Goal: Task Accomplishment & Management: Complete application form

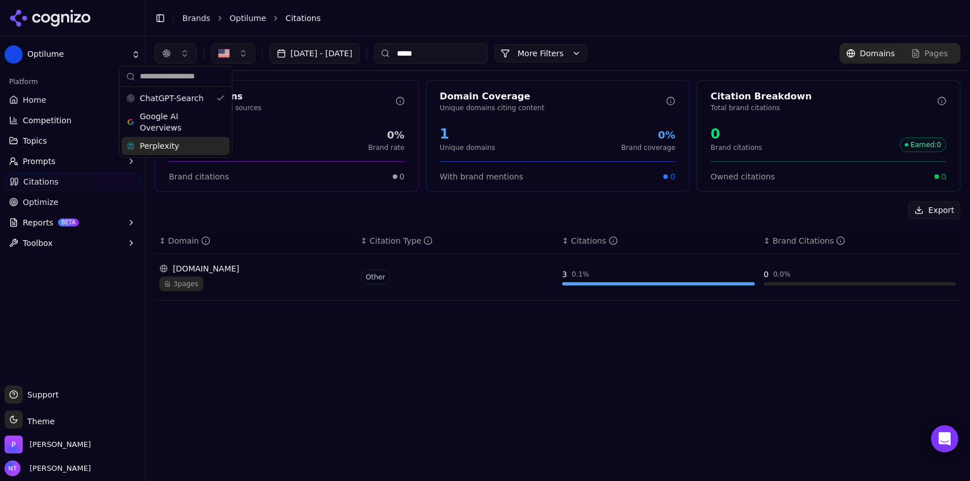
click at [186, 19] on link "Brands" at bounding box center [196, 18] width 28 height 9
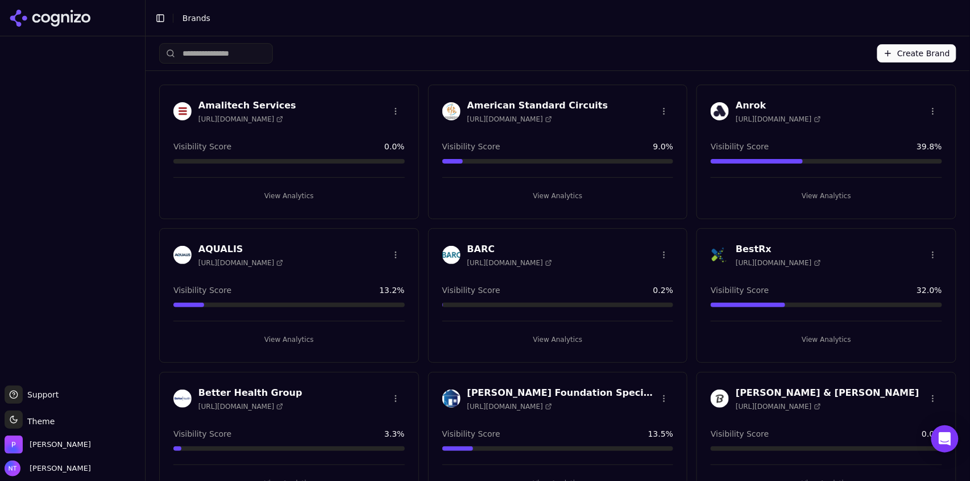
click at [632, 45] on div "Create Brand" at bounding box center [557, 53] width 797 height 34
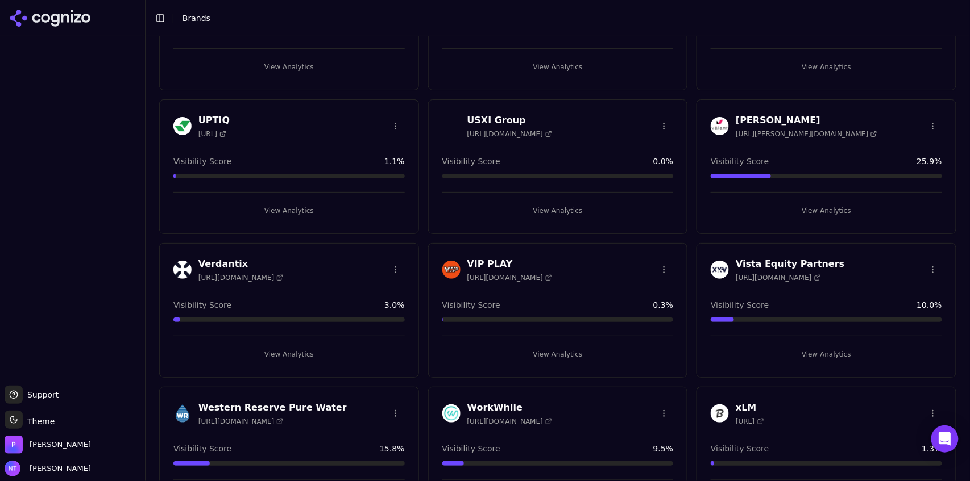
click at [804, 346] on button "View Analytics" at bounding box center [825, 355] width 231 height 18
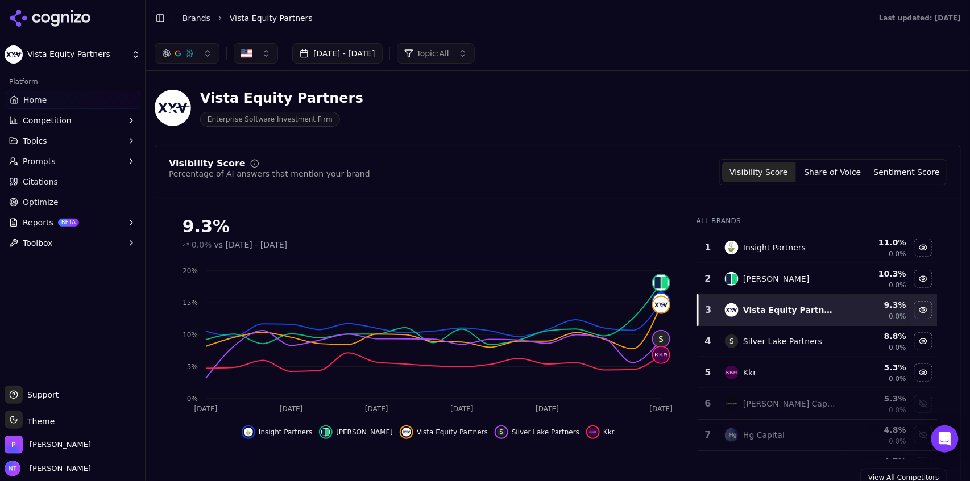
click at [449, 50] on span "Topic: All" at bounding box center [433, 53] width 32 height 11
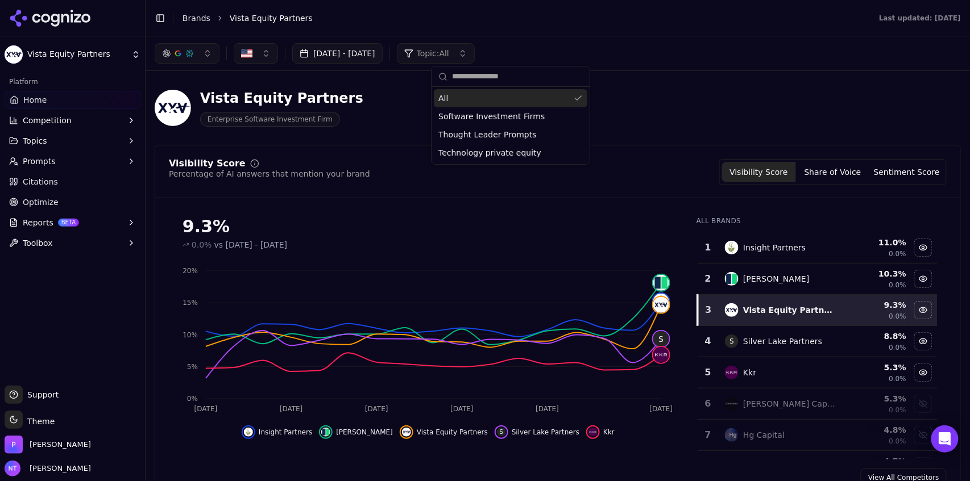
click at [486, 29] on header "Toggle Sidebar Brands Vista Equity Partners Last updated: October 2nd, 2025" at bounding box center [557, 18] width 824 height 36
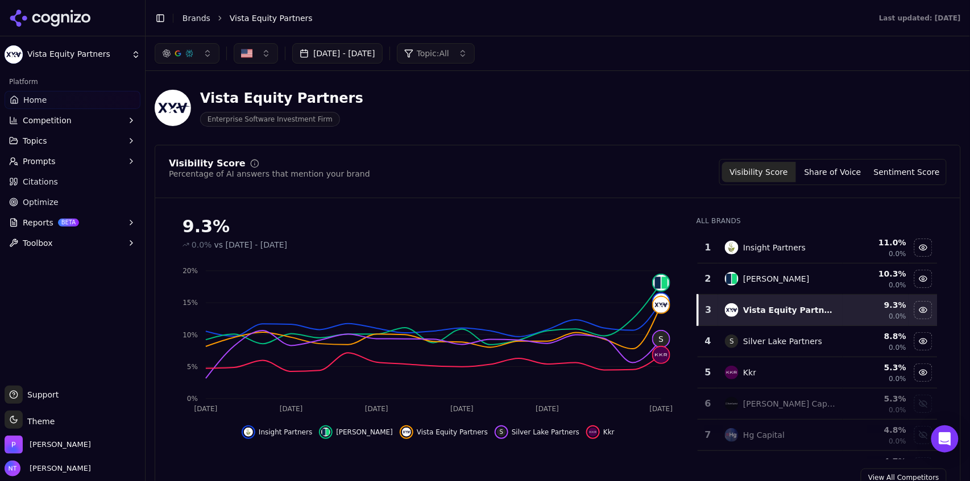
click at [365, 52] on button "Sep 01, 2025 - Oct 01, 2025" at bounding box center [337, 53] width 90 height 20
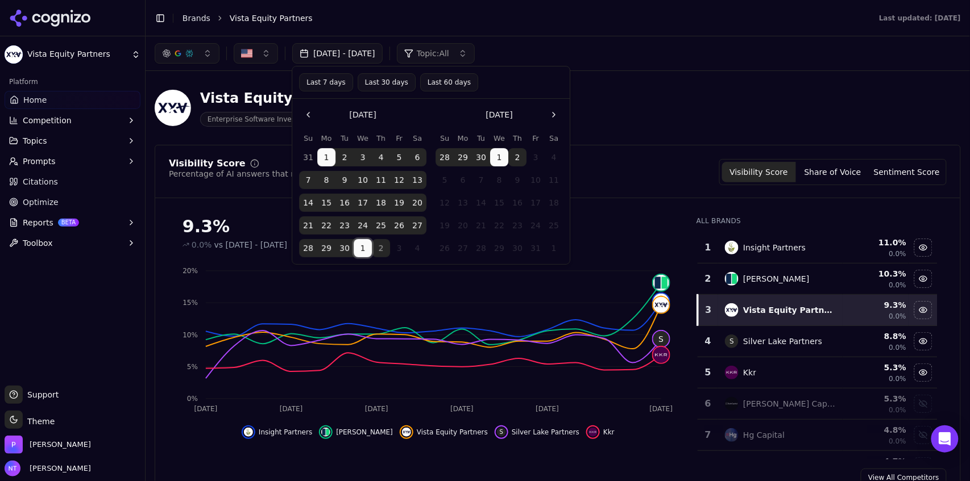
click at [363, 249] on button "1" at bounding box center [362, 248] width 18 height 18
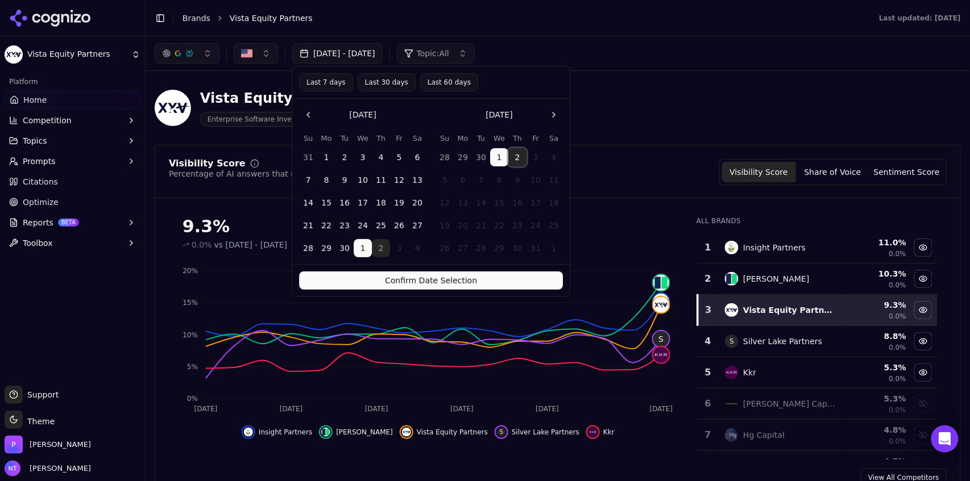
click at [518, 157] on button "2" at bounding box center [517, 157] width 18 height 18
click at [479, 282] on button "Confirm Date Selection" at bounding box center [431, 281] width 264 height 18
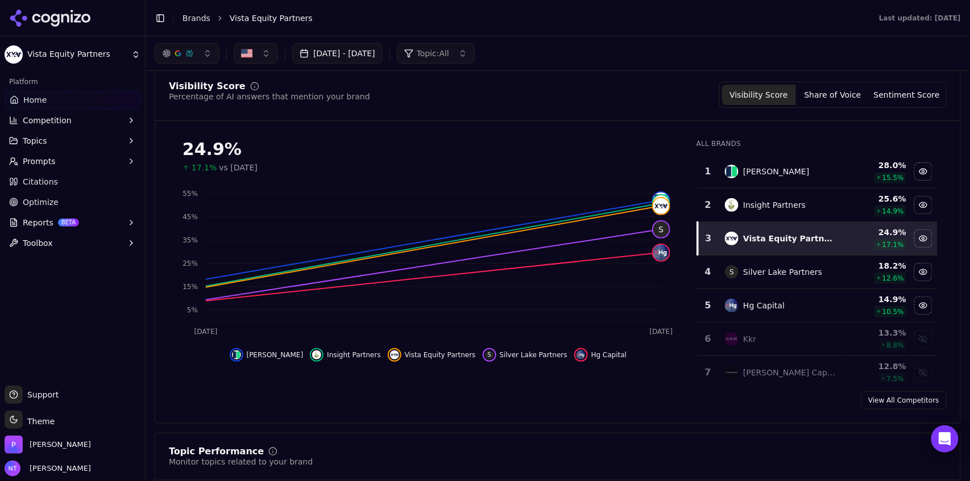
scroll to position [54, 0]
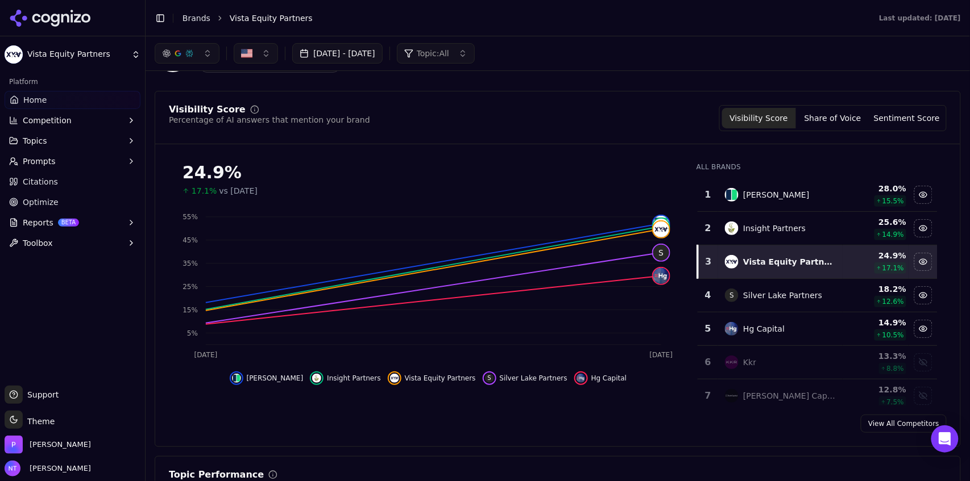
click at [382, 56] on button "Oct 01, 2025 - Oct 02, 2025" at bounding box center [337, 53] width 90 height 20
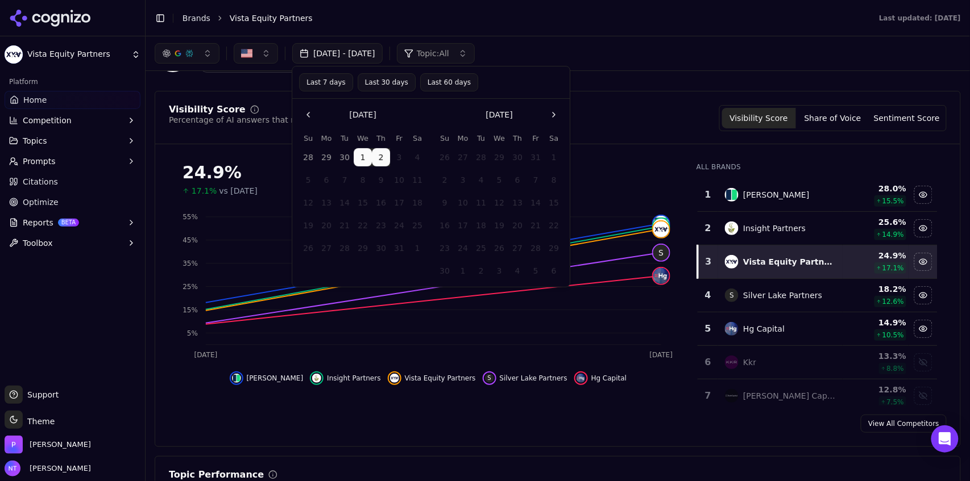
click at [604, 41] on div "Oct 01, 2025 - Oct 02, 2025 Topic: All" at bounding box center [557, 53] width 824 height 34
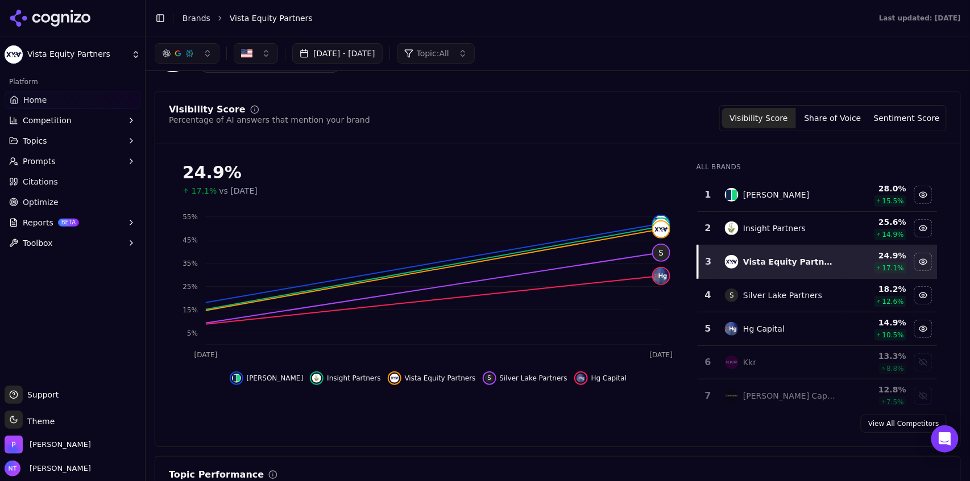
click at [348, 53] on button "Oct 01, 2025 - Oct 02, 2025" at bounding box center [337, 53] width 90 height 20
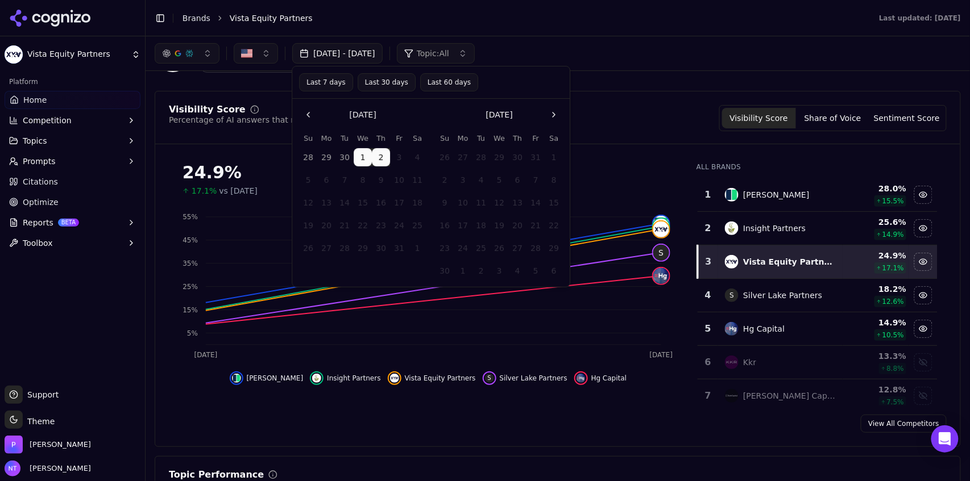
click at [361, 161] on button "1" at bounding box center [362, 157] width 18 height 18
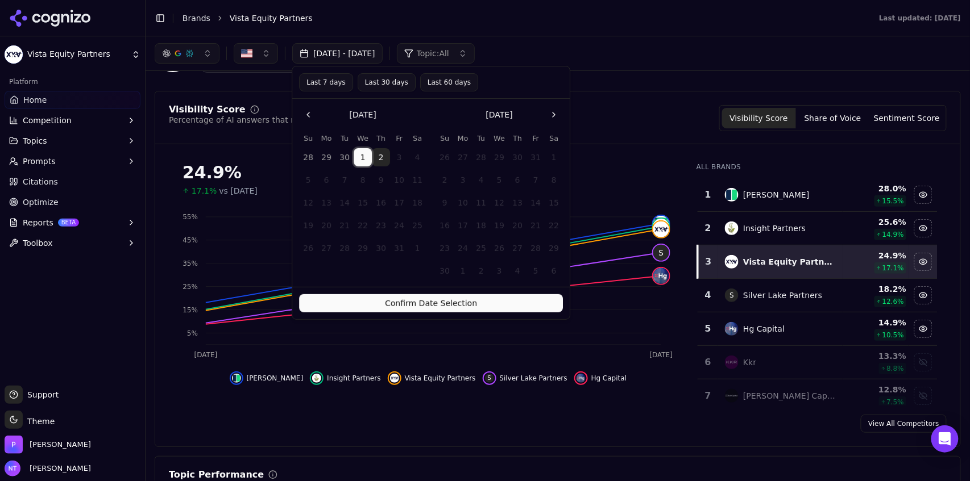
click at [361, 161] on button "1" at bounding box center [362, 157] width 18 height 18
click at [364, 158] on button "1" at bounding box center [362, 157] width 18 height 18
click at [314, 83] on button "Last 7 days" at bounding box center [326, 82] width 54 height 18
click at [314, 83] on button "Last 7 days" at bounding box center [325, 82] width 53 height 18
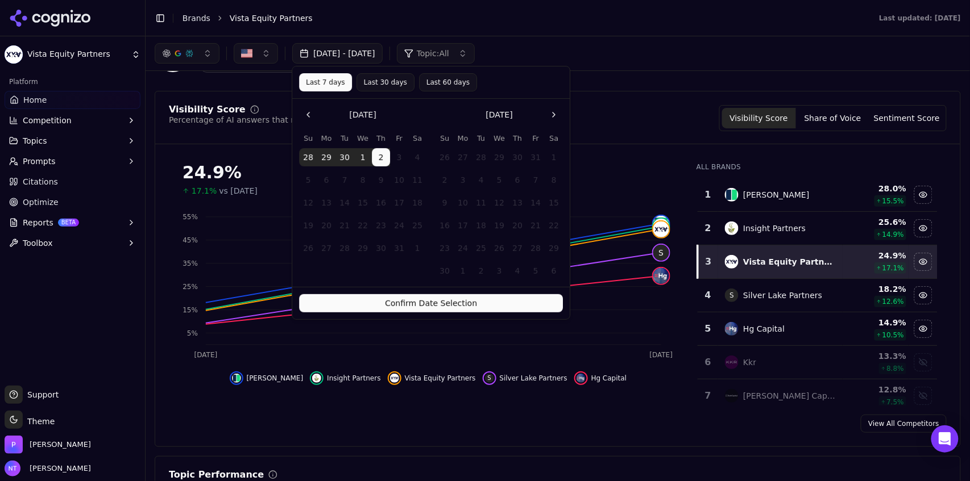
click at [314, 83] on button "Last 7 days" at bounding box center [325, 82] width 53 height 18
click at [381, 161] on button "2" at bounding box center [381, 157] width 18 height 18
click at [363, 160] on button "1" at bounding box center [362, 157] width 18 height 18
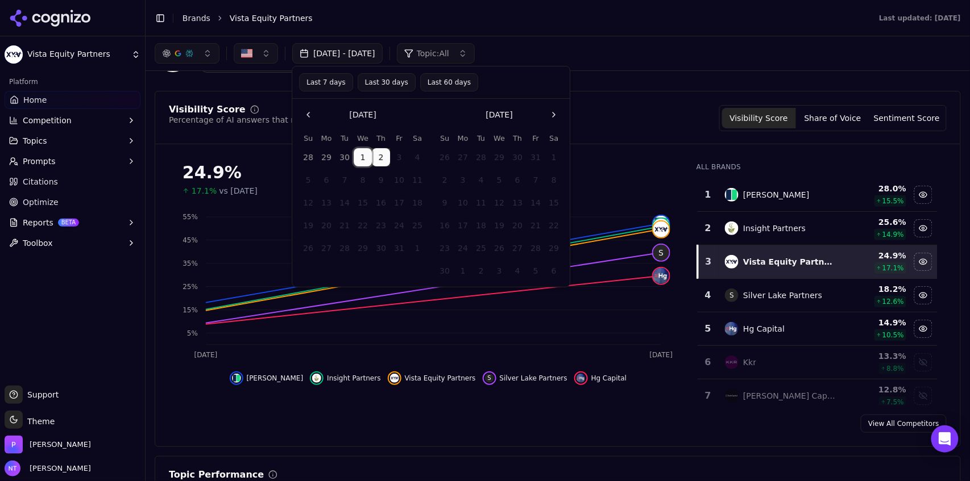
click at [363, 160] on button "1" at bounding box center [362, 157] width 18 height 18
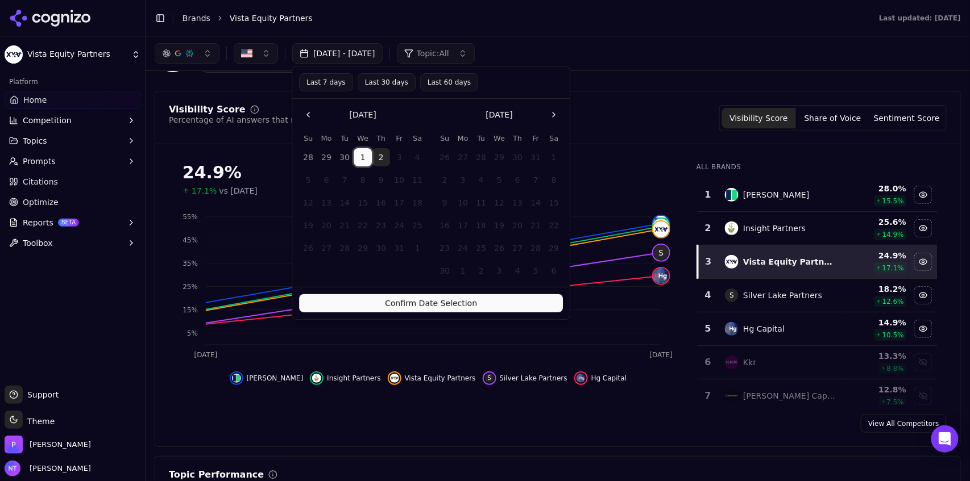
click at [363, 160] on button "1" at bounding box center [362, 157] width 18 height 18
click at [411, 303] on button "Confirm Date Selection" at bounding box center [431, 303] width 264 height 18
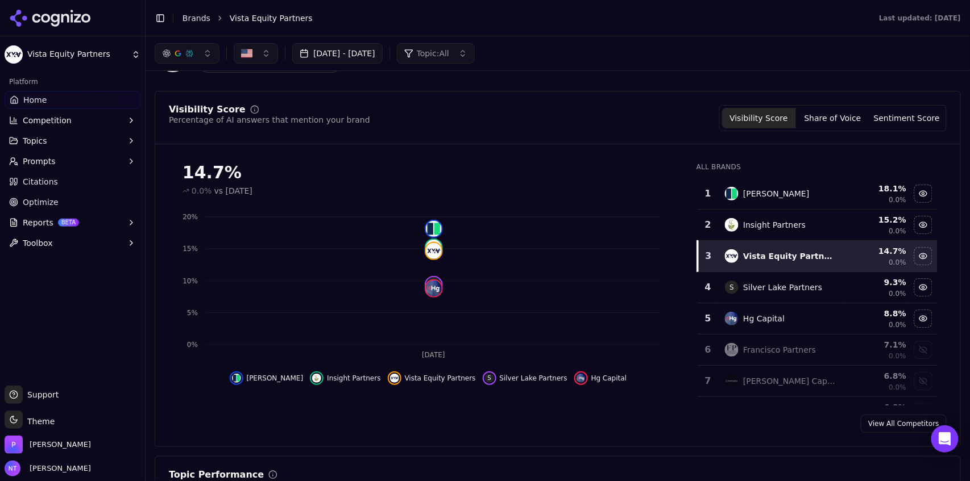
click at [365, 57] on button "Oct 01, 2025 - Oct 01, 2025" at bounding box center [337, 53] width 90 height 20
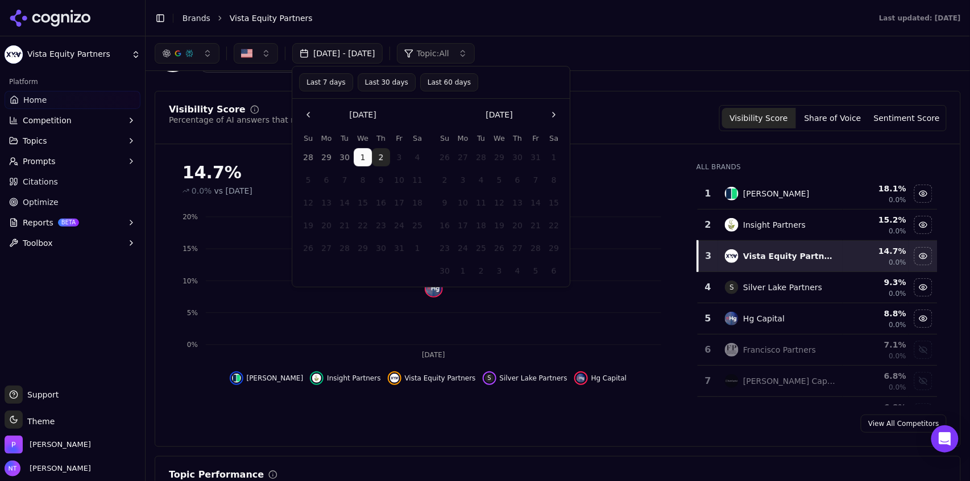
click at [380, 163] on button "2" at bounding box center [381, 157] width 18 height 18
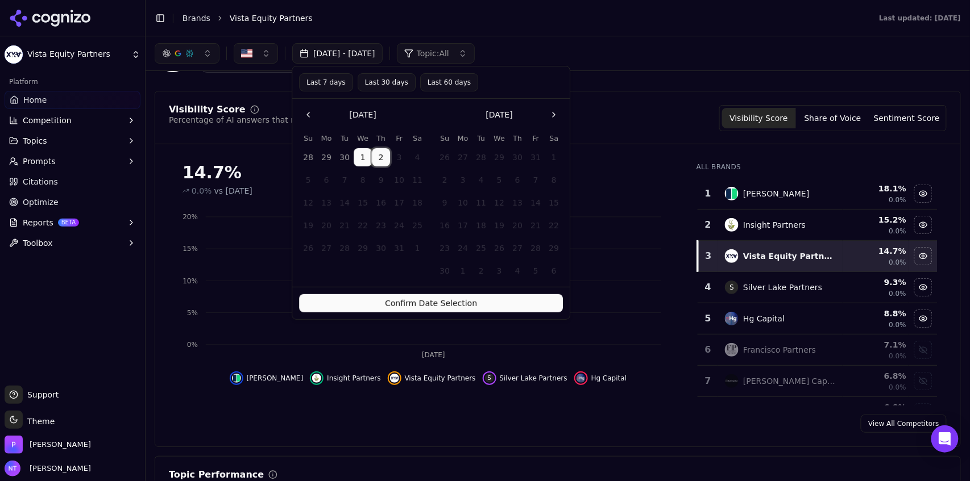
click at [380, 163] on button "2" at bounding box center [381, 157] width 18 height 18
click at [401, 301] on button "Confirm Date Selection" at bounding box center [431, 303] width 264 height 18
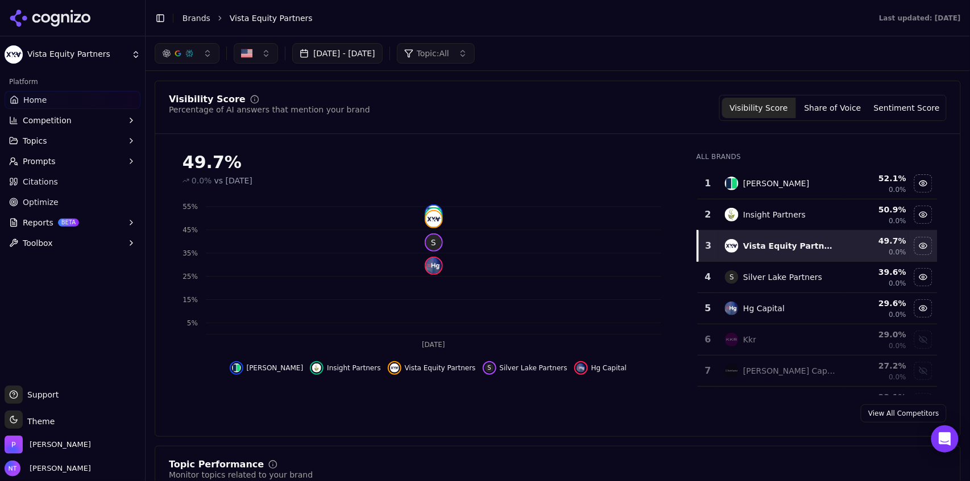
scroll to position [0, 0]
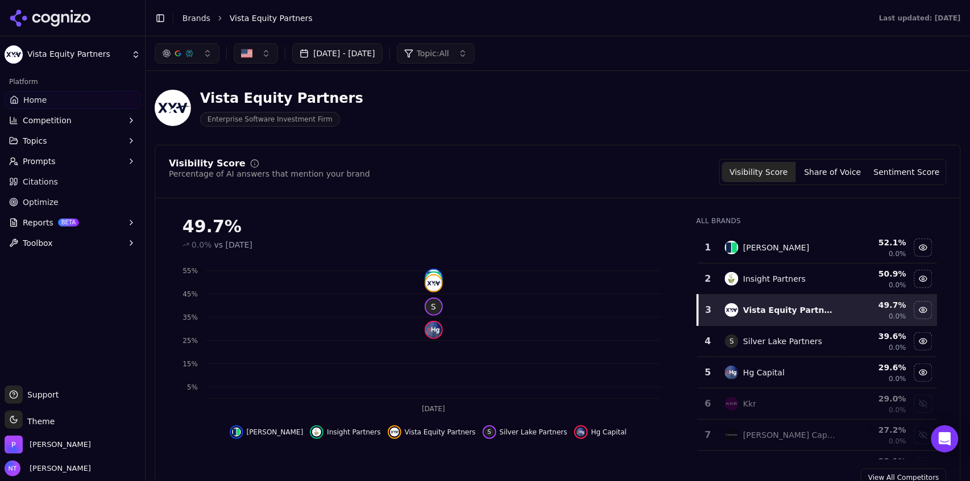
click at [835, 164] on button "Share of Voice" at bounding box center [833, 172] width 74 height 20
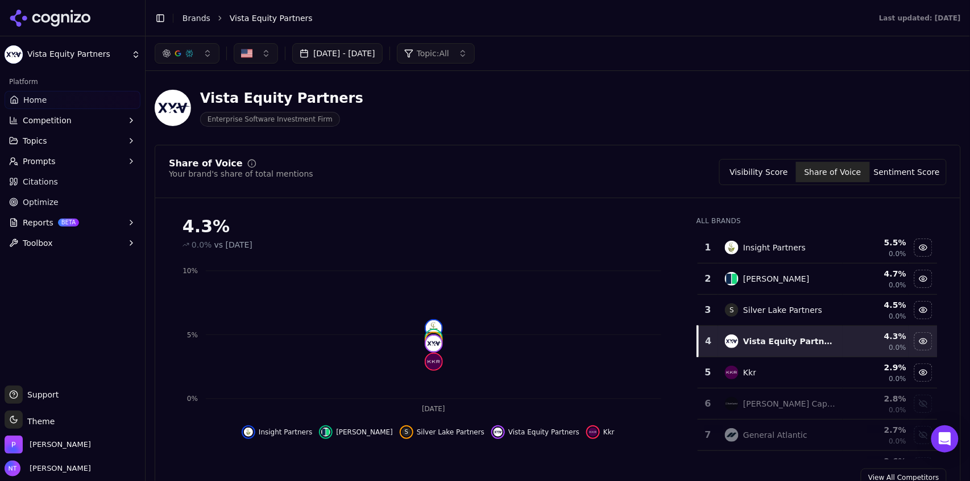
click at [889, 169] on button "Sentiment Score" at bounding box center [907, 172] width 74 height 20
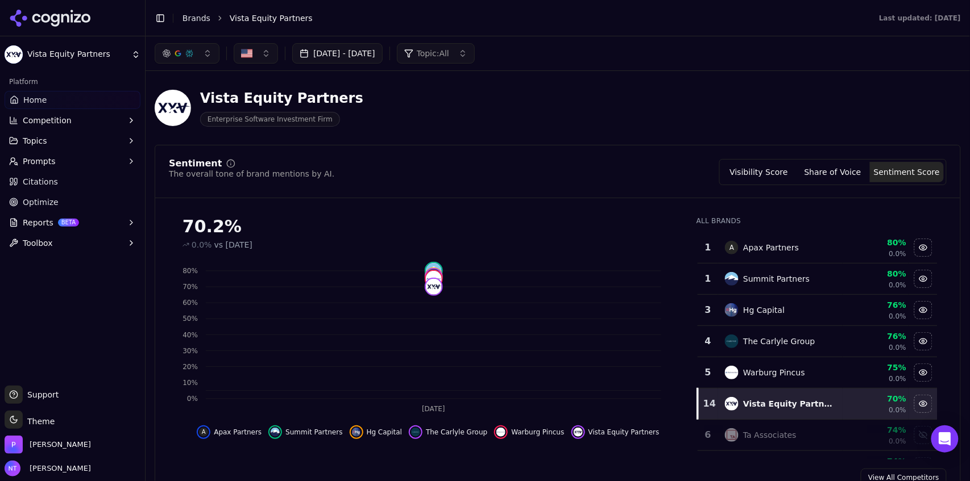
click at [174, 52] on div "button" at bounding box center [177, 53] width 9 height 9
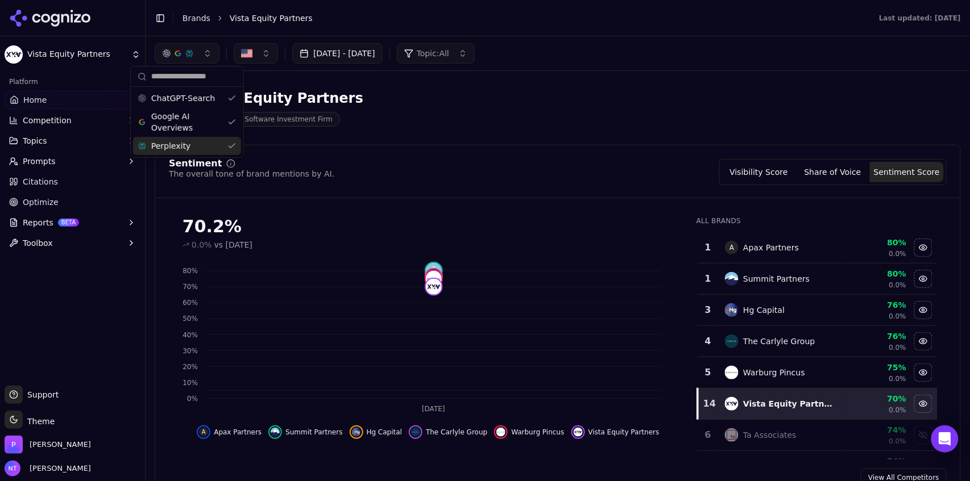
click at [177, 144] on span "Perplexity" at bounding box center [170, 145] width 39 height 11
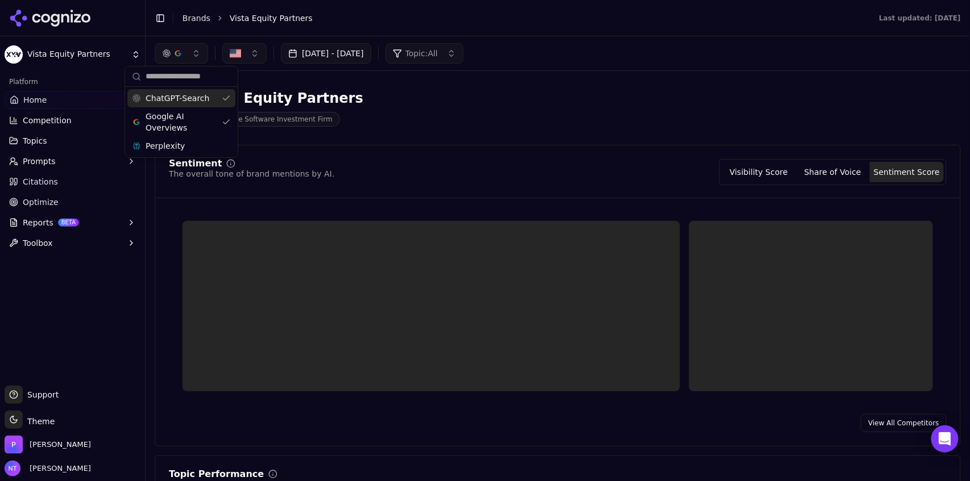
click at [182, 95] on span "ChatGPT-Search" at bounding box center [177, 98] width 64 height 11
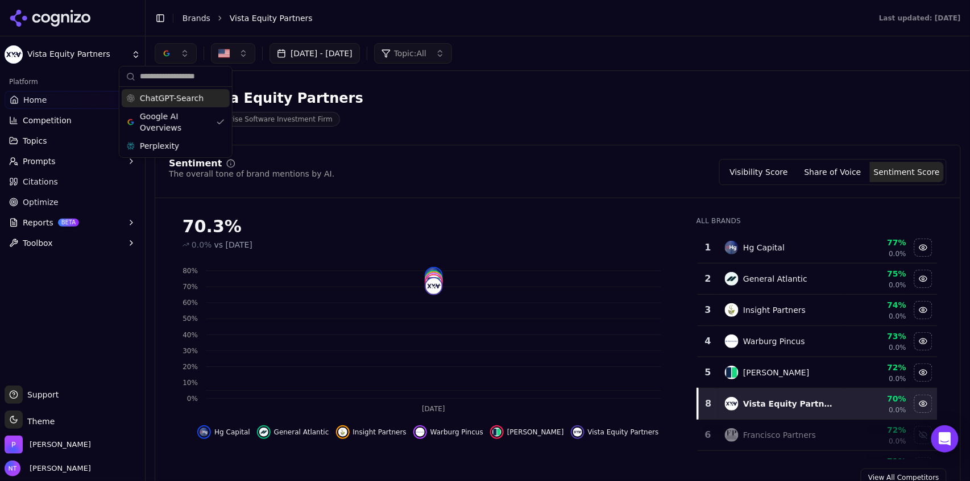
click at [833, 161] on div "Visibility Score Share of Voice Sentiment Score" at bounding box center [832, 172] width 227 height 26
click at [832, 166] on button "Share of Voice" at bounding box center [833, 172] width 74 height 20
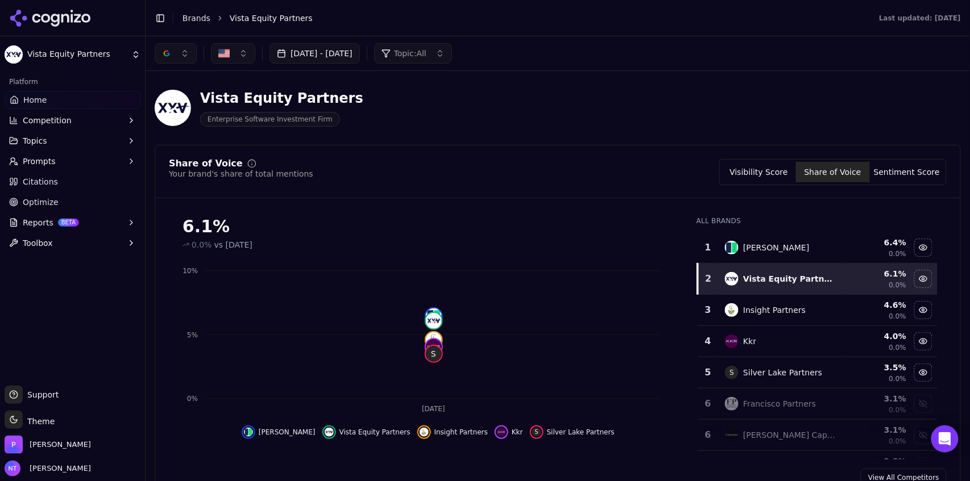
click at [764, 174] on button "Visibility Score" at bounding box center [759, 172] width 74 height 20
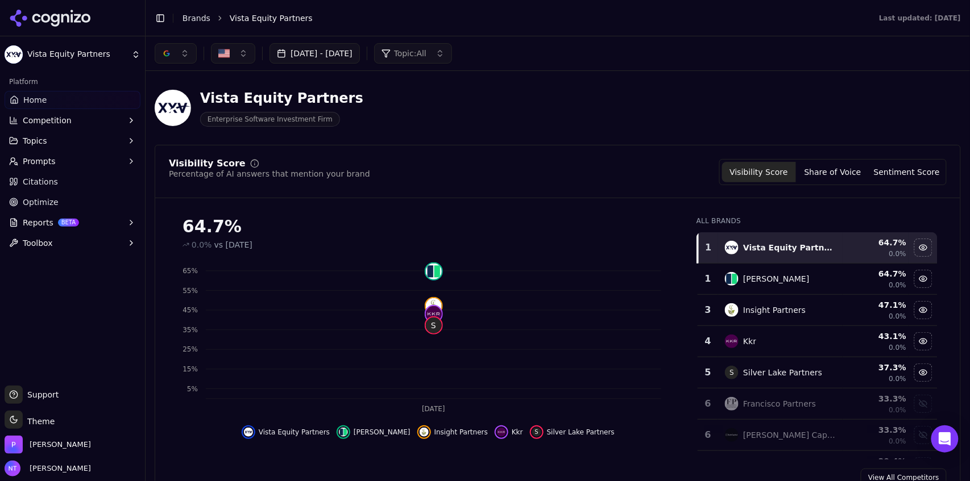
click at [160, 53] on button "button" at bounding box center [176, 53] width 42 height 20
click at [178, 98] on span "ChatGPT-Search" at bounding box center [172, 98] width 64 height 11
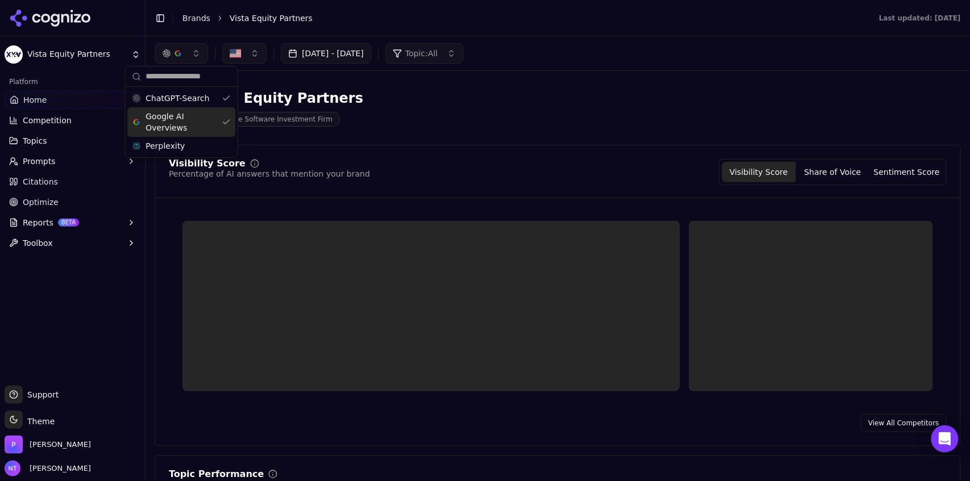
click at [177, 118] on span "Google AI Overviews" at bounding box center [181, 122] width 72 height 23
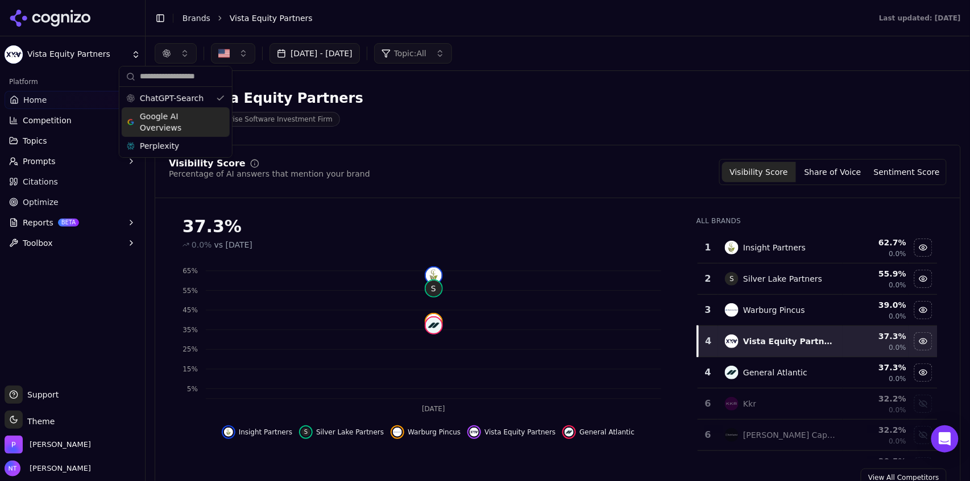
click at [586, 93] on div "Vista Equity Partners Enterprise Software Investment Firm" at bounding box center [409, 108] width 509 height 38
click at [831, 172] on button "Share of Voice" at bounding box center [833, 172] width 74 height 20
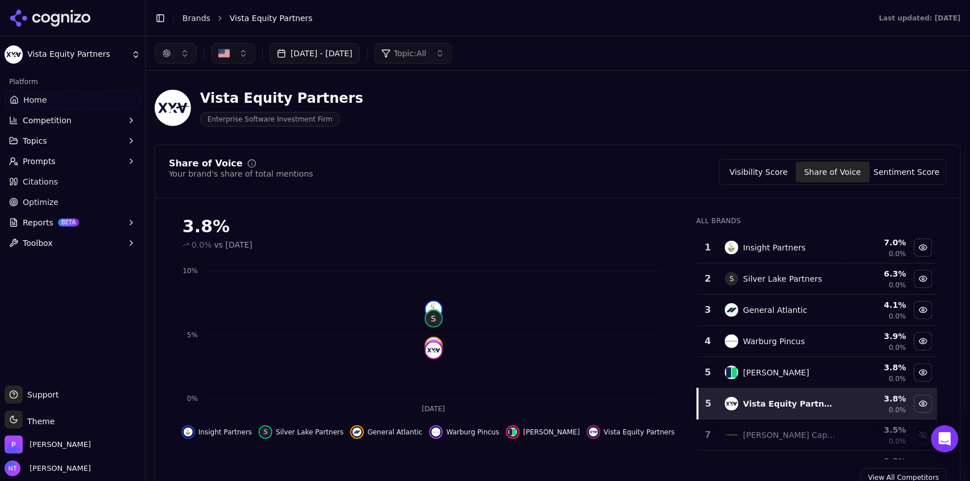
click at [899, 171] on button "Sentiment Score" at bounding box center [907, 172] width 74 height 20
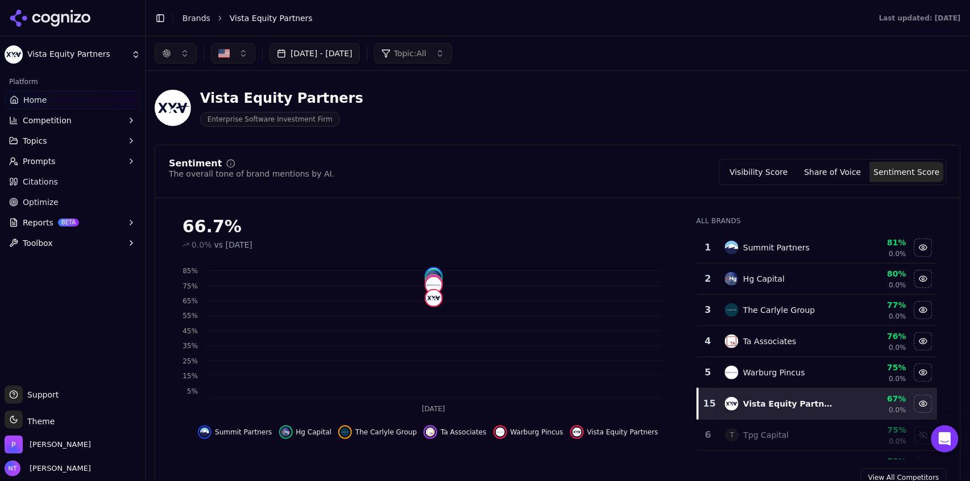
click at [177, 58] on button "button" at bounding box center [176, 53] width 42 height 20
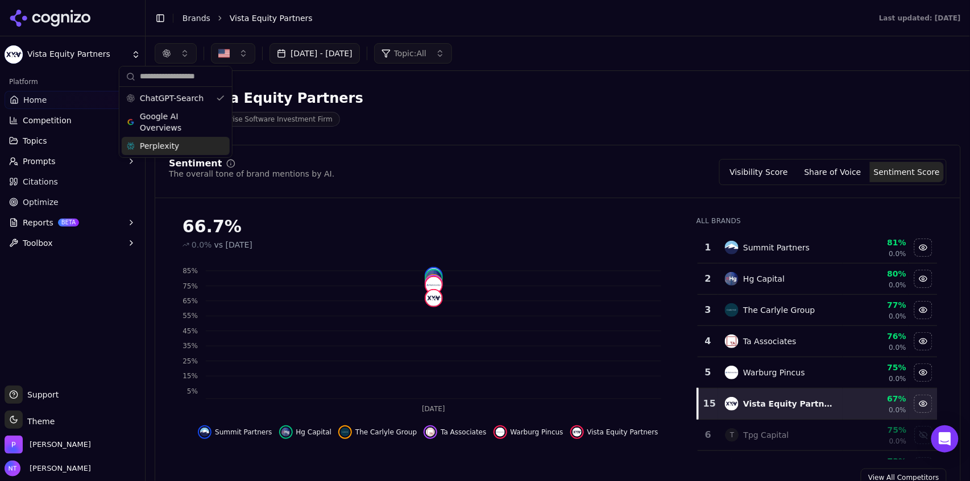
click at [165, 144] on span "Perplexity" at bounding box center [159, 145] width 39 height 11
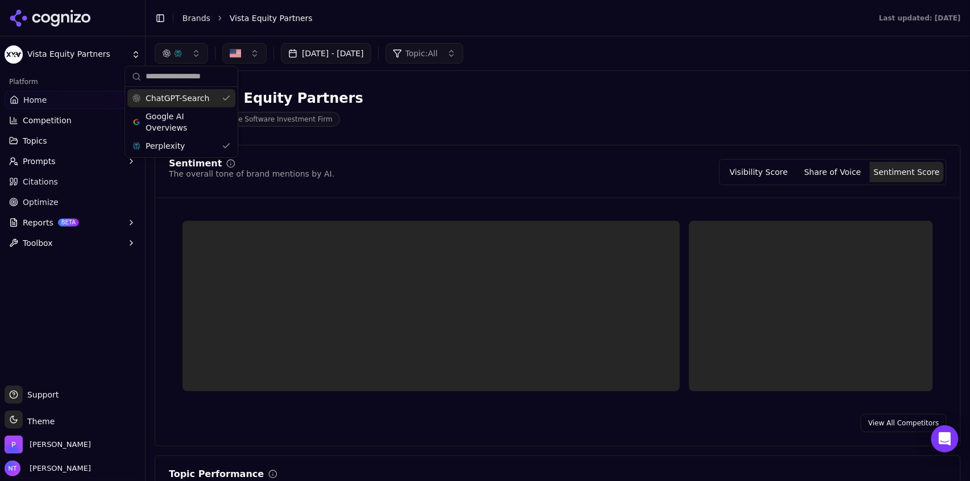
click at [180, 103] on span "ChatGPT-Search" at bounding box center [177, 98] width 64 height 11
click at [577, 47] on div "Oct 02, 2025 - Oct 02, 2025 Topic: All" at bounding box center [558, 53] width 806 height 20
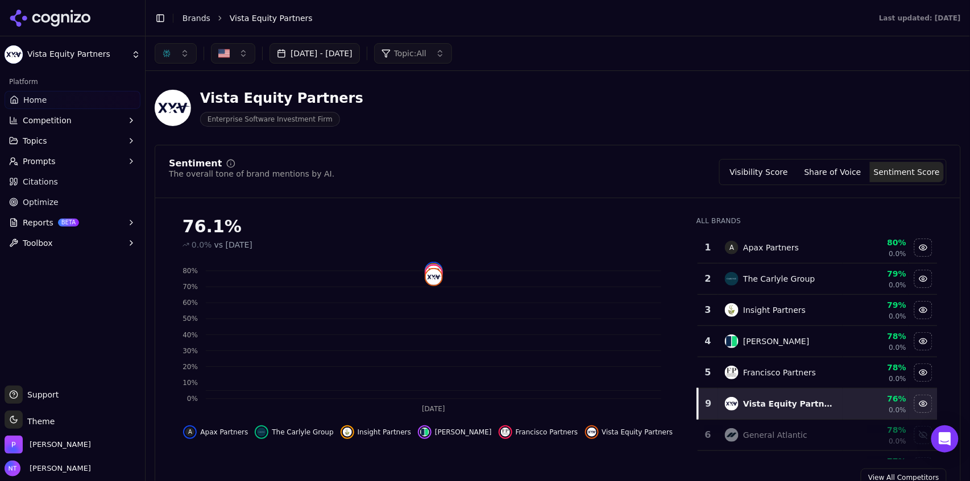
click at [829, 175] on button "Share of Voice" at bounding box center [833, 172] width 74 height 20
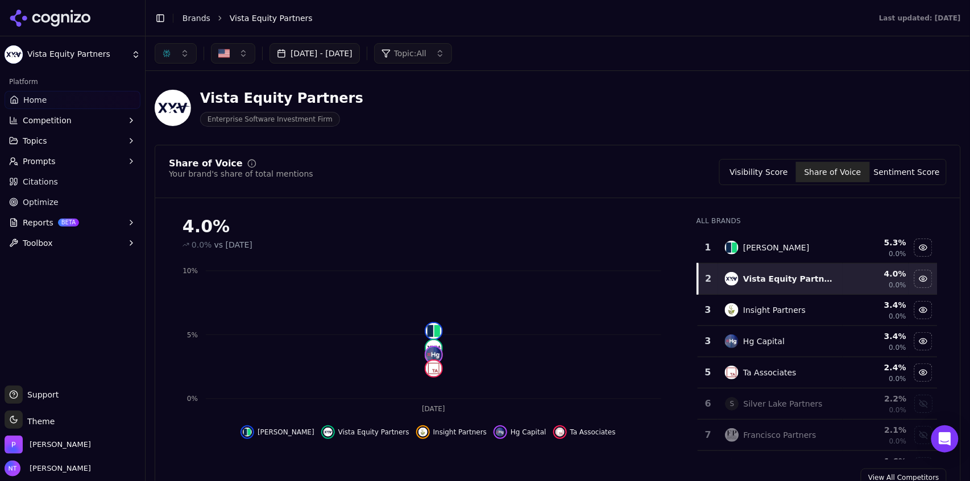
click at [773, 172] on button "Visibility Score" at bounding box center [759, 172] width 74 height 20
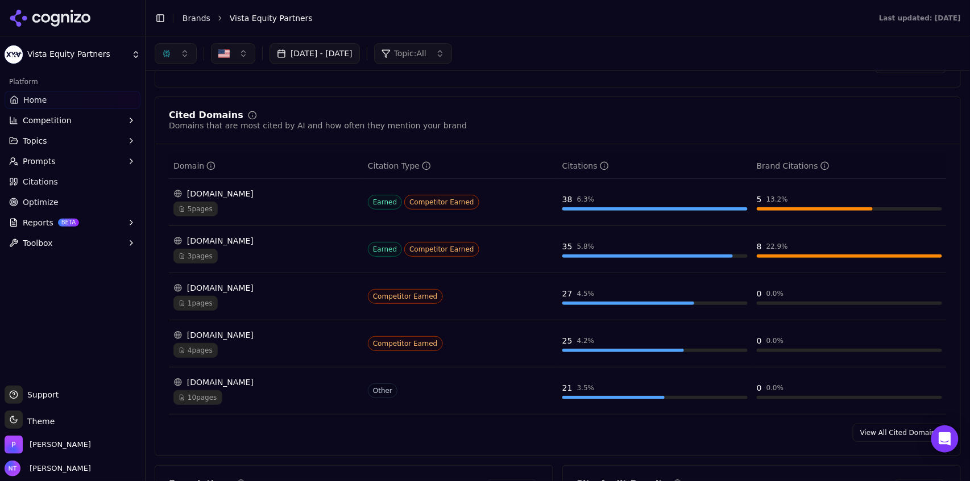
scroll to position [954, 0]
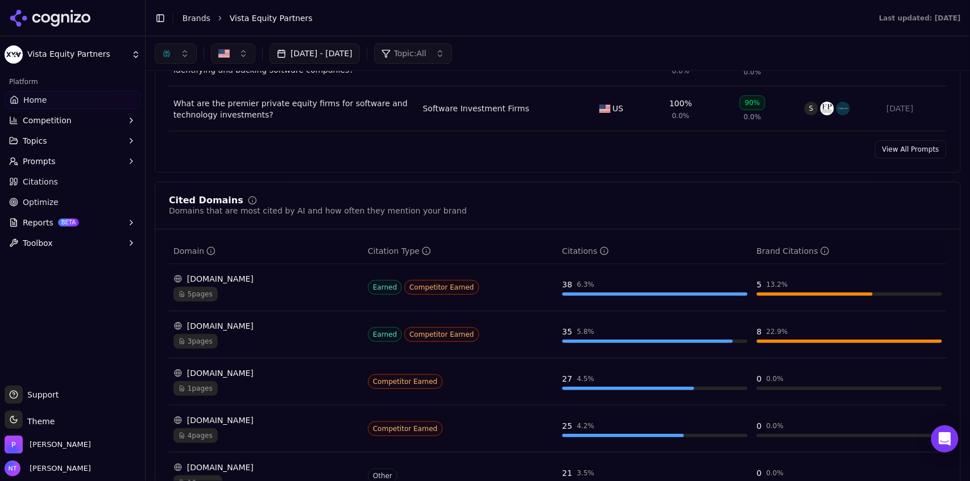
click at [170, 57] on div "button" at bounding box center [166, 53] width 9 height 9
drag, startPoint x: 165, startPoint y: 120, endPoint x: 173, endPoint y: 90, distance: 30.6
click at [173, 90] on div "ChatGPT-Search Google AI Overviews Perplexity" at bounding box center [176, 122] width 108 height 66
click at [175, 98] on span "ChatGPT-Search" at bounding box center [172, 98] width 64 height 11
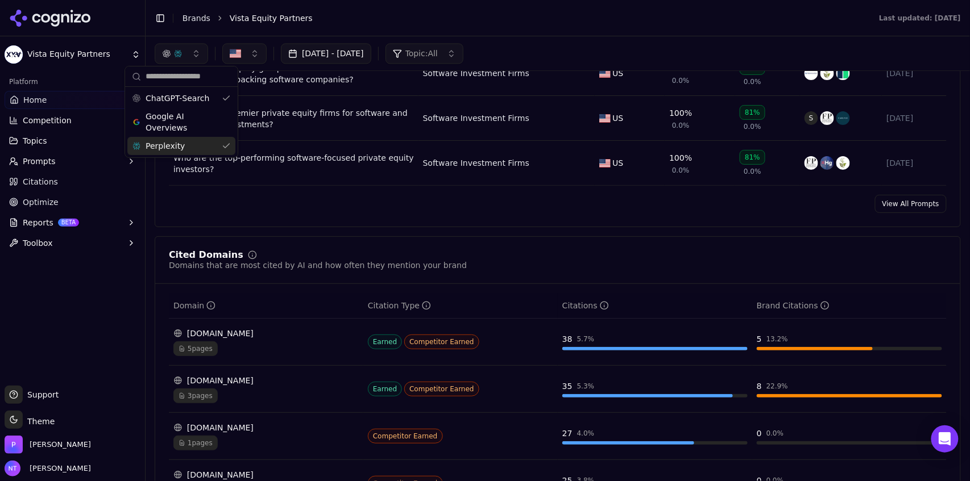
click at [176, 145] on span "Perplexity" at bounding box center [164, 145] width 39 height 11
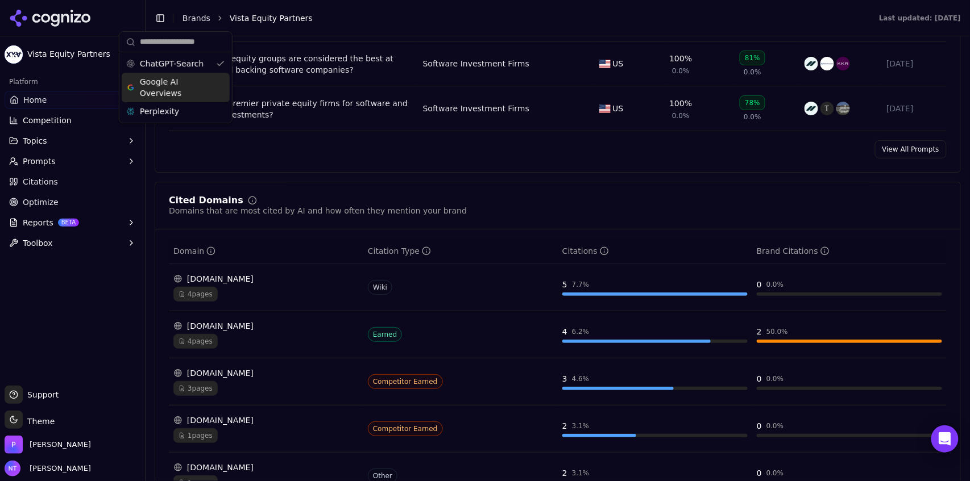
click at [184, 94] on span "Google AI Overviews" at bounding box center [176, 87] width 72 height 23
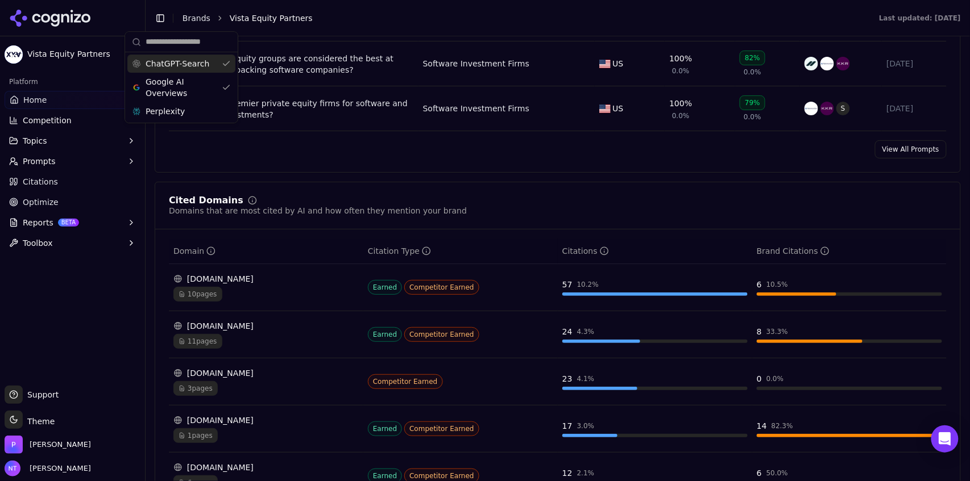
click at [182, 67] on span "ChatGPT-Search" at bounding box center [177, 63] width 64 height 11
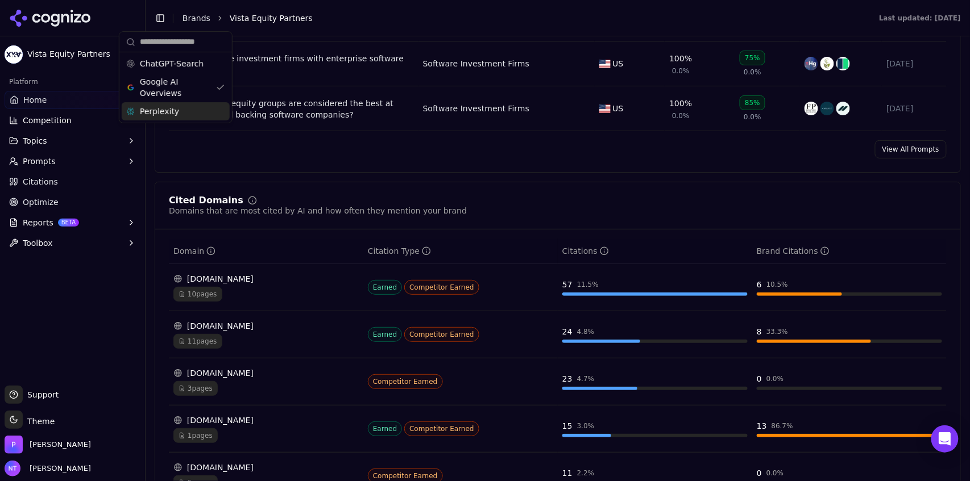
click at [202, 109] on div "Perplexity" at bounding box center [176, 111] width 108 height 18
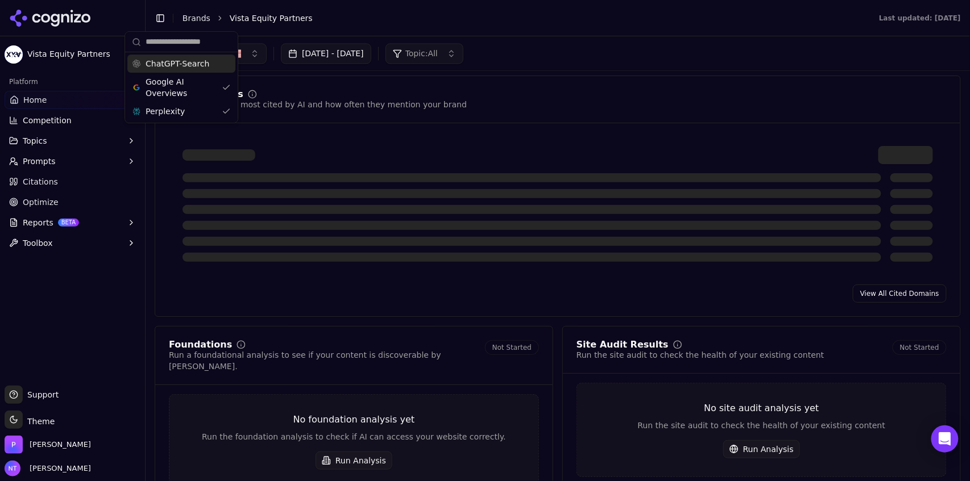
click at [179, 56] on body "Vista Equity Partners Platform Home Competition Topics Prompts Citations Optimi…" at bounding box center [485, 240] width 970 height 481
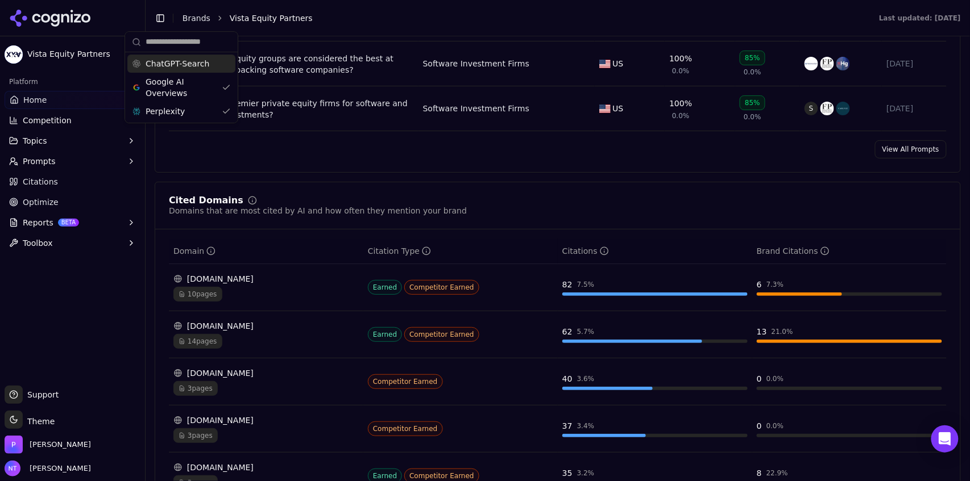
click at [188, 64] on span "ChatGPT-Search" at bounding box center [177, 63] width 64 height 11
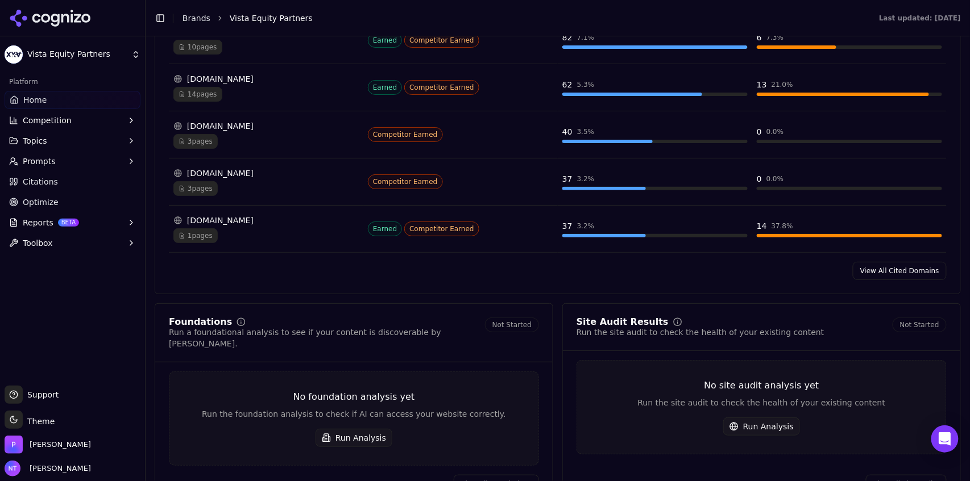
scroll to position [1204, 0]
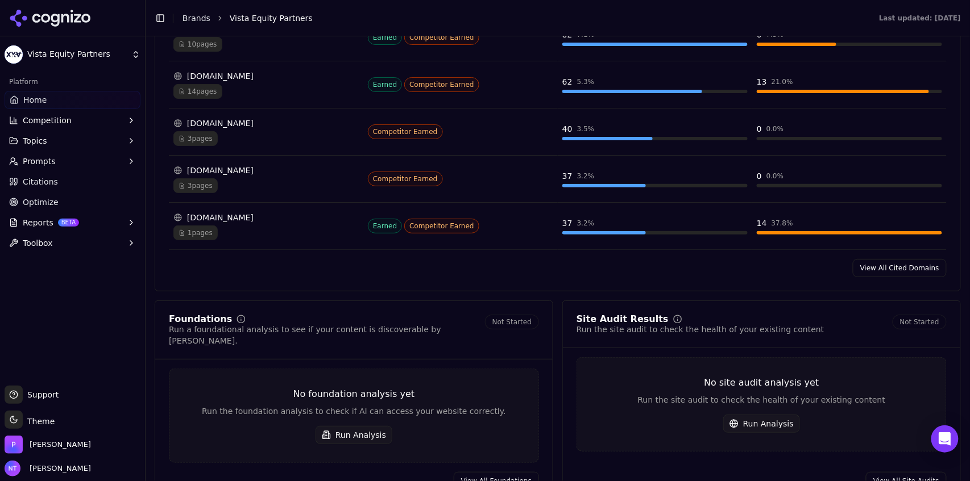
click at [891, 269] on link "View All Cited Domains" at bounding box center [899, 268] width 94 height 18
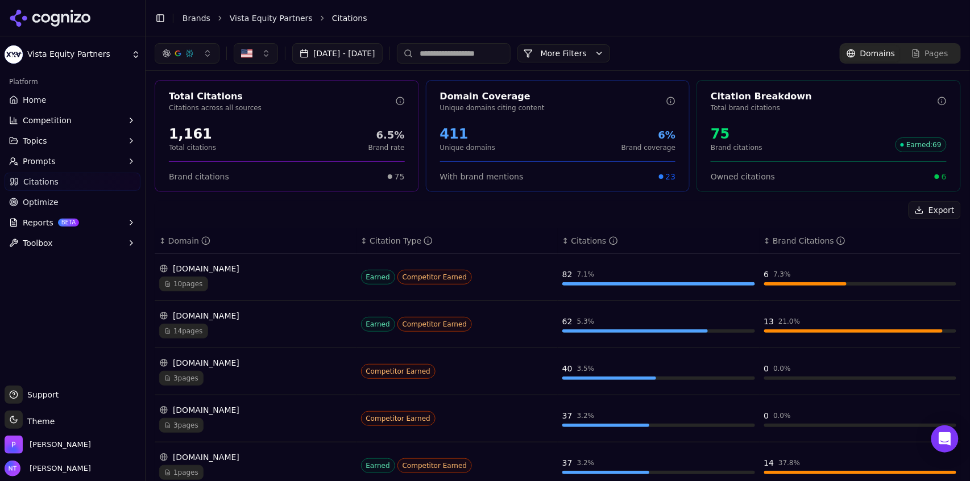
click at [503, 53] on input at bounding box center [454, 53] width 114 height 20
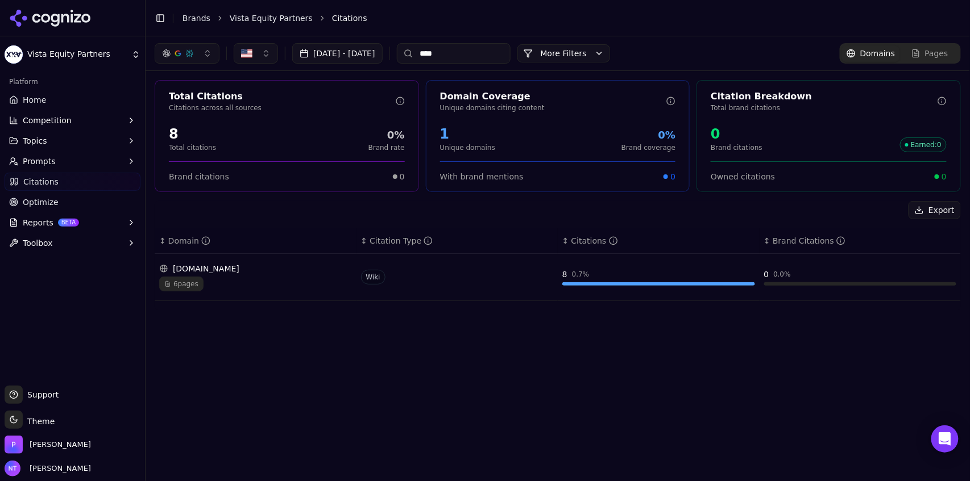
click at [273, 272] on div "[DOMAIN_NAME]" at bounding box center [255, 268] width 193 height 11
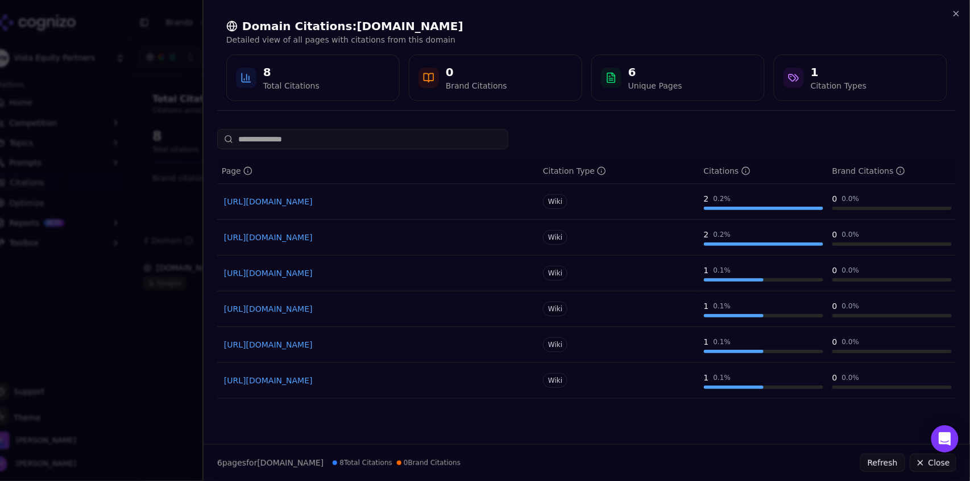
click at [384, 274] on link "https://en.wikipedia.org/wiki/List_of_private_equity_firms" at bounding box center [377, 273] width 307 height 11
click at [386, 238] on link "https://en.wikipedia.org/wiki/Silver_Lake_(investment_firm)" at bounding box center [377, 237] width 307 height 11
click at [958, 15] on icon "button" at bounding box center [956, 13] width 5 height 5
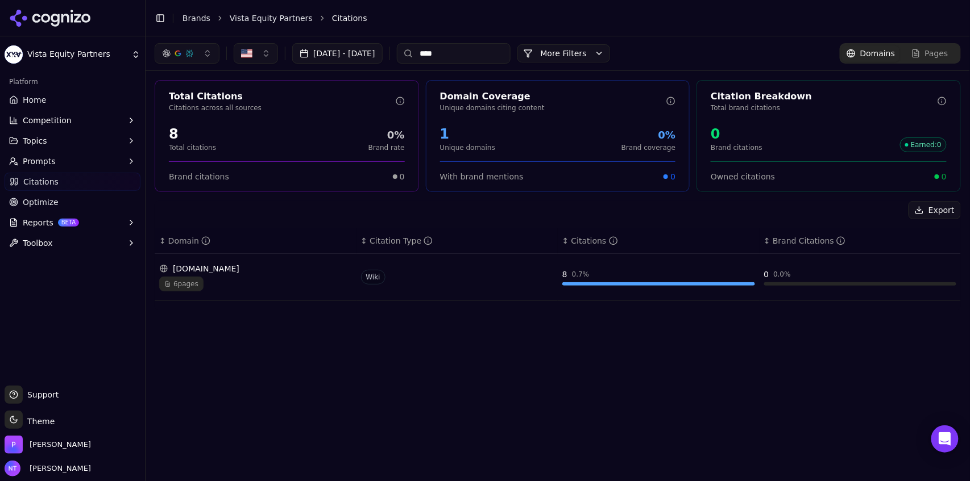
click at [506, 59] on input "****" at bounding box center [454, 53] width 114 height 20
click at [224, 290] on div "4 pages" at bounding box center [255, 284] width 193 height 15
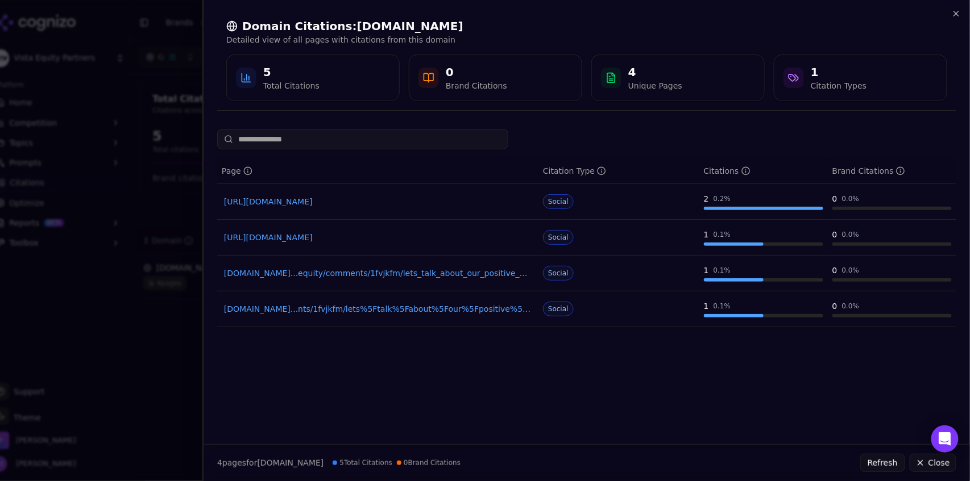
click at [427, 203] on link "https://reddit.com/r/private_equity/comments/1bioql3/tech_due_diligence_firm_re…" at bounding box center [377, 201] width 307 height 11
click at [956, 18] on div "Domain Citations: reddit.com Detailed view of all pages with citations from thi…" at bounding box center [586, 59] width 739 height 101
click at [956, 18] on icon "button" at bounding box center [955, 13] width 9 height 9
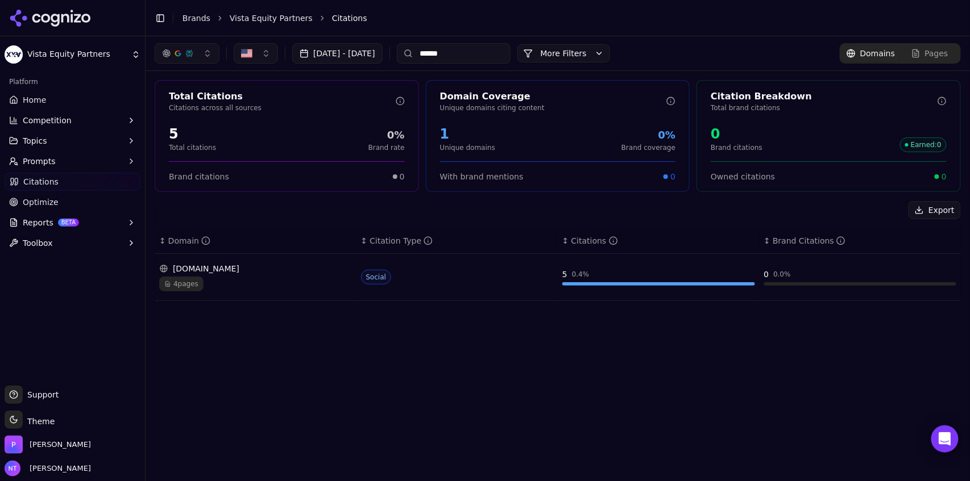
click at [492, 53] on input "******" at bounding box center [454, 53] width 114 height 20
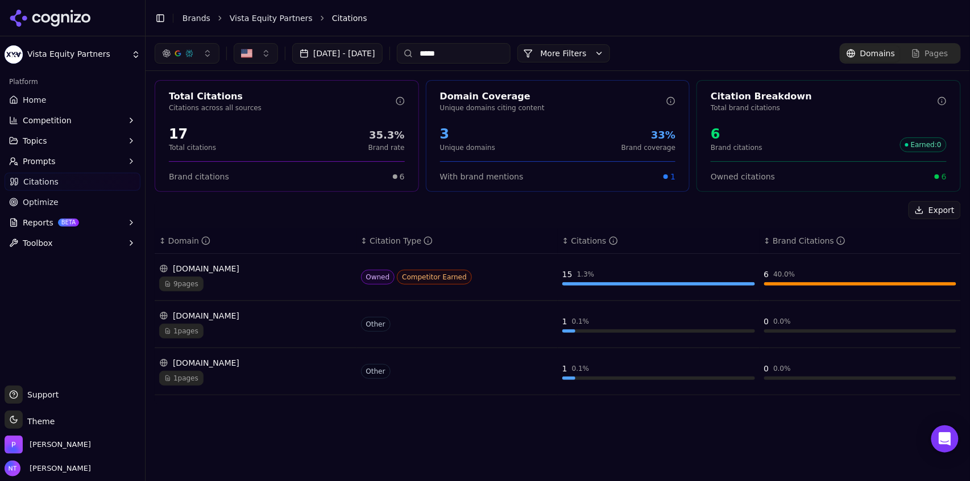
click at [188, 52] on div "button" at bounding box center [189, 53] width 9 height 9
click at [180, 119] on span "Google AI Overviews" at bounding box center [187, 122] width 72 height 23
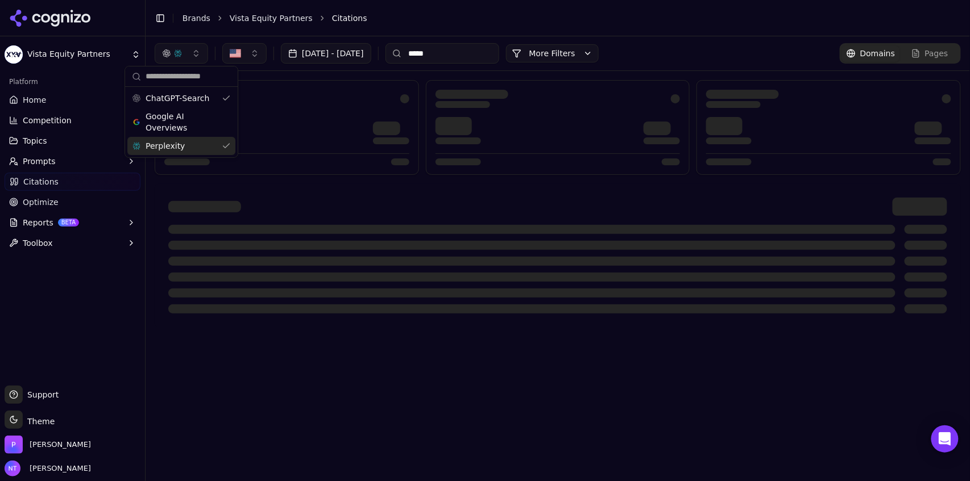
click at [176, 143] on span "Perplexity" at bounding box center [164, 145] width 39 height 11
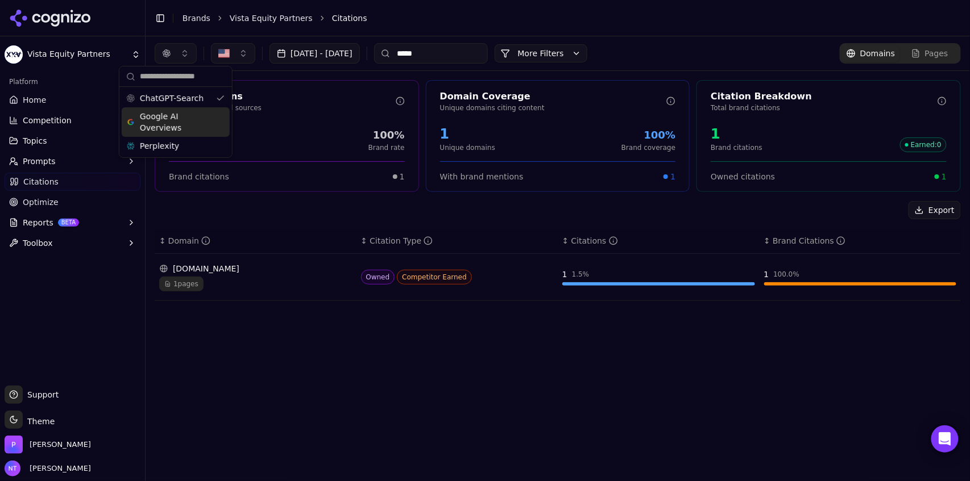
click at [182, 118] on span "Google AI Overviews" at bounding box center [176, 122] width 72 height 23
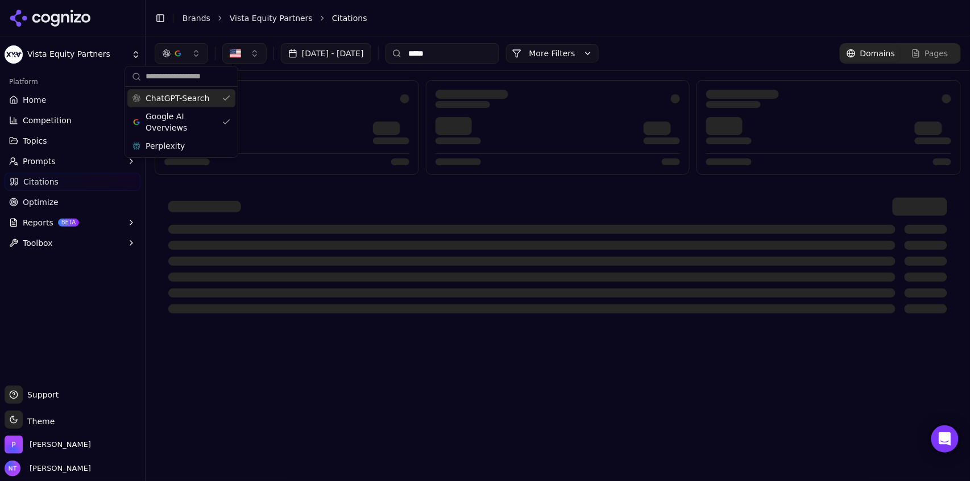
click at [185, 96] on span "ChatGPT-Search" at bounding box center [177, 98] width 64 height 11
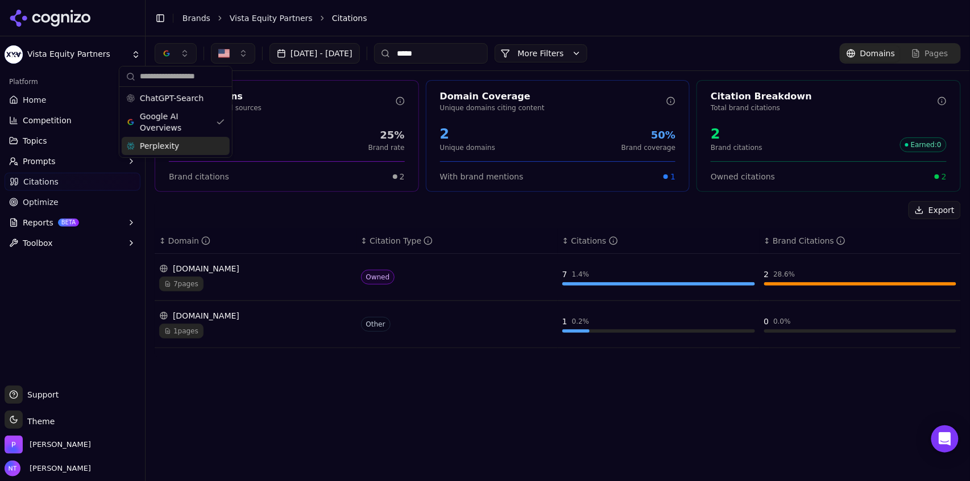
click at [169, 146] on span "Perplexity" at bounding box center [159, 145] width 39 height 11
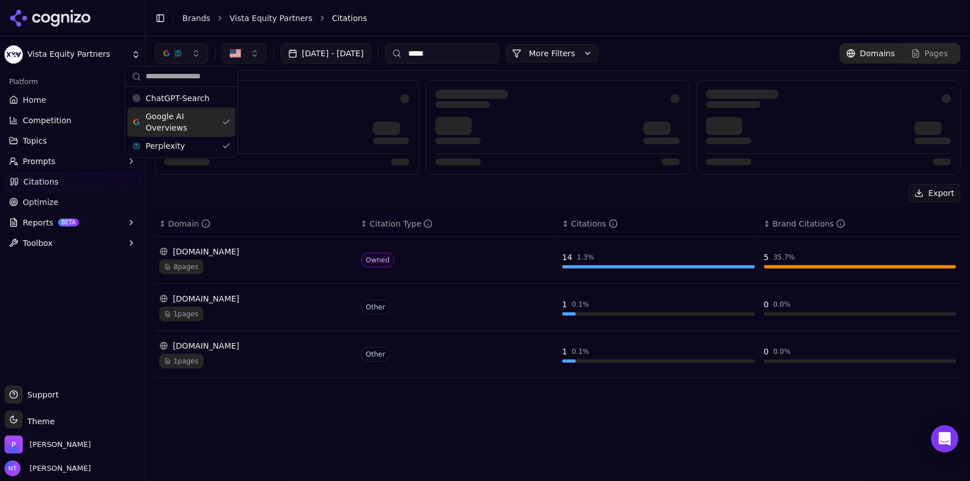
click at [171, 128] on span "Google AI Overviews" at bounding box center [181, 122] width 72 height 23
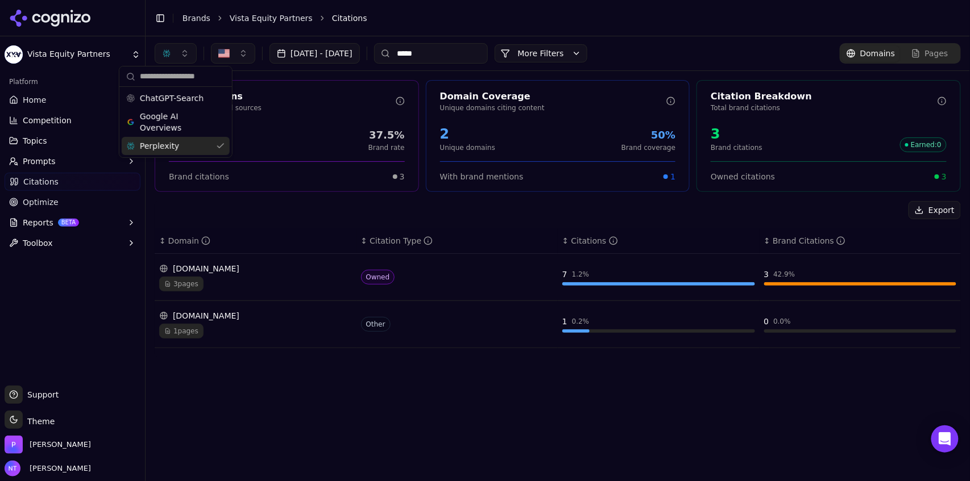
click at [459, 59] on input "*****" at bounding box center [431, 53] width 114 height 20
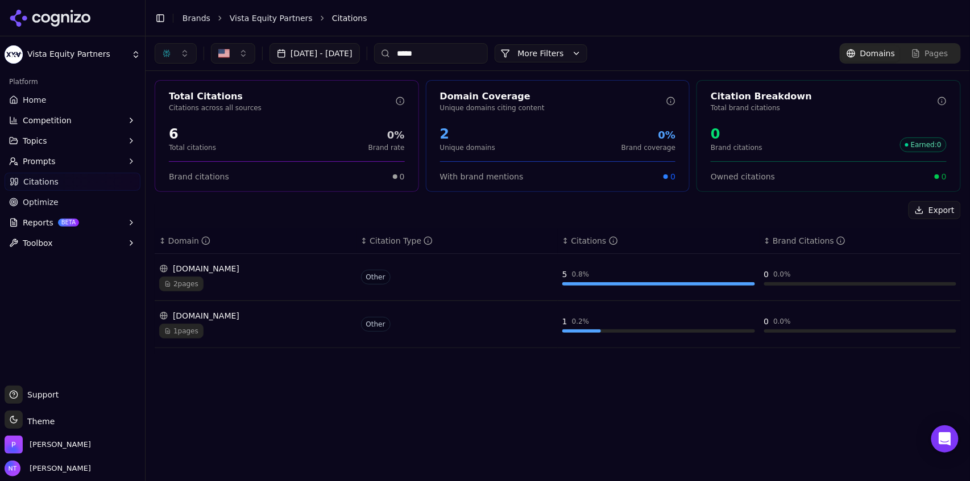
click at [180, 55] on button "button" at bounding box center [176, 53] width 42 height 20
click at [178, 103] on span "ChatGPT-Search" at bounding box center [172, 98] width 64 height 11
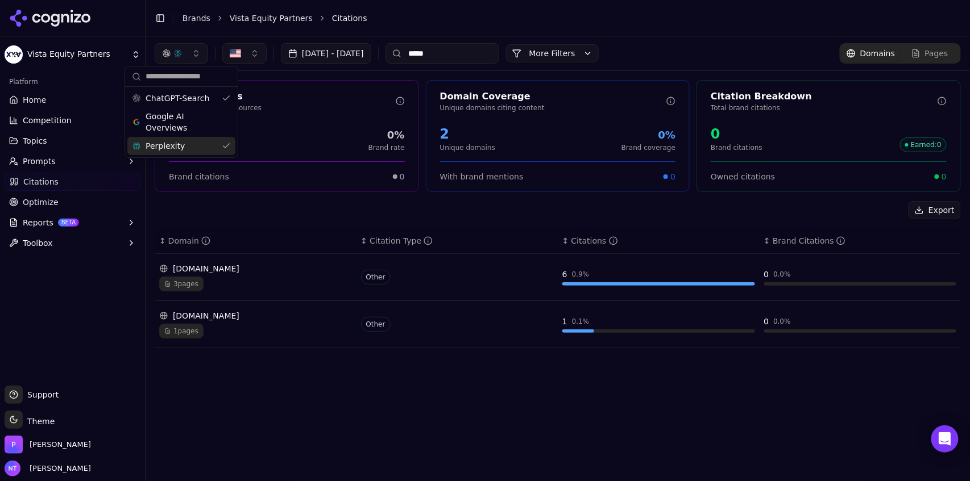
click at [168, 147] on span "Perplexity" at bounding box center [164, 145] width 39 height 11
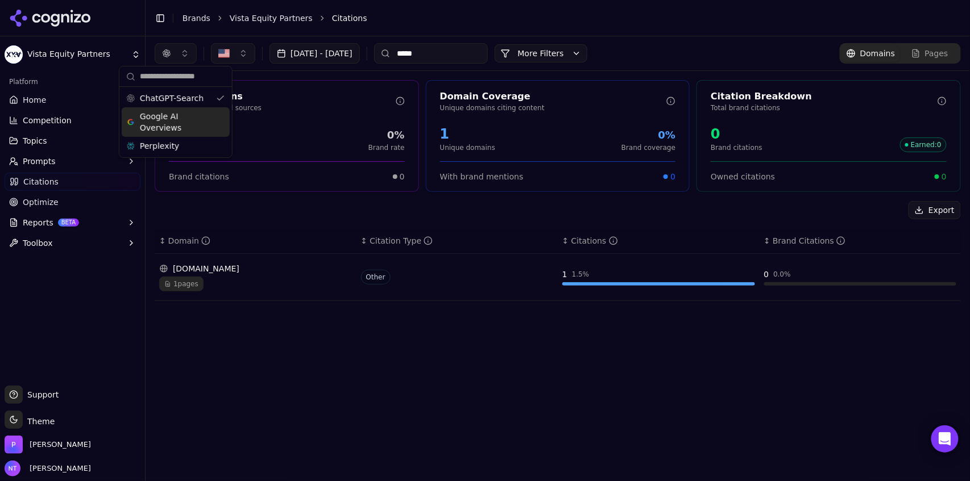
click at [180, 123] on span "Google AI Overviews" at bounding box center [176, 122] width 72 height 23
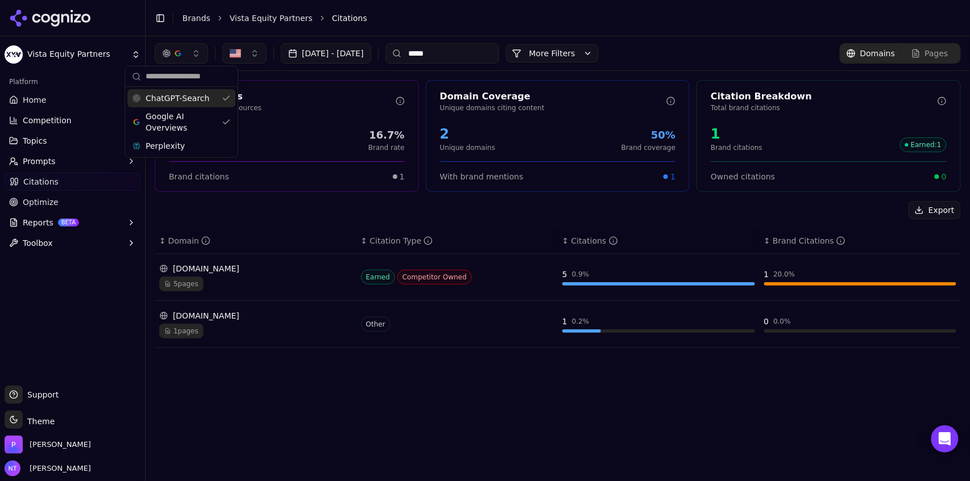
click at [189, 103] on span "ChatGPT-Search" at bounding box center [177, 98] width 64 height 11
click at [189, 100] on span "ChatGPT-Search" at bounding box center [172, 98] width 64 height 11
click at [180, 154] on div "Perplexity" at bounding box center [181, 146] width 108 height 18
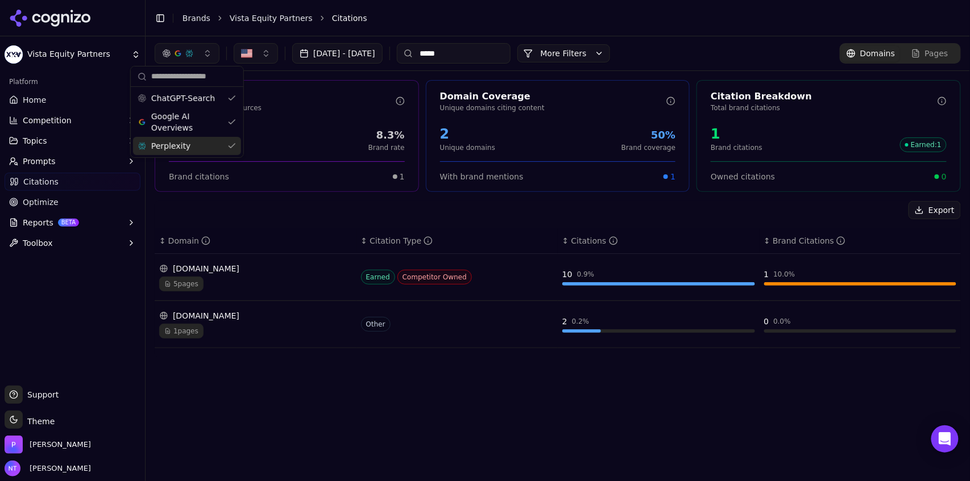
click at [468, 54] on input "*****" at bounding box center [454, 53] width 114 height 20
type input "****"
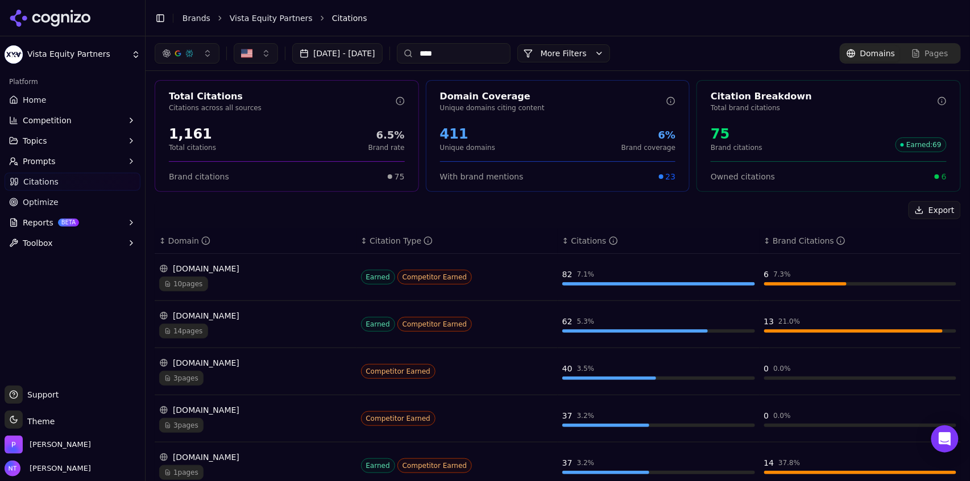
type input "*****"
click at [467, 56] on input at bounding box center [454, 53] width 114 height 20
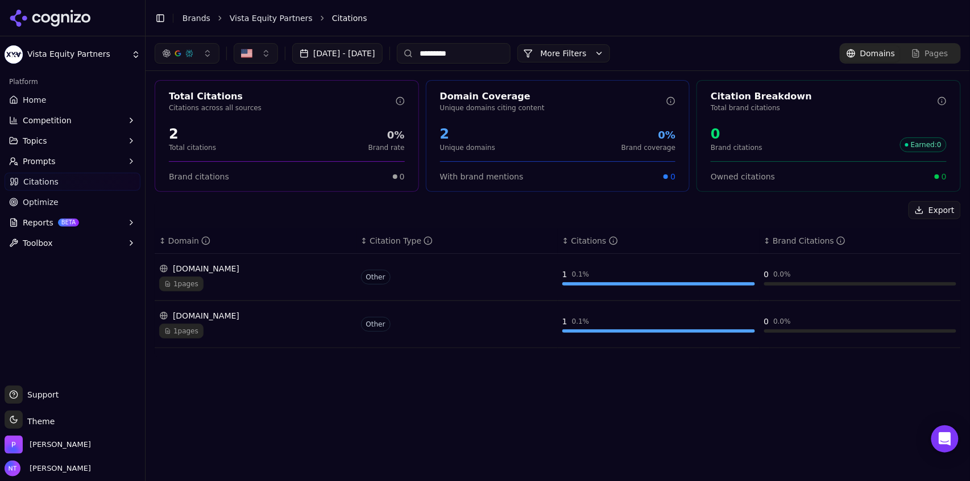
type input "**********"
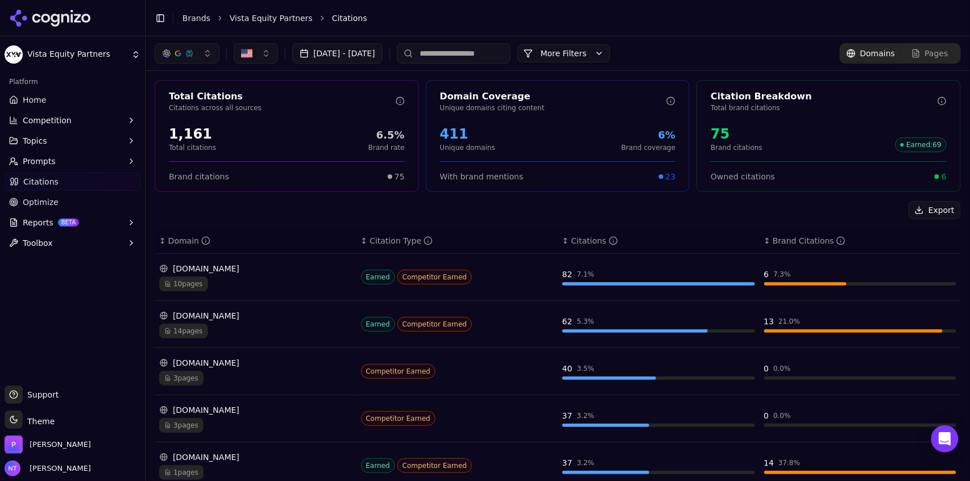
click at [936, 50] on span "Pages" at bounding box center [936, 53] width 23 height 11
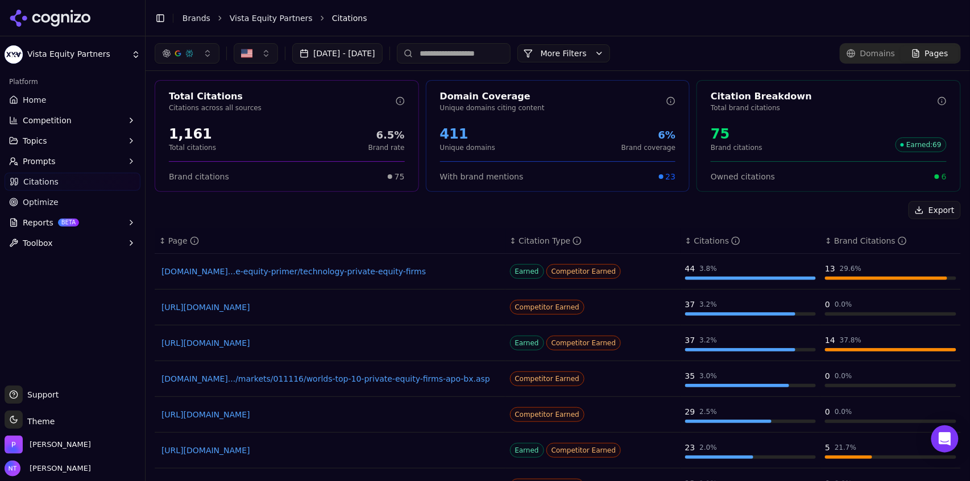
click at [414, 274] on link "growthequityinterviewguide.com...e-equity-primer/technology-private-equity-firms" at bounding box center [329, 271] width 337 height 11
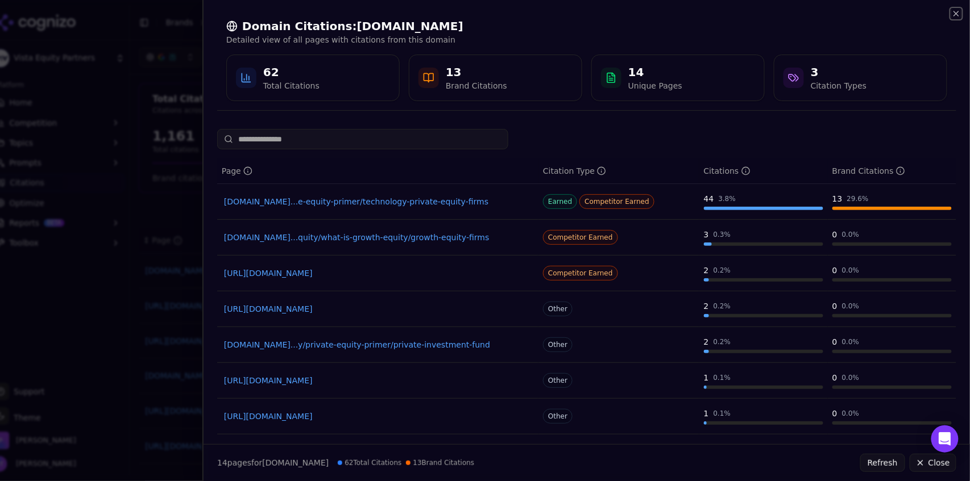
click at [952, 14] on icon "button" at bounding box center [955, 13] width 9 height 9
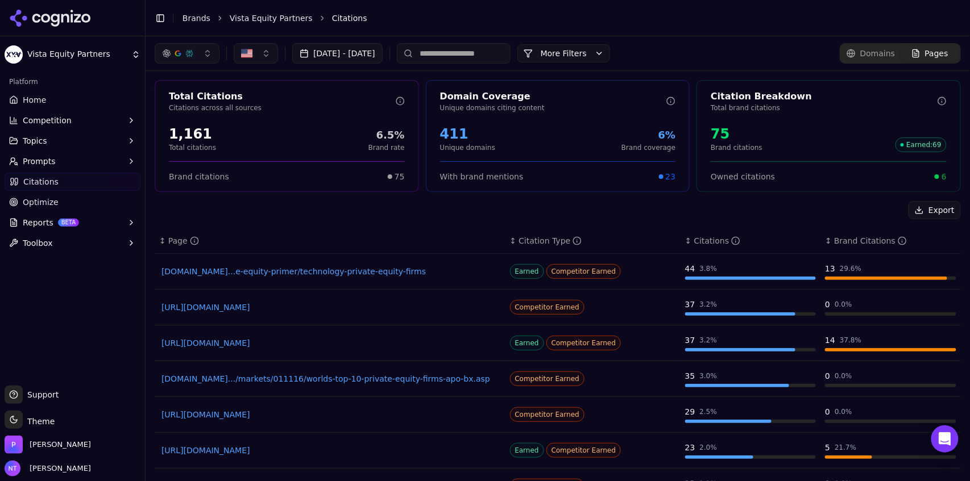
click at [384, 273] on link "growthequityinterviewguide.com...e-equity-primer/technology-private-equity-firms" at bounding box center [329, 271] width 337 height 11
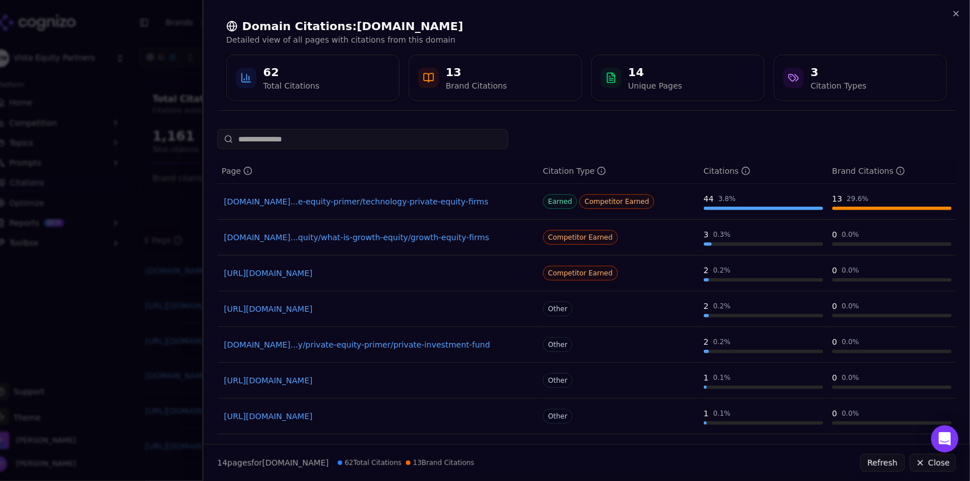
drag, startPoint x: 970, startPoint y: 307, endPoint x: 970, endPoint y: 267, distance: 40.9
click at [969, 267] on div "Page Citation Type Citations Brand Citations growthequityinterviewguide.com...e…" at bounding box center [586, 282] width 766 height 306
click at [957, 16] on icon "button" at bounding box center [955, 13] width 9 height 9
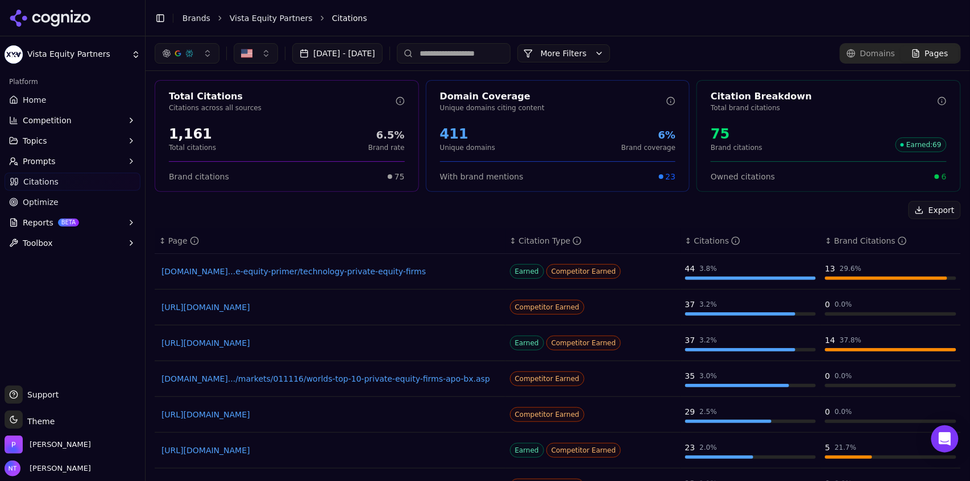
click at [367, 343] on link "https://softwareequity.com/blog/top-software-private-equity-firms" at bounding box center [329, 343] width 337 height 11
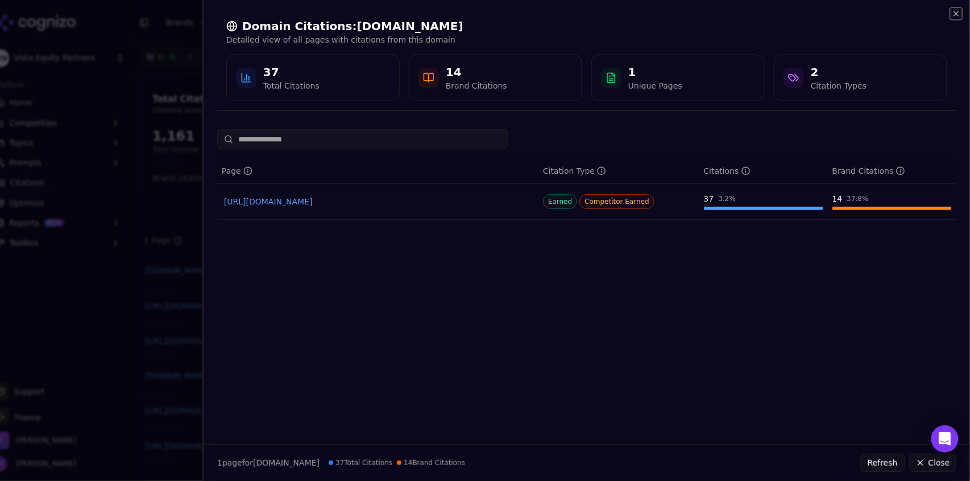
click at [958, 10] on icon "button" at bounding box center [955, 13] width 9 height 9
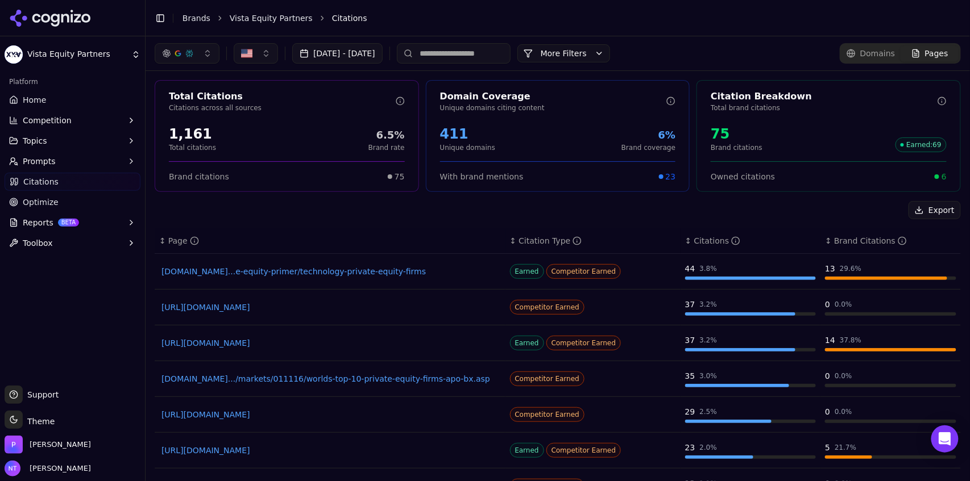
click at [329, 414] on link "https://growthcapadvisory.com/the-top-private-equity-firms-of-2025" at bounding box center [329, 414] width 337 height 11
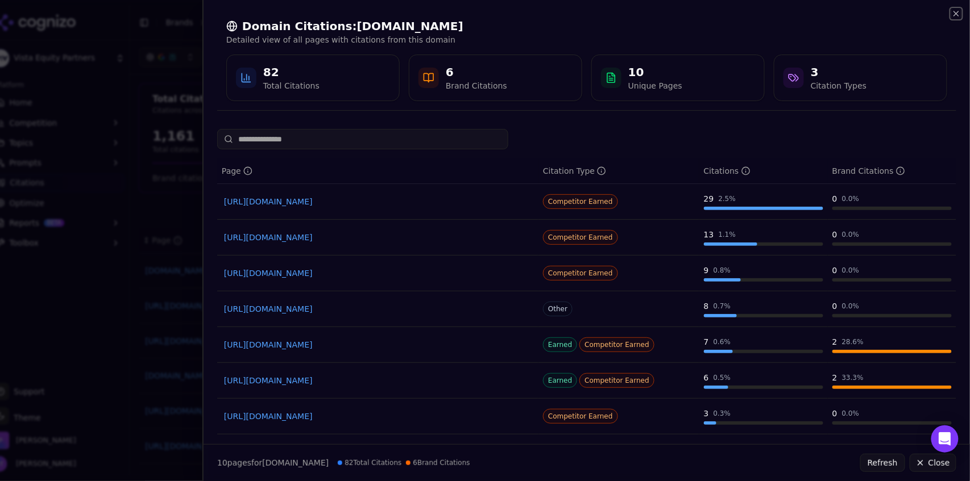
click at [956, 13] on icon "button" at bounding box center [956, 13] width 5 height 5
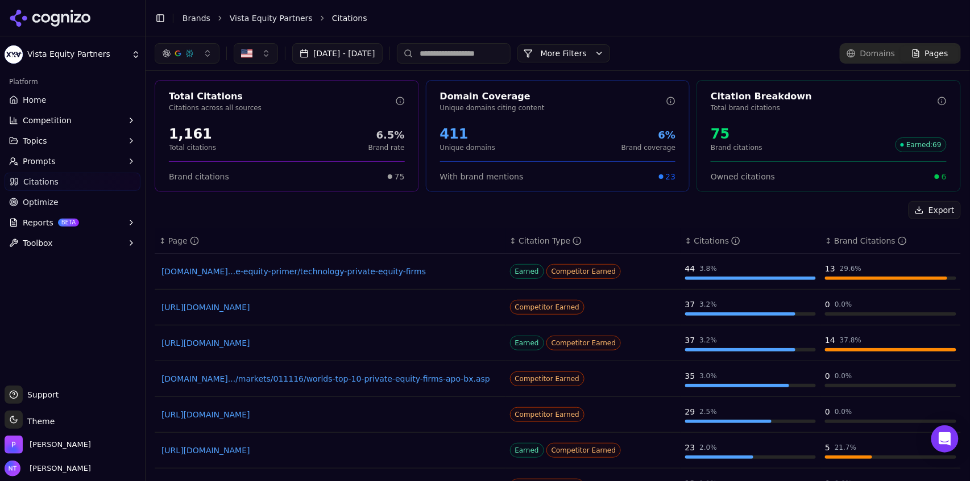
click at [367, 380] on link "investopedia.com.../markets/011116/worlds-top-10-private-equity-firms-apo-bx.asp" at bounding box center [329, 378] width 337 height 11
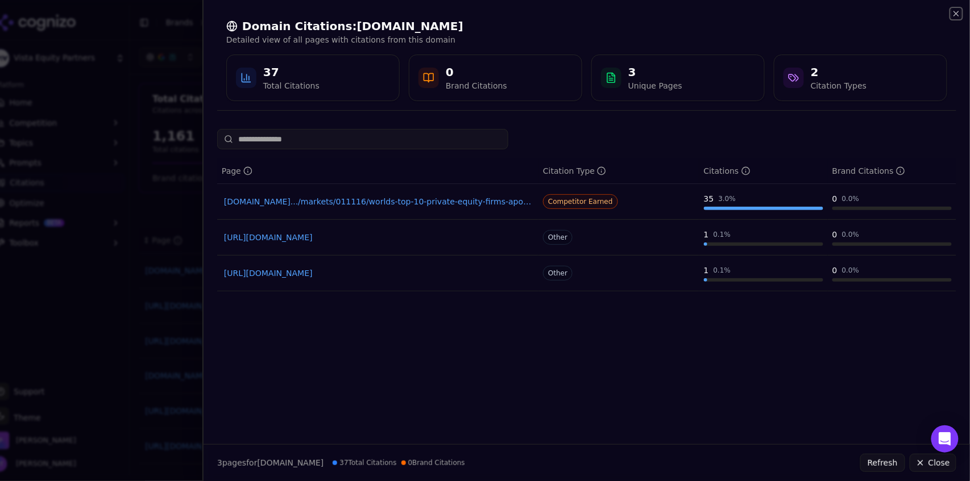
click at [955, 15] on icon "button" at bounding box center [955, 13] width 9 height 9
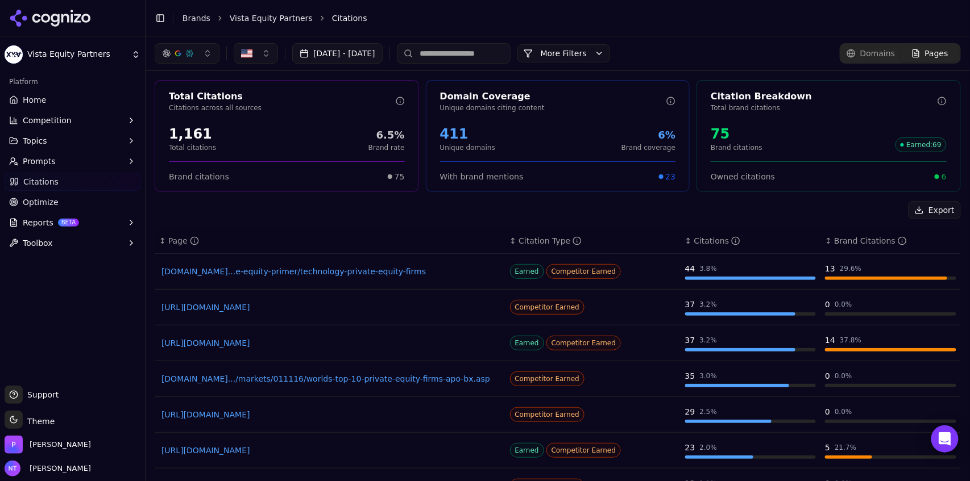
click at [485, 55] on input at bounding box center [454, 53] width 114 height 20
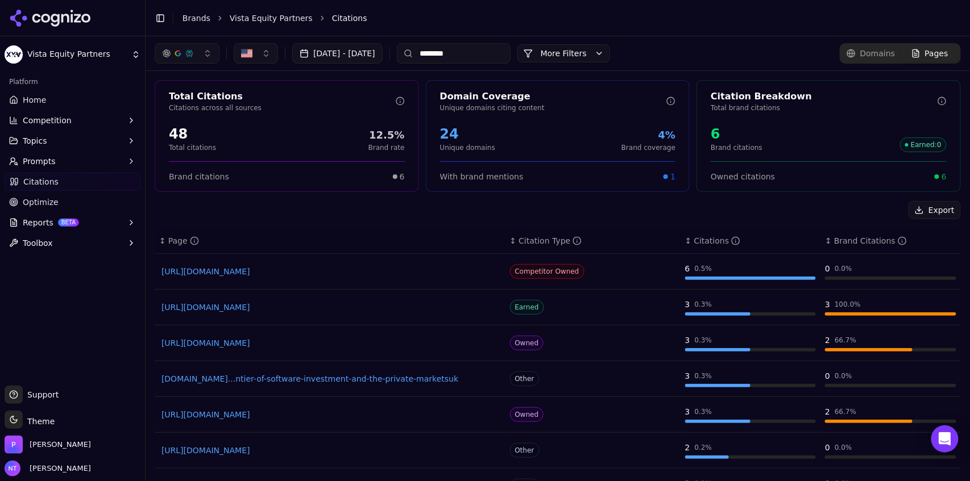
type input "********"
click at [871, 56] on span "Domains" at bounding box center [877, 53] width 35 height 11
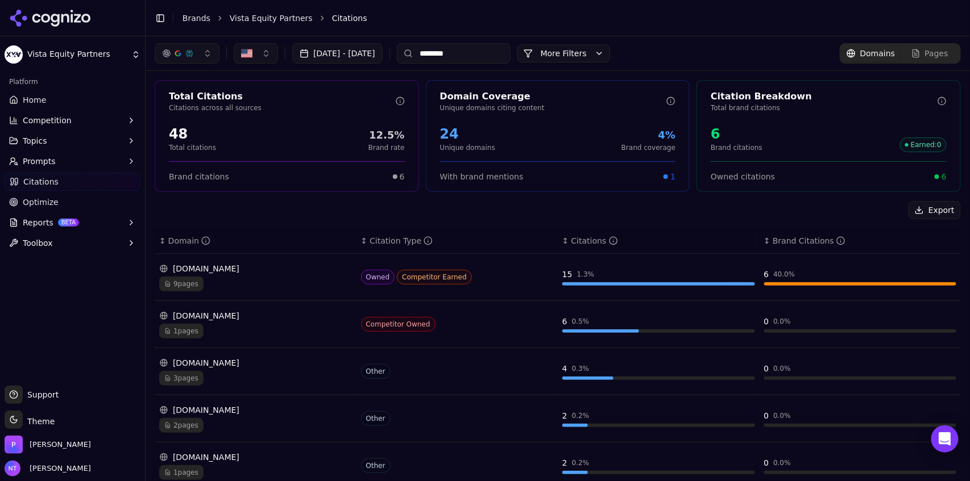
click at [189, 19] on link "Brands" at bounding box center [196, 18] width 28 height 9
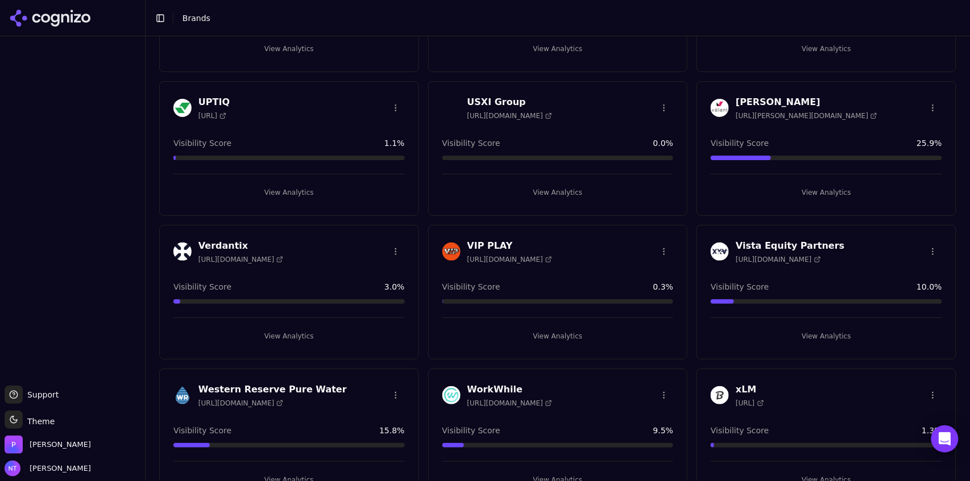
scroll to position [3888, 0]
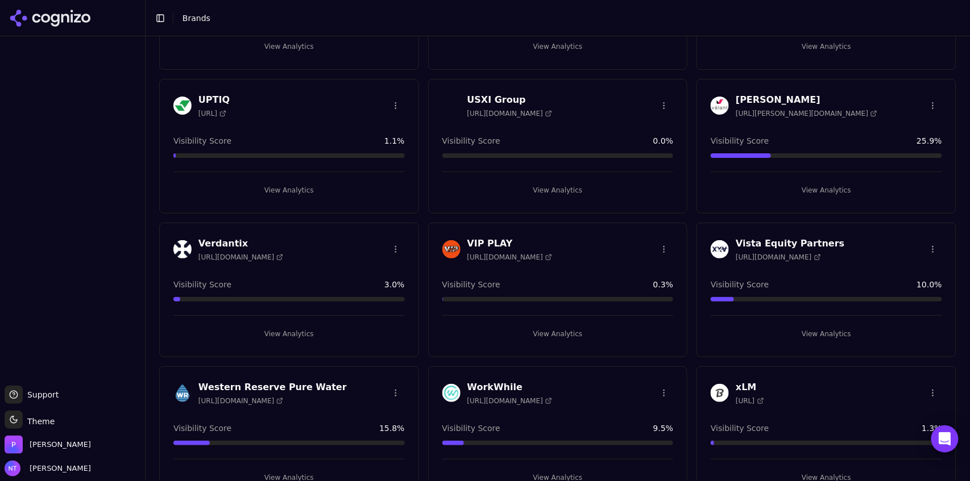
click at [819, 328] on button "View Analytics" at bounding box center [825, 334] width 231 height 18
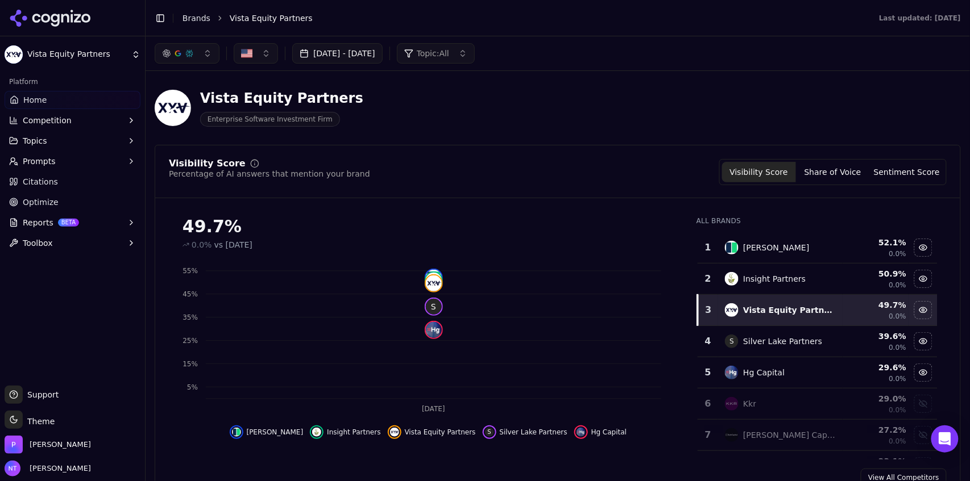
click at [185, 56] on div "button" at bounding box center [189, 53] width 9 height 9
click at [180, 119] on span "Google AI Overviews" at bounding box center [187, 122] width 72 height 23
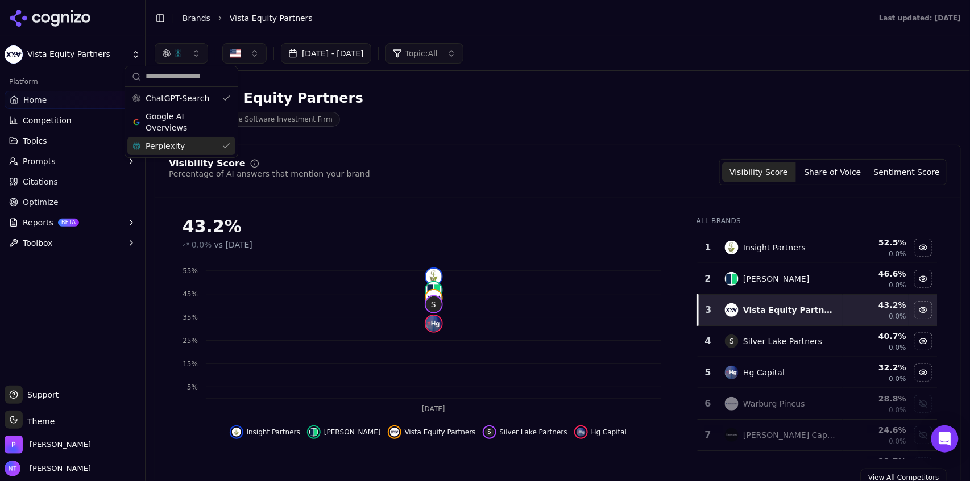
click at [177, 144] on span "Perplexity" at bounding box center [164, 145] width 39 height 11
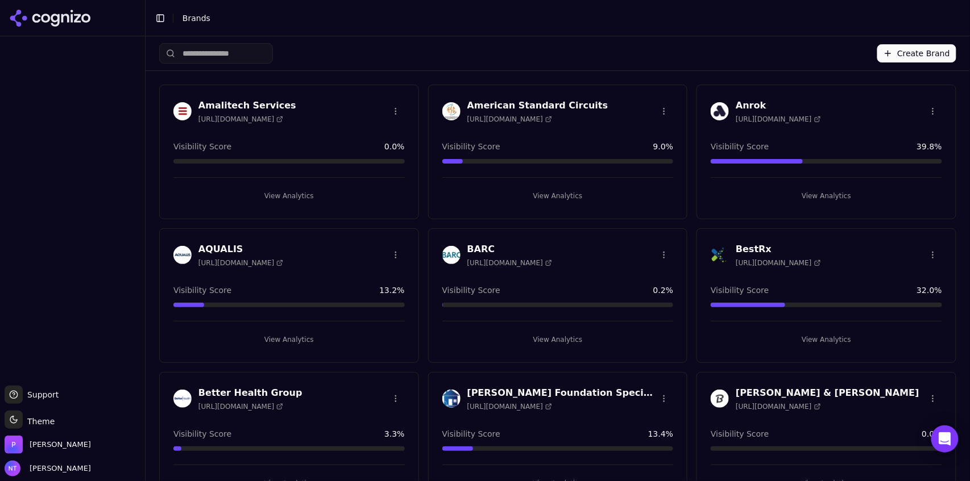
click at [918, 55] on button "Create Brand" at bounding box center [916, 53] width 79 height 18
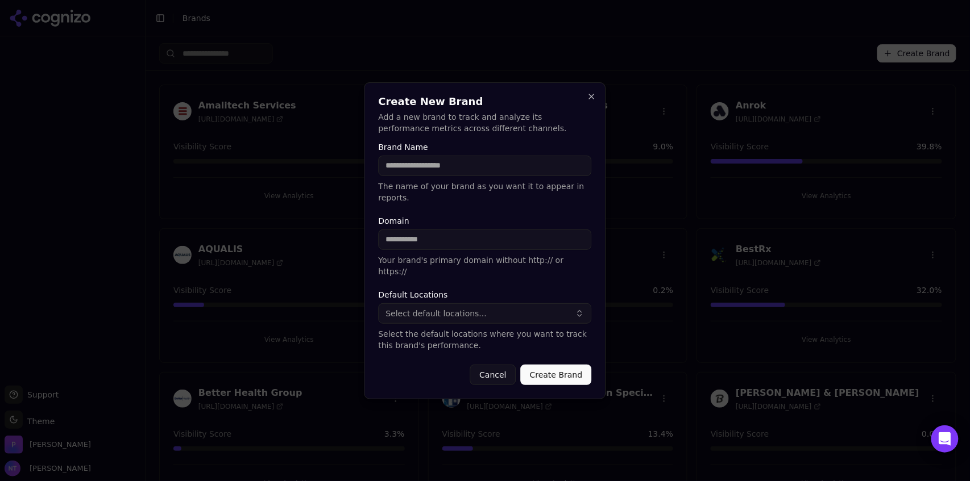
click at [430, 174] on input "Brand Name" at bounding box center [484, 166] width 213 height 20
type input "**********"
click at [463, 244] on input "Domain" at bounding box center [484, 240] width 213 height 20
paste input "**********"
drag, startPoint x: 412, startPoint y: 240, endPoint x: 328, endPoint y: 243, distance: 84.2
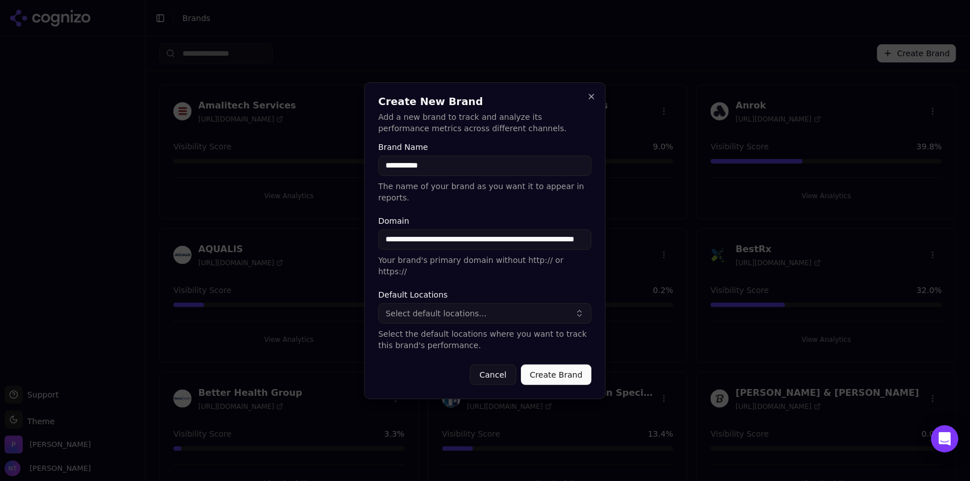
click at [328, 243] on body "Support Support Toggle theme Theme Perrill Nate Tower Toggle Sidebar Brands Cre…" at bounding box center [485, 240] width 970 height 481
click at [408, 238] on input "**********" at bounding box center [484, 240] width 213 height 20
drag, startPoint x: 412, startPoint y: 239, endPoint x: 321, endPoint y: 249, distance: 92.1
click at [321, 249] on body "Support Support Toggle theme Theme Perrill Nate Tower Toggle Sidebar Brands Cre…" at bounding box center [485, 240] width 970 height 481
click at [559, 231] on input "**********" at bounding box center [484, 240] width 213 height 20
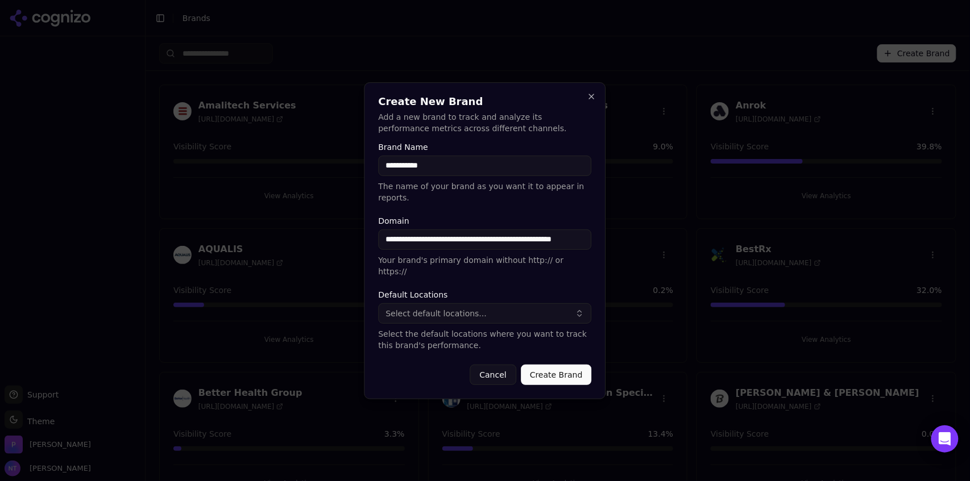
scroll to position [0, 22]
drag, startPoint x: 557, startPoint y: 238, endPoint x: 619, endPoint y: 244, distance: 62.9
click at [619, 244] on body "Support Support Toggle theme Theme Perrill Nate Tower Toggle Sidebar Brands Cre…" at bounding box center [485, 240] width 970 height 481
click at [585, 240] on input "**********" at bounding box center [484, 240] width 213 height 20
type input "**********"
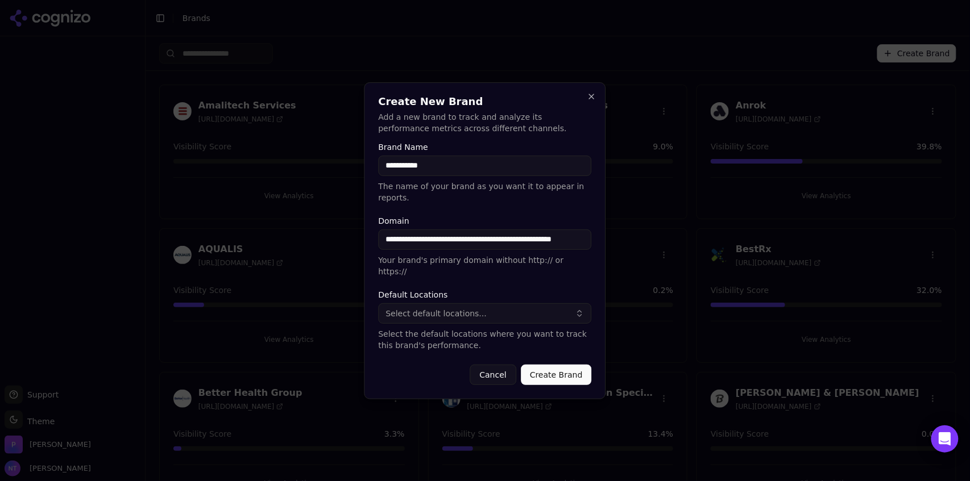
click at [503, 311] on button "Select default locations..." at bounding box center [484, 313] width 213 height 20
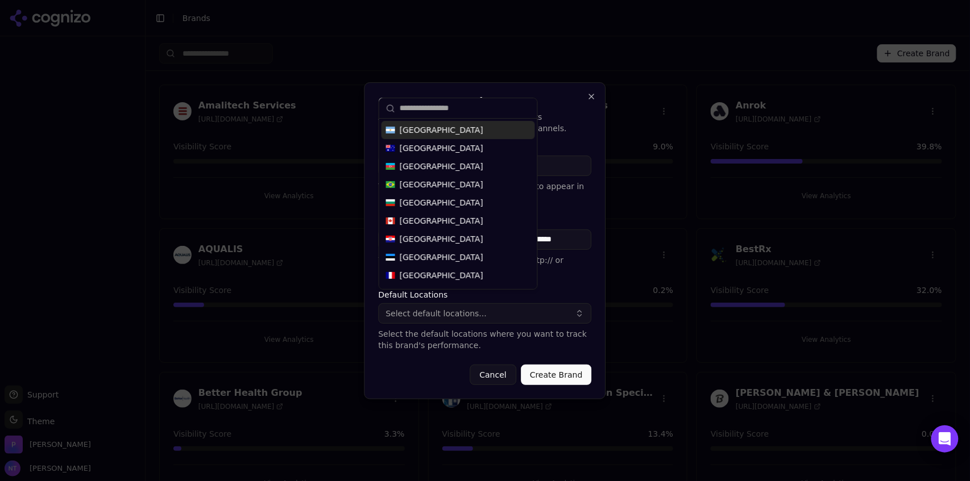
click at [442, 109] on input "text" at bounding box center [465, 108] width 131 height 23
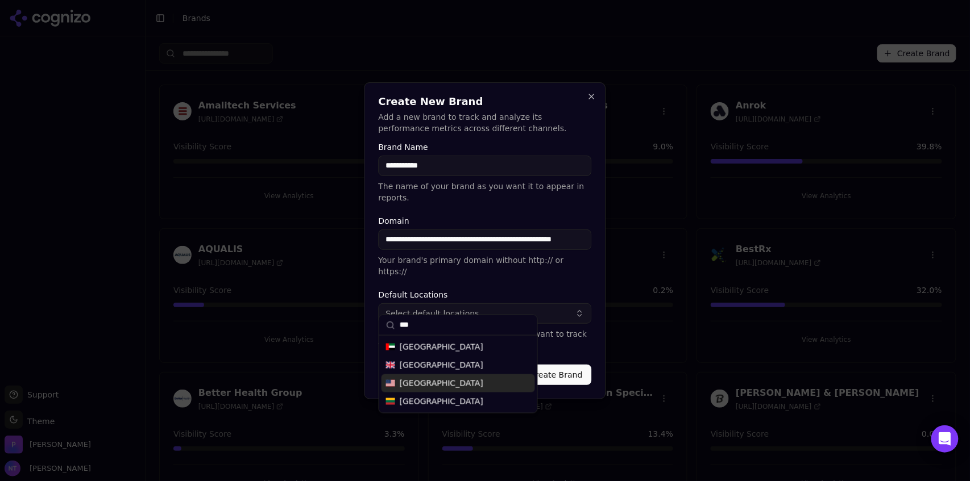
type input "***"
click at [443, 384] on span "United States" at bounding box center [442, 383] width 84 height 11
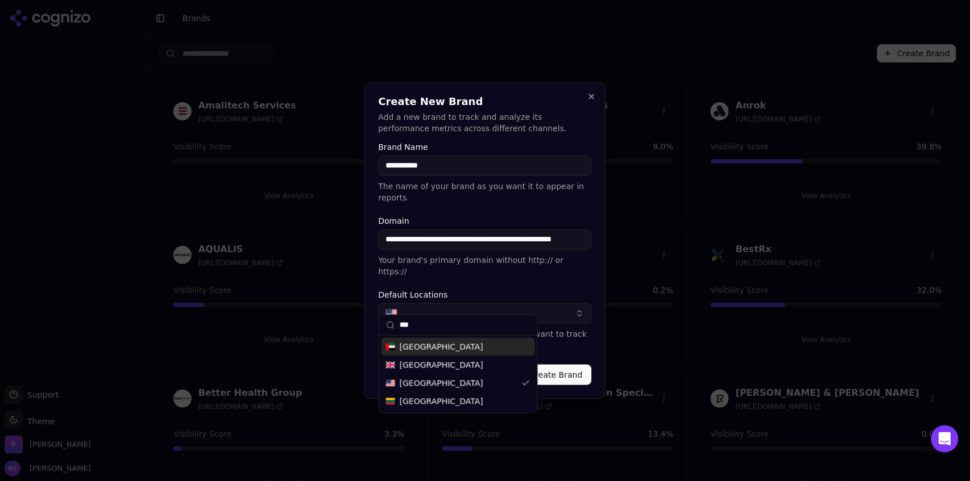
click at [588, 335] on p "Select the default locations where you want to track this brand's performance." at bounding box center [484, 339] width 213 height 23
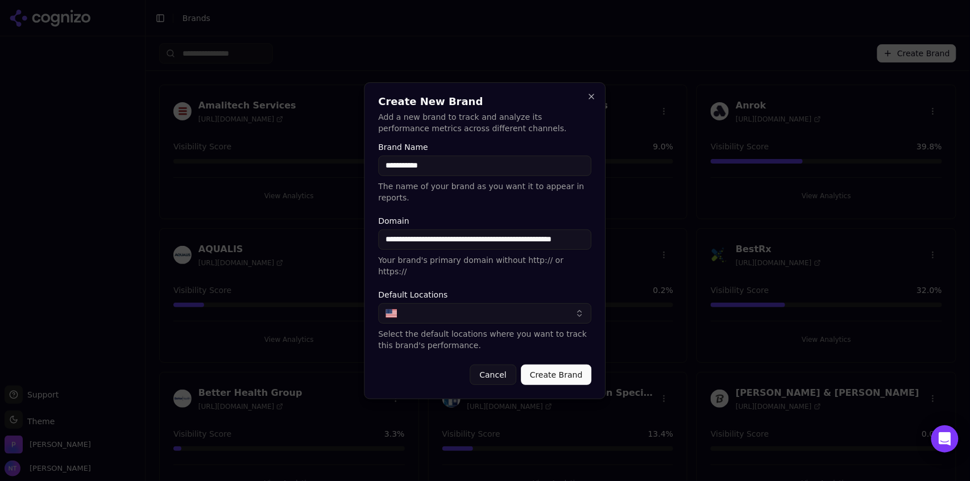
click at [555, 367] on button "Create Brand" at bounding box center [556, 375] width 71 height 20
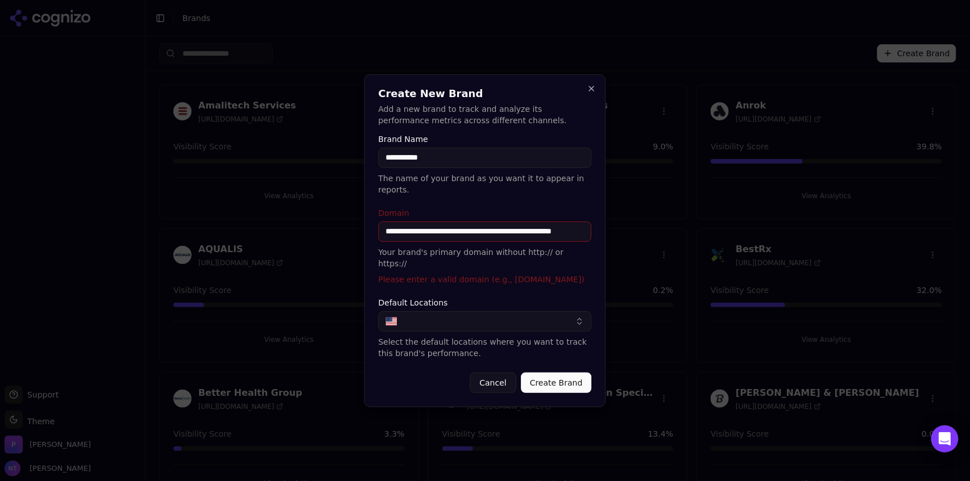
scroll to position [0, 22]
drag, startPoint x: 443, startPoint y: 231, endPoint x: 700, endPoint y: 255, distance: 258.6
click at [700, 255] on body "Support Support Toggle theme Theme Perrill Nate Tower Toggle Sidebar Brands Cre…" at bounding box center [485, 240] width 970 height 481
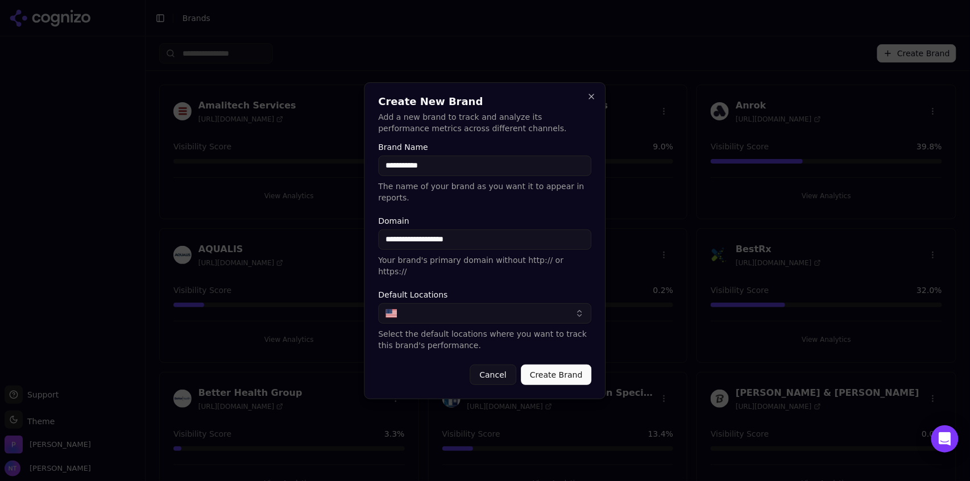
type input "**********"
click at [600, 251] on div "**********" at bounding box center [485, 240] width 242 height 317
click at [558, 365] on button "Create Brand" at bounding box center [556, 375] width 71 height 20
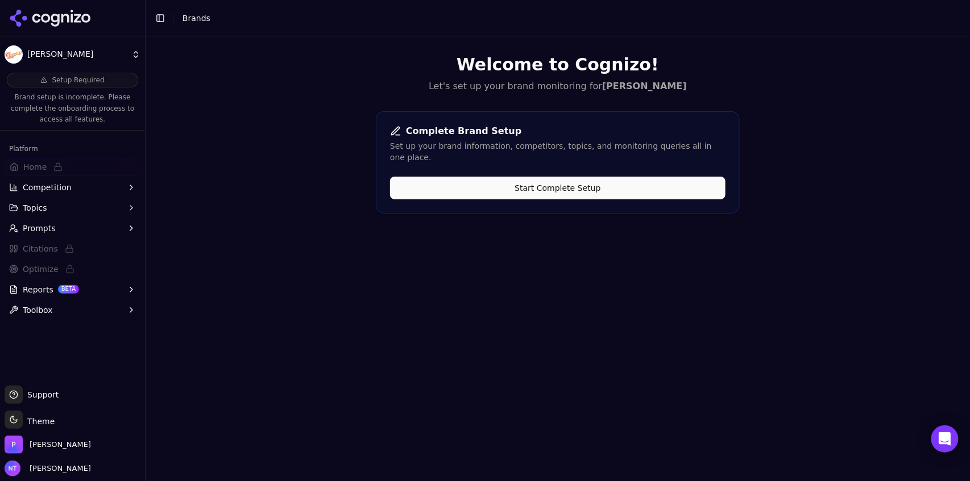
click at [653, 177] on button "Start Complete Setup" at bounding box center [557, 188] width 335 height 23
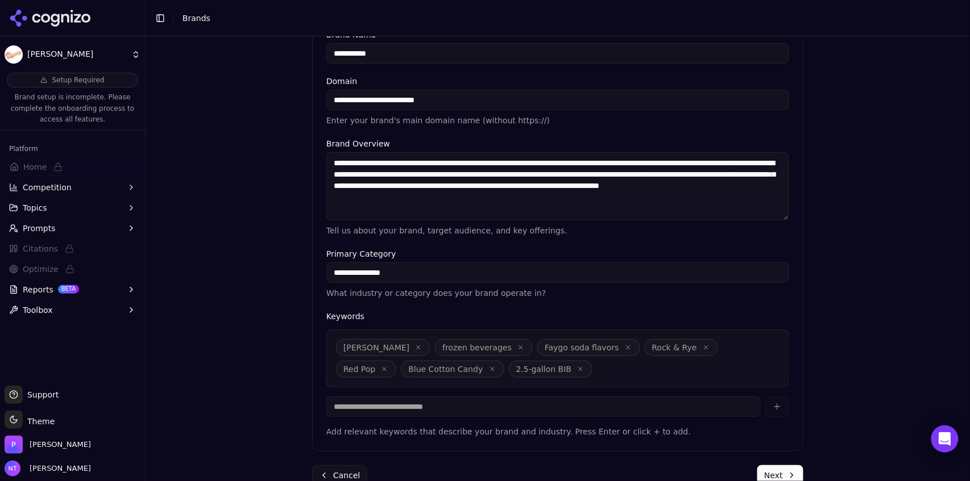
scroll to position [252, 0]
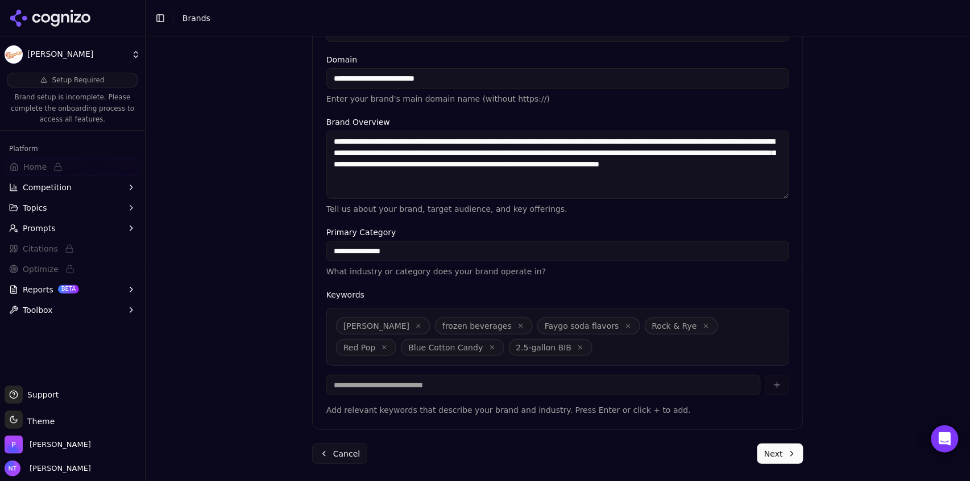
click at [625, 325] on icon "button" at bounding box center [628, 326] width 7 height 7
click at [597, 325] on icon "button" at bounding box center [598, 326] width 3 height 3
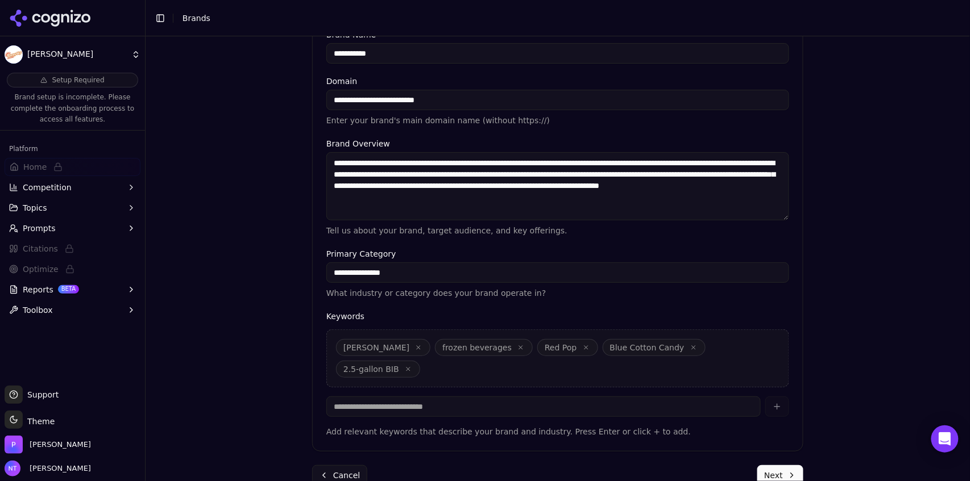
click at [546, 351] on span "Red Pop" at bounding box center [567, 347] width 60 height 17
click at [584, 348] on icon "button" at bounding box center [585, 347] width 3 height 3
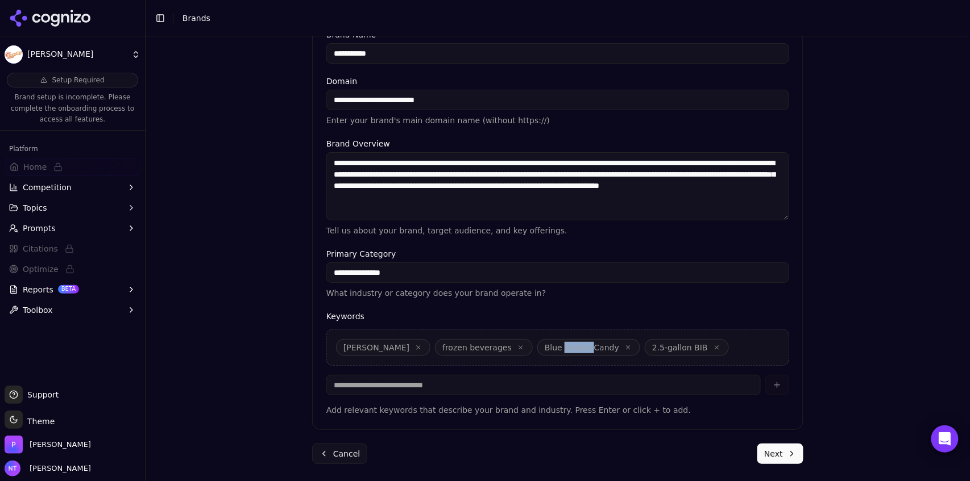
click at [547, 348] on span "Blue Cotton Candy" at bounding box center [581, 347] width 74 height 11
click at [626, 347] on icon "button" at bounding box center [627, 347] width 3 height 3
click at [606, 349] on icon "button" at bounding box center [609, 347] width 7 height 7
click at [551, 350] on div "Faygo Frost frozen beverages" at bounding box center [557, 348] width 463 height 36
click at [481, 395] on div "Keywords Faygo Frost frozen beverages Add relevant keywords that describe your …" at bounding box center [557, 364] width 463 height 103
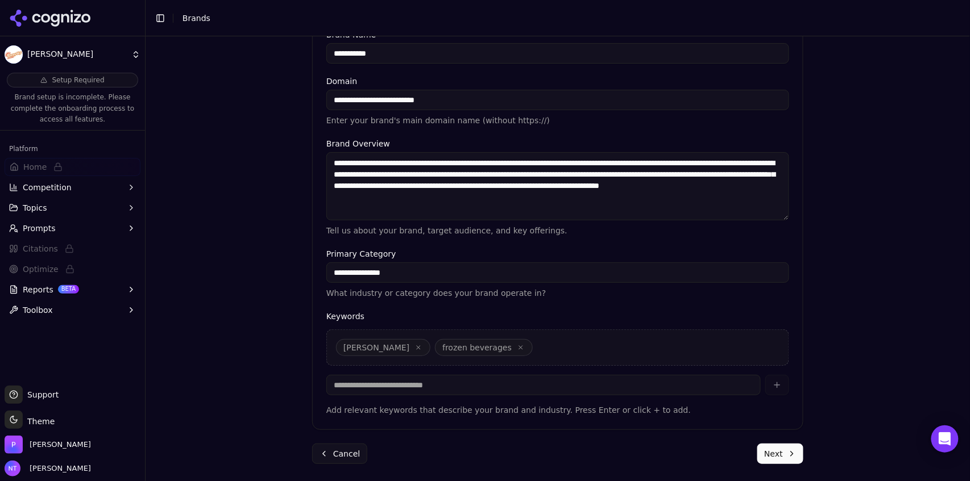
click at [466, 380] on input at bounding box center [543, 385] width 434 height 20
type input "**********"
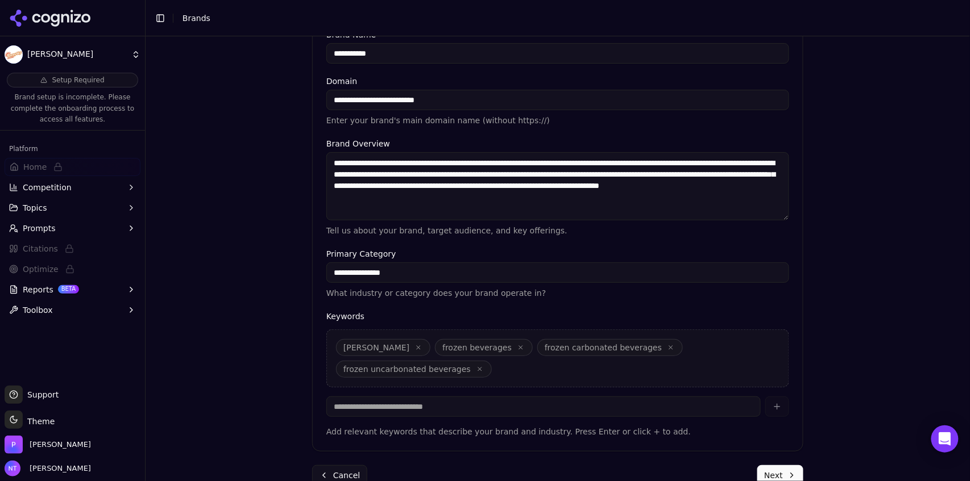
scroll to position [252, 0]
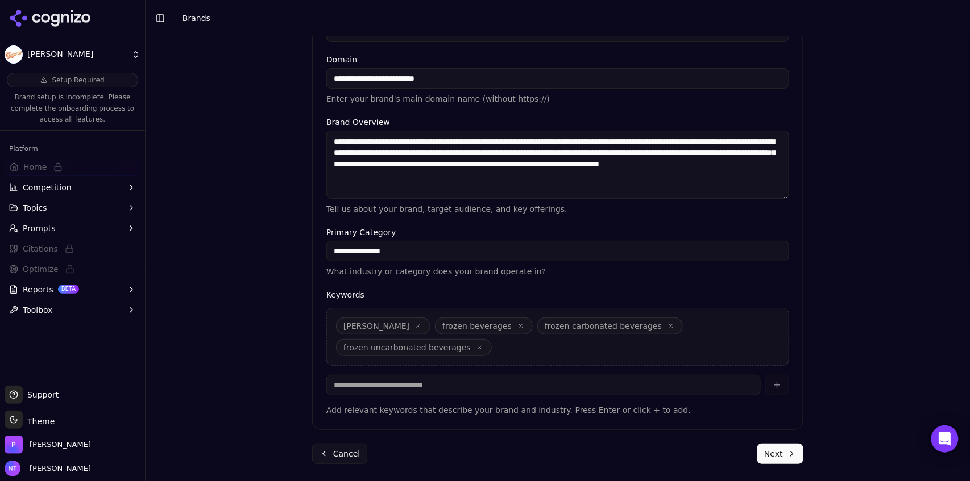
click at [780, 456] on button "Next" at bounding box center [780, 454] width 46 height 20
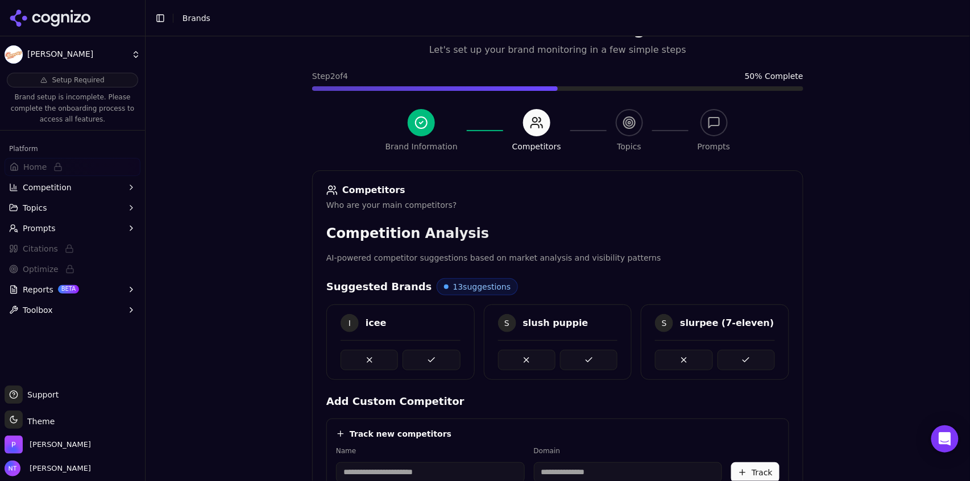
scroll to position [249, 0]
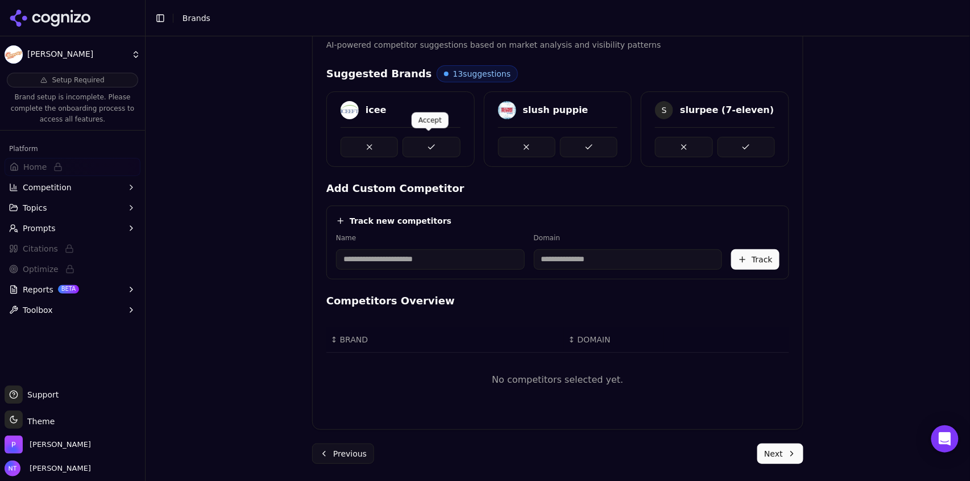
click at [428, 147] on button at bounding box center [430, 147] width 57 height 20
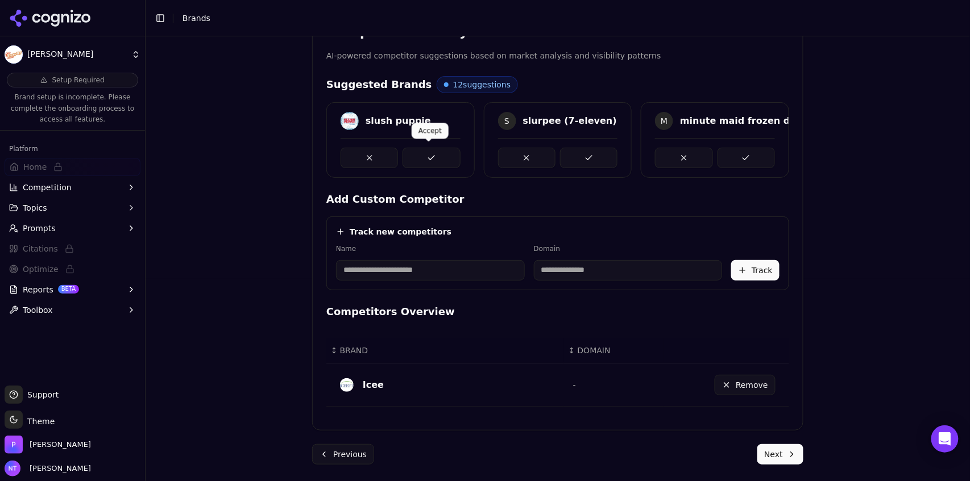
click at [428, 151] on button at bounding box center [430, 158] width 57 height 20
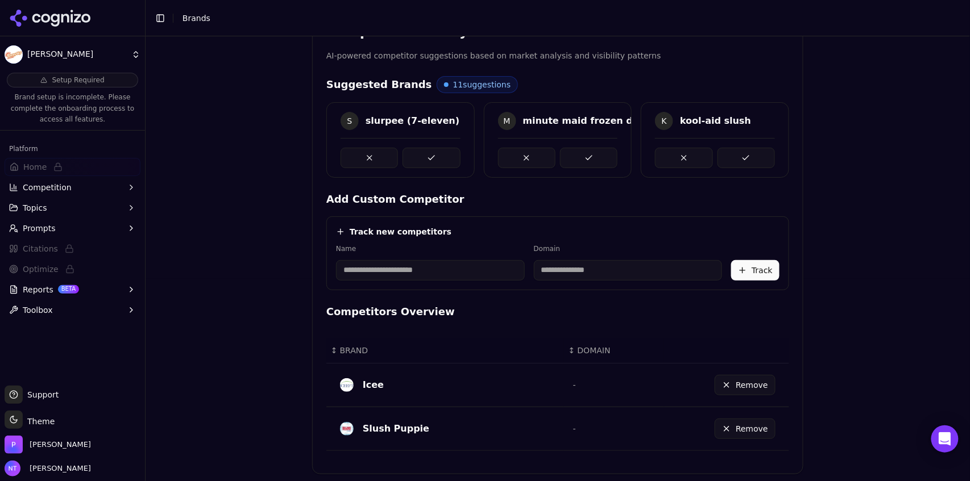
click at [428, 151] on button at bounding box center [430, 158] width 57 height 20
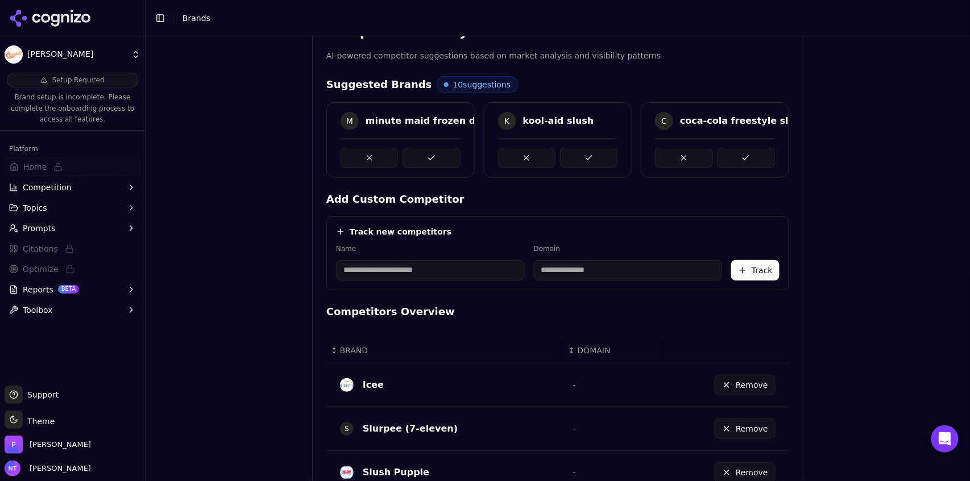
click at [428, 151] on button at bounding box center [430, 158] width 57 height 20
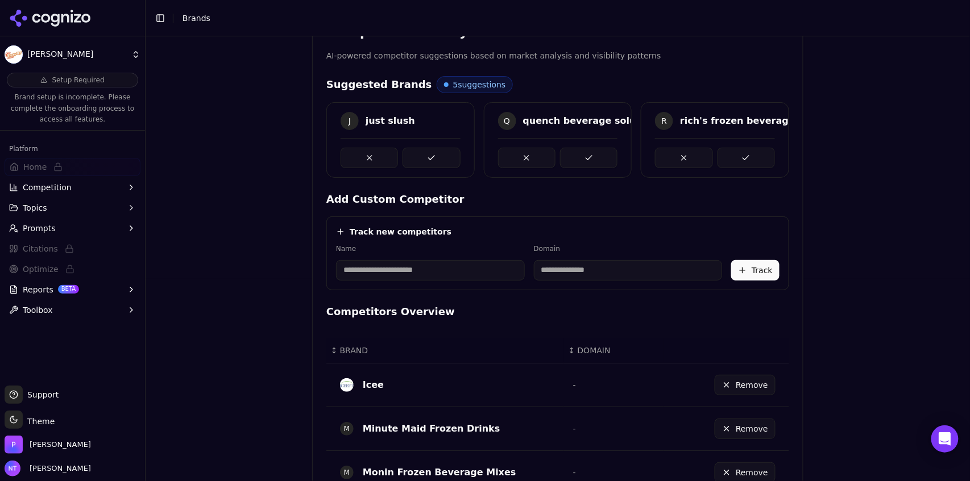
click at [428, 151] on button at bounding box center [430, 158] width 57 height 20
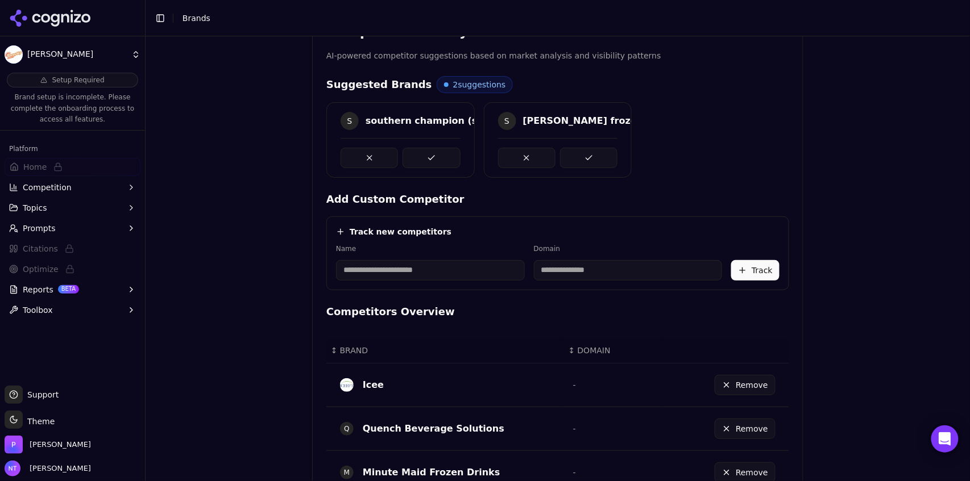
click at [428, 151] on button at bounding box center [430, 158] width 57 height 20
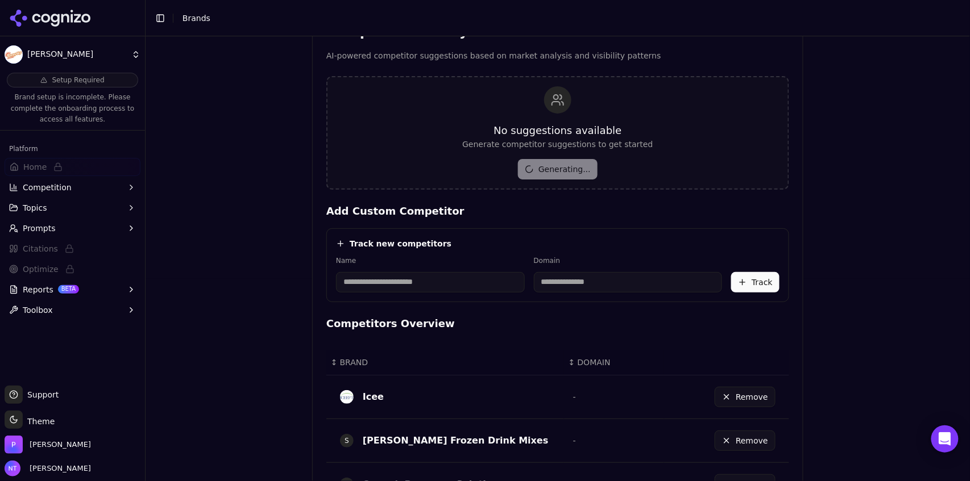
click at [419, 286] on input at bounding box center [430, 282] width 189 height 20
type input "**********"
click at [753, 280] on button "Track" at bounding box center [755, 282] width 48 height 20
click at [422, 286] on input at bounding box center [430, 282] width 189 height 20
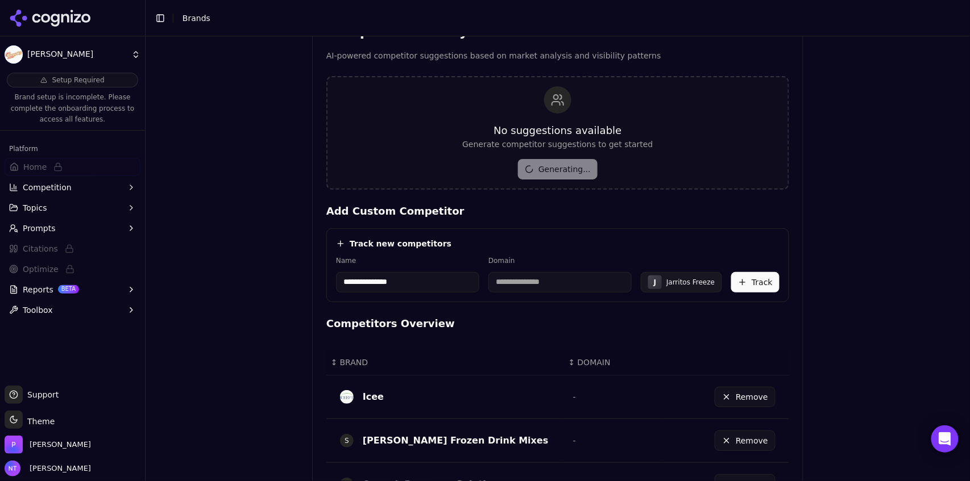
type input "**********"
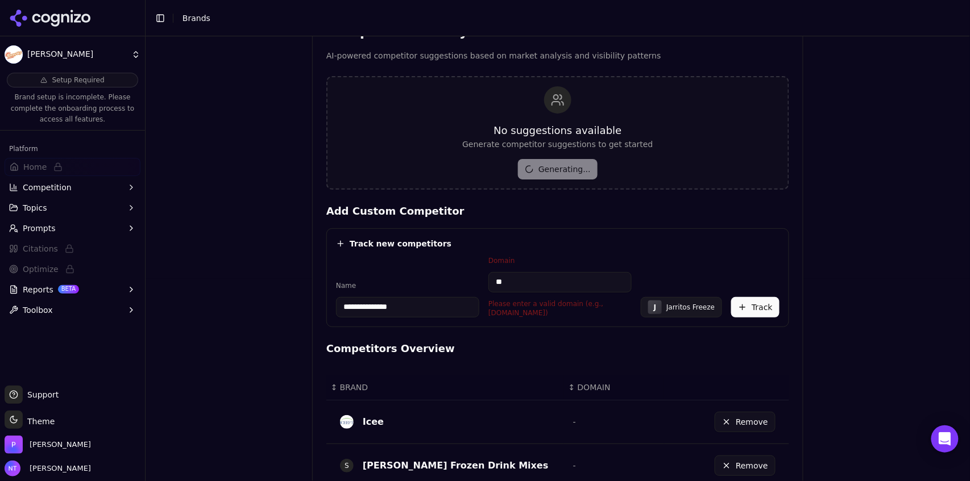
type input "**********"
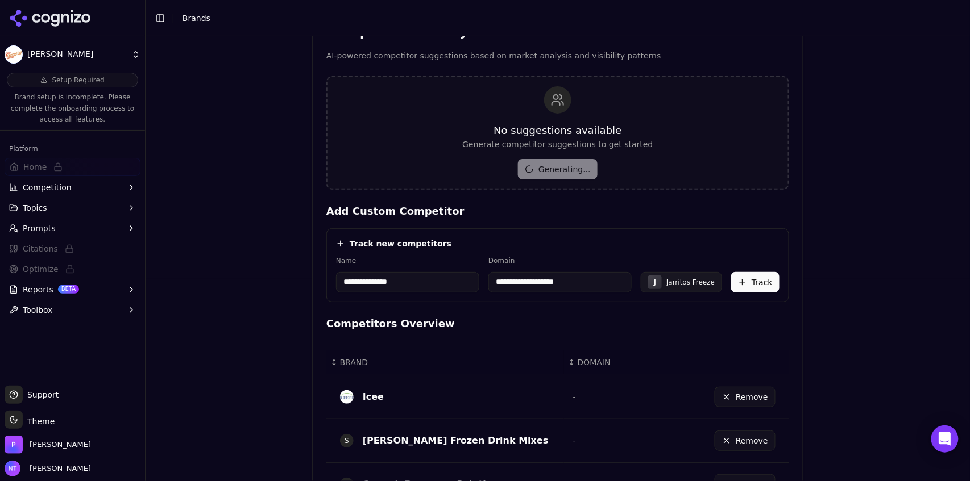
click at [754, 286] on button "Track" at bounding box center [755, 282] width 48 height 20
click at [373, 286] on input at bounding box center [430, 282] width 189 height 20
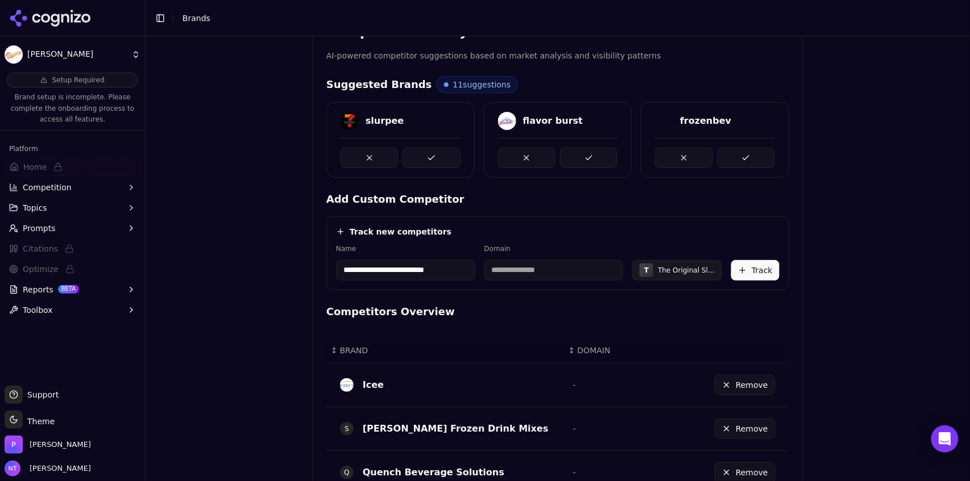
type input "**********"
click at [514, 277] on input at bounding box center [553, 270] width 139 height 20
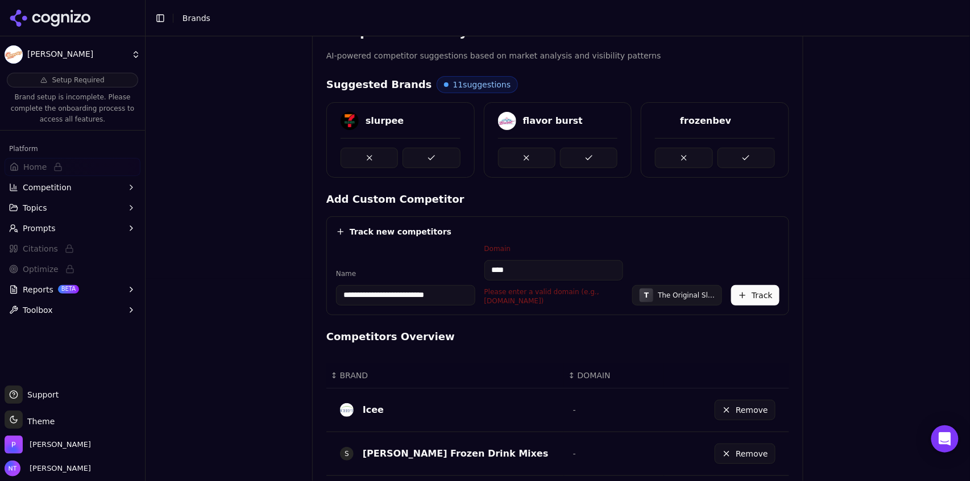
type input "**********"
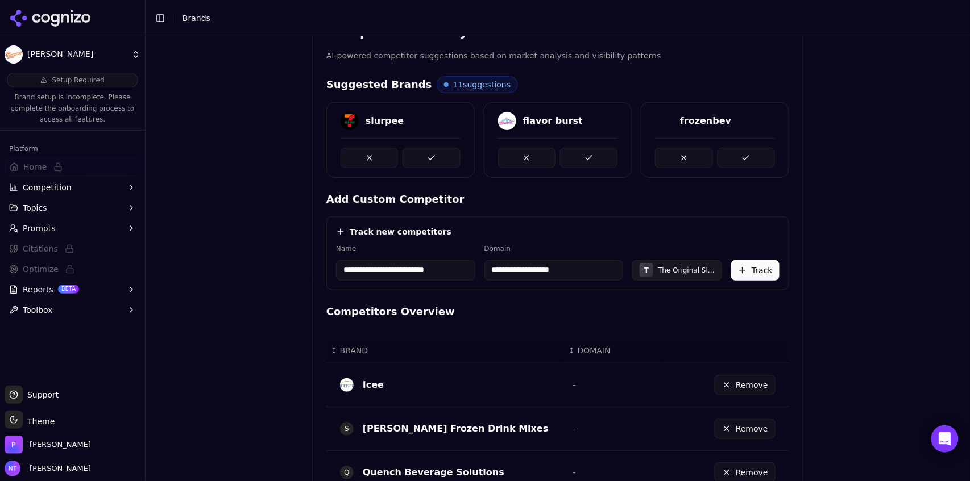
click at [755, 273] on button "Track" at bounding box center [755, 270] width 48 height 20
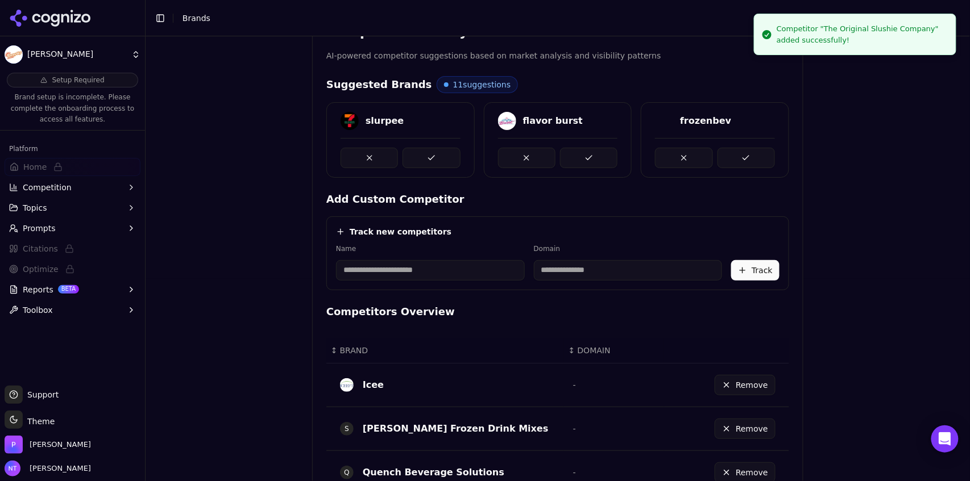
click at [422, 271] on input at bounding box center [430, 270] width 189 height 20
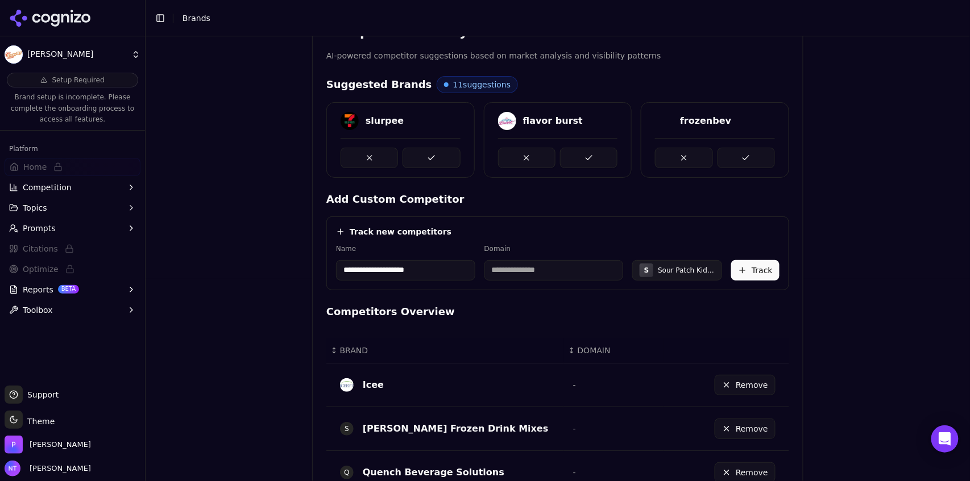
type input "**********"
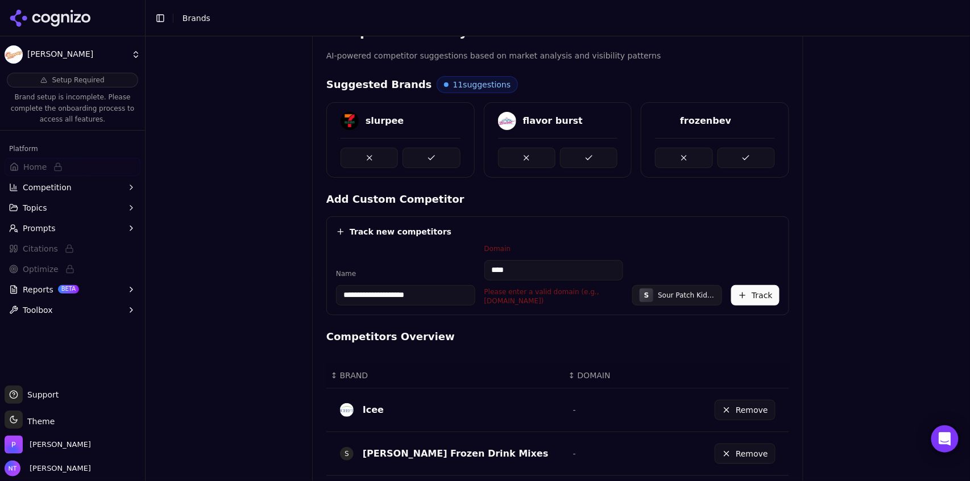
type input "**********"
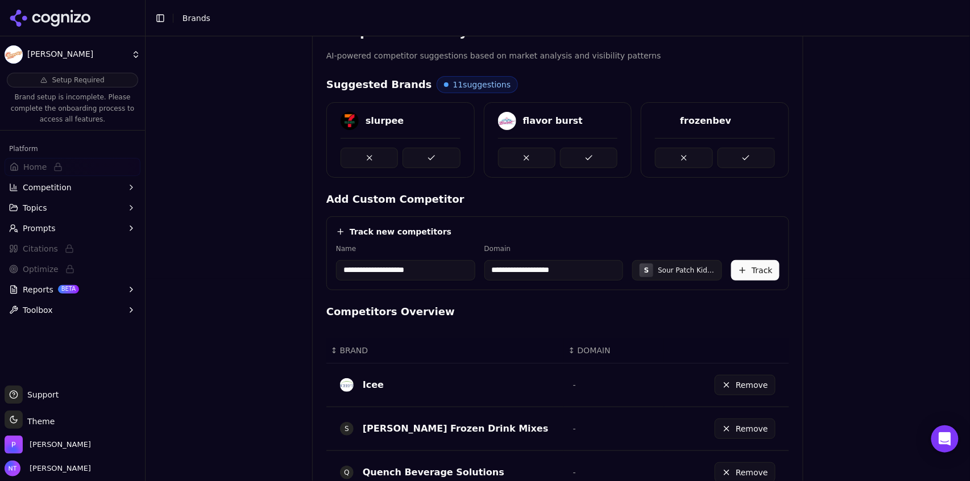
click at [747, 267] on button "Track" at bounding box center [755, 270] width 48 height 20
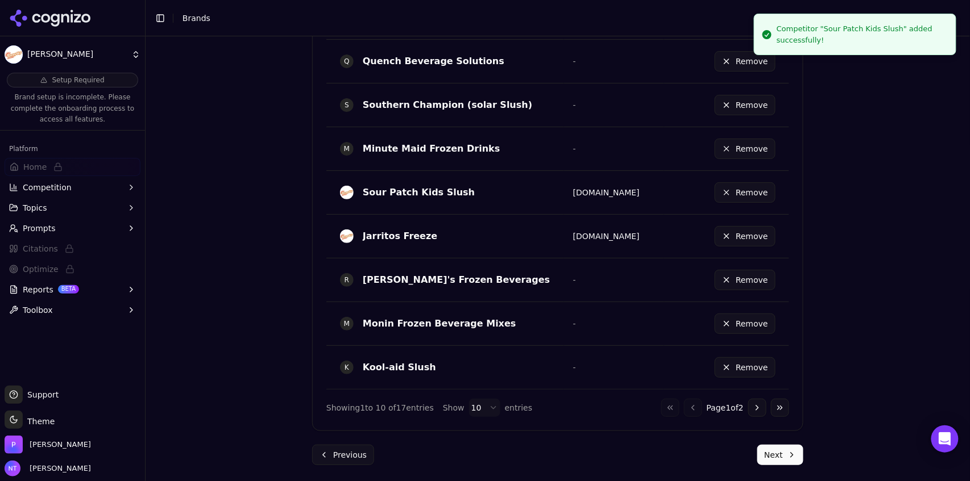
click at [778, 457] on button "Next" at bounding box center [780, 455] width 46 height 20
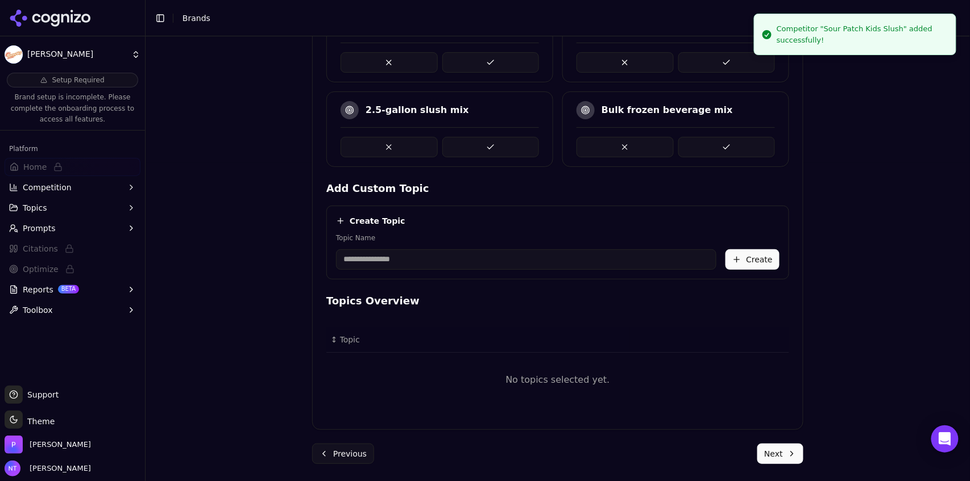
scroll to position [186, 0]
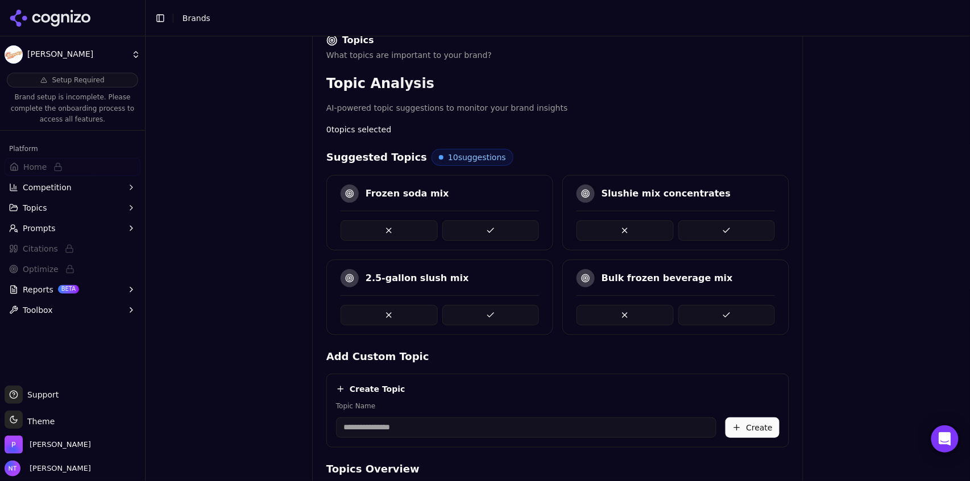
click at [491, 232] on button at bounding box center [490, 231] width 97 height 20
click at [707, 315] on button at bounding box center [726, 315] width 97 height 20
click at [721, 230] on button at bounding box center [726, 231] width 97 height 20
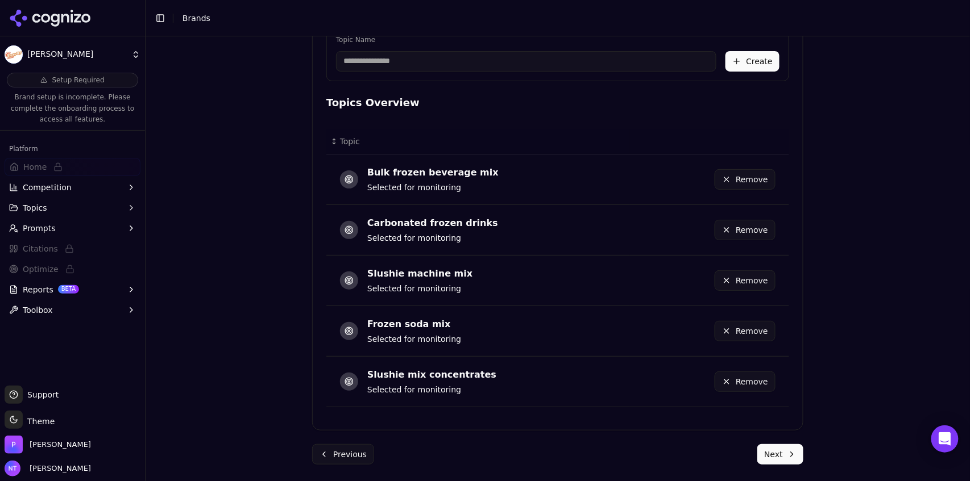
click at [757, 455] on button "Next" at bounding box center [780, 454] width 46 height 20
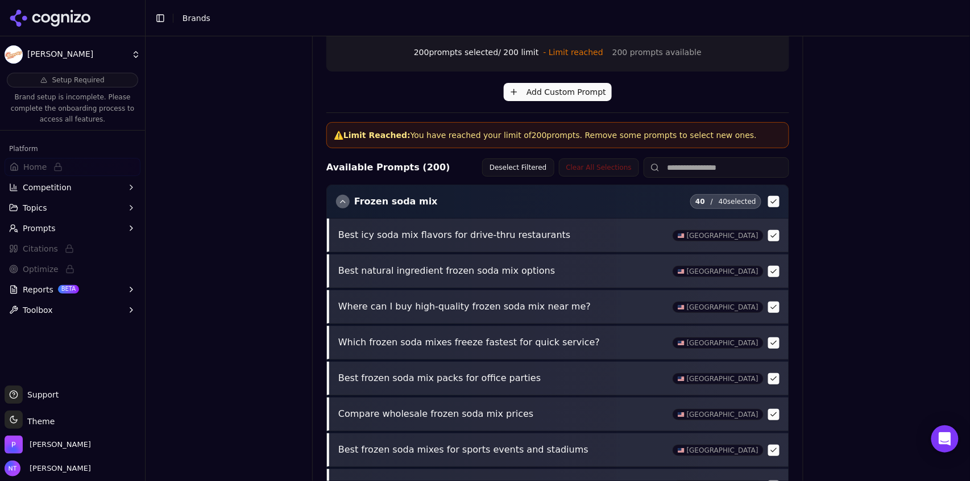
scroll to position [472, 0]
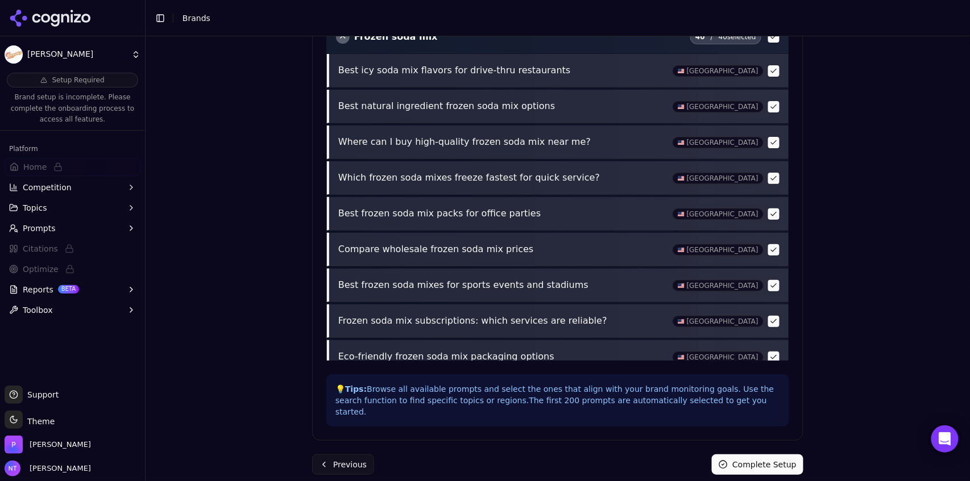
click at [754, 455] on button "Complete Setup" at bounding box center [757, 465] width 91 height 20
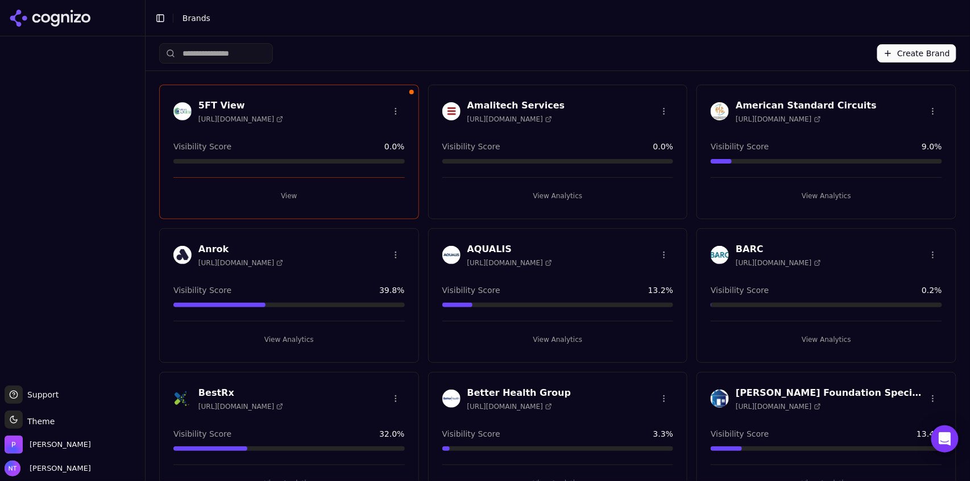
click at [931, 54] on button "Create Brand" at bounding box center [916, 53] width 79 height 18
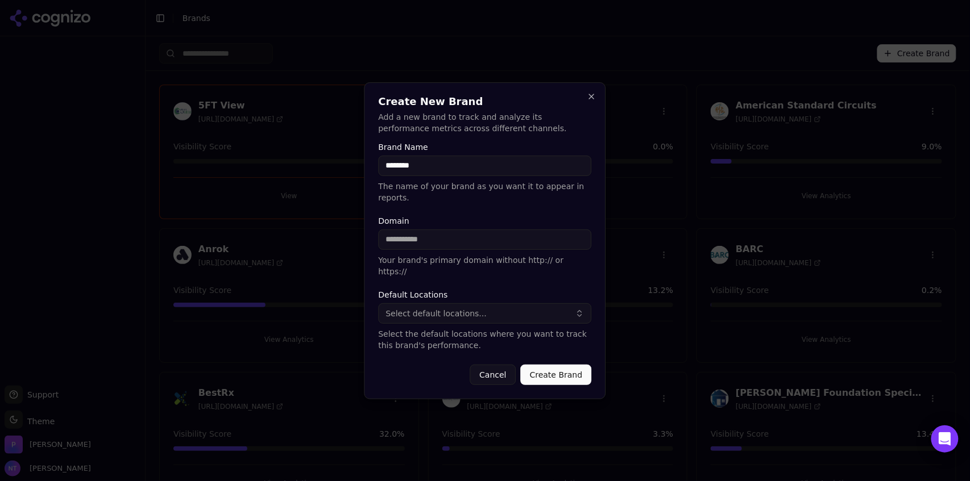
type input "********"
type input "**********"
click at [436, 310] on button "Select default locations..." at bounding box center [484, 313] width 213 height 20
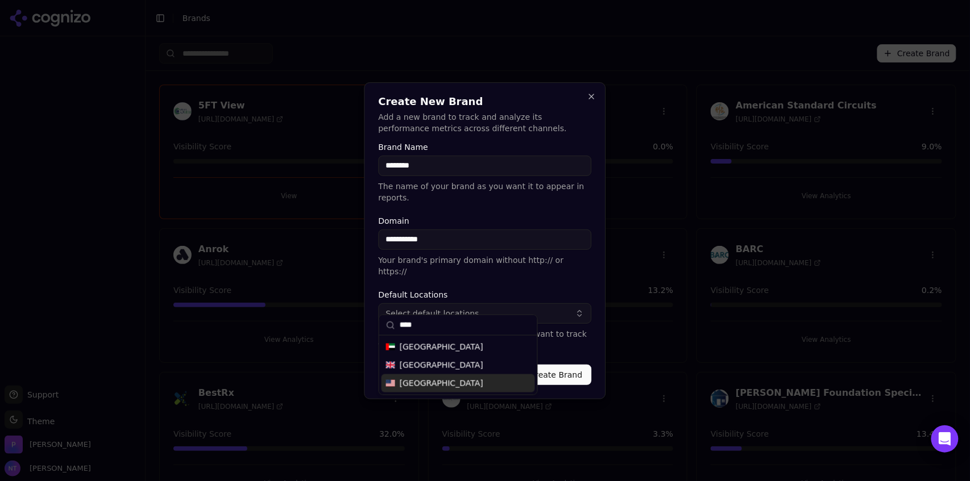
type input "****"
click at [440, 382] on span "United States" at bounding box center [442, 383] width 84 height 11
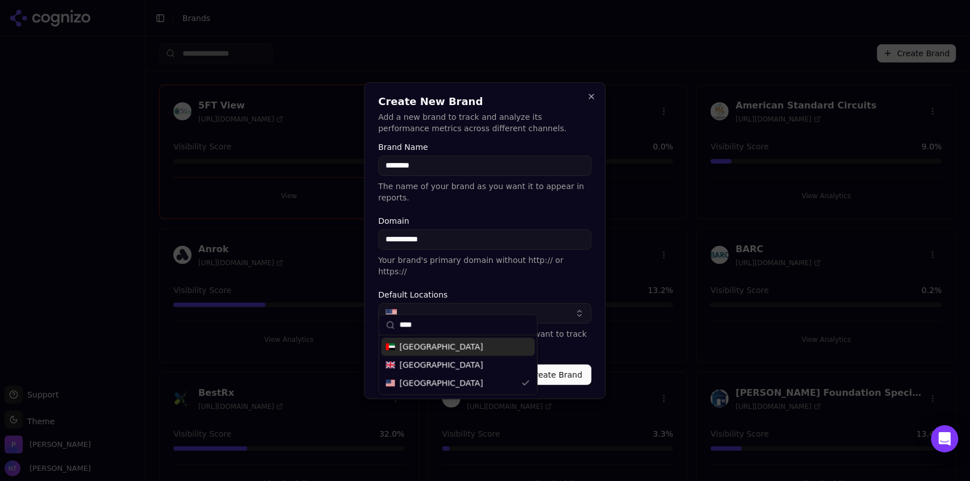
click at [562, 342] on form "**********" at bounding box center [484, 264] width 213 height 242
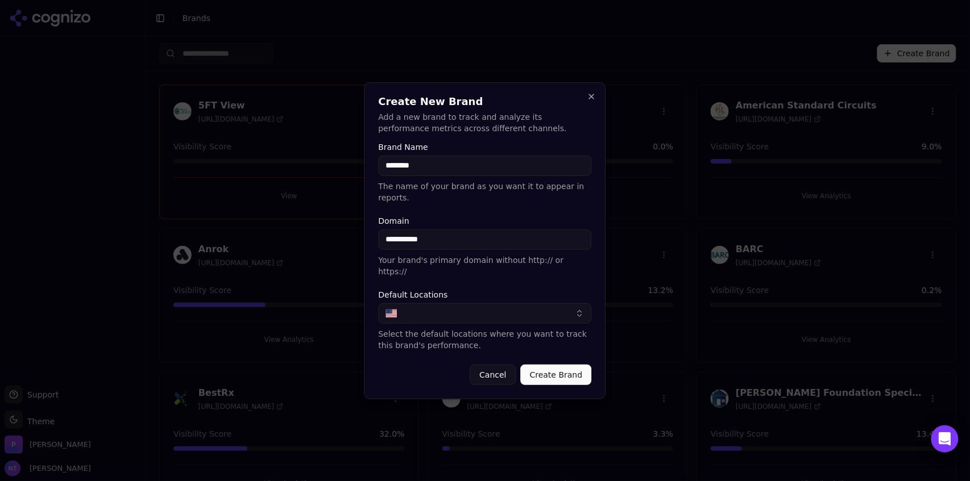
click at [556, 365] on button "Create Brand" at bounding box center [556, 375] width 71 height 20
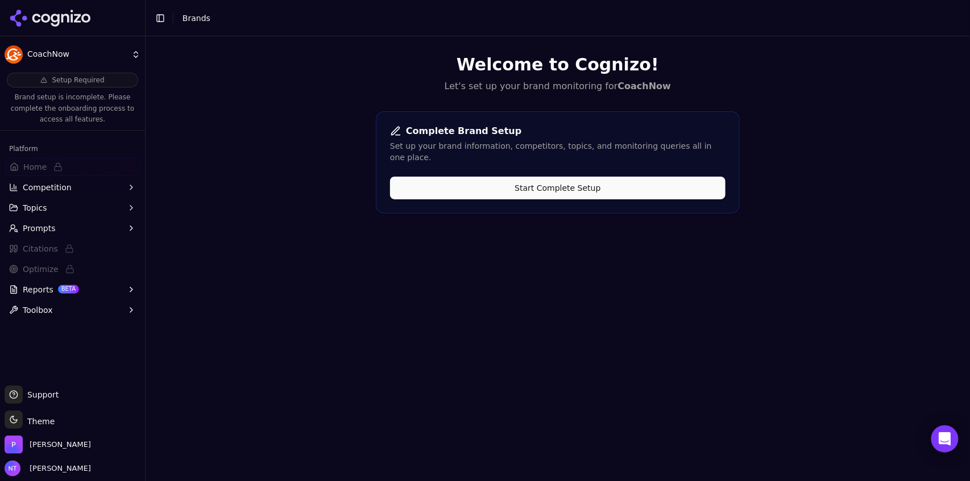
click at [565, 178] on button "Start Complete Setup" at bounding box center [557, 188] width 335 height 23
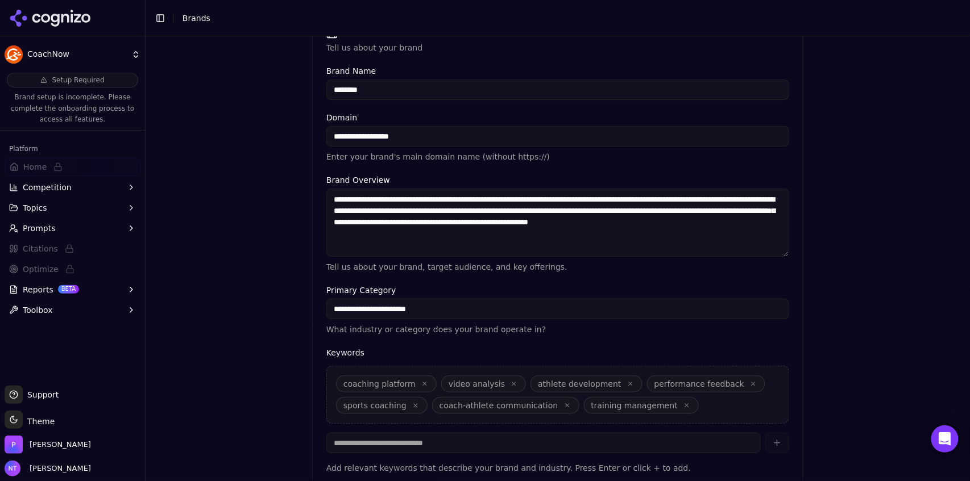
scroll to position [252, 0]
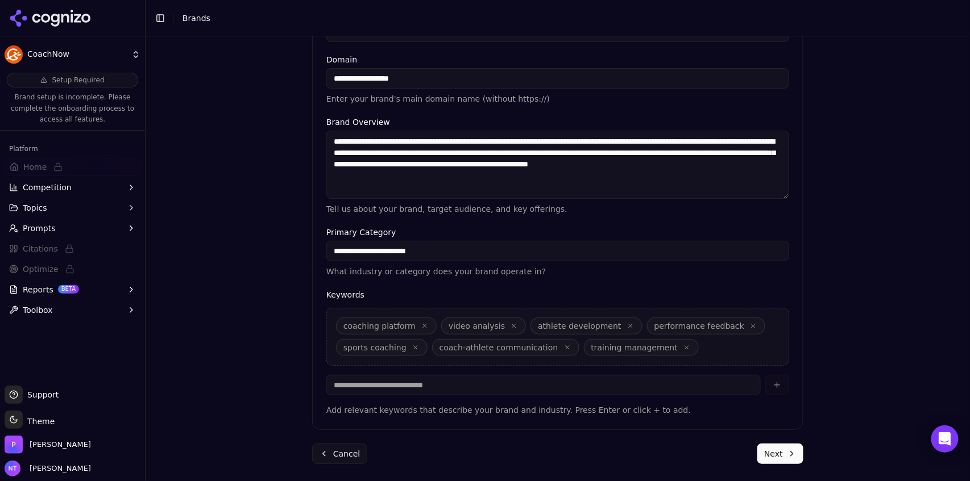
click at [780, 457] on button "Next" at bounding box center [780, 454] width 46 height 20
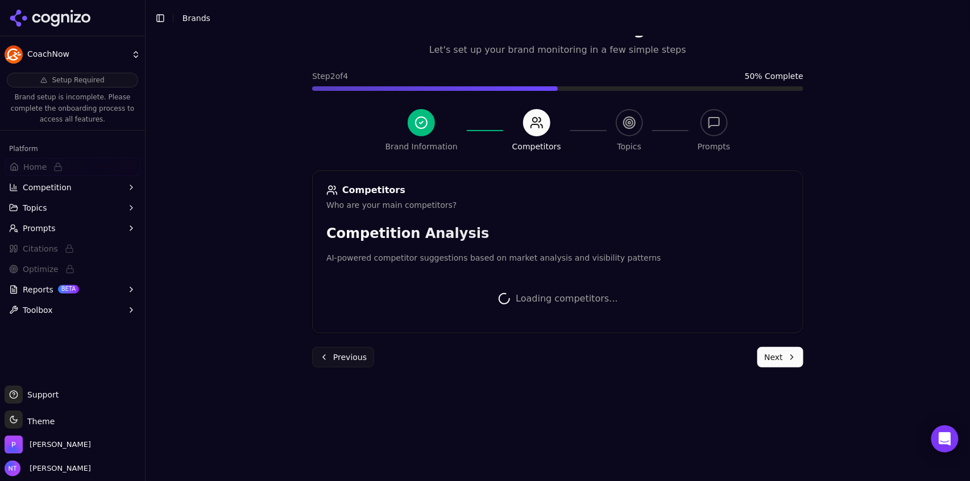
scroll to position [249, 0]
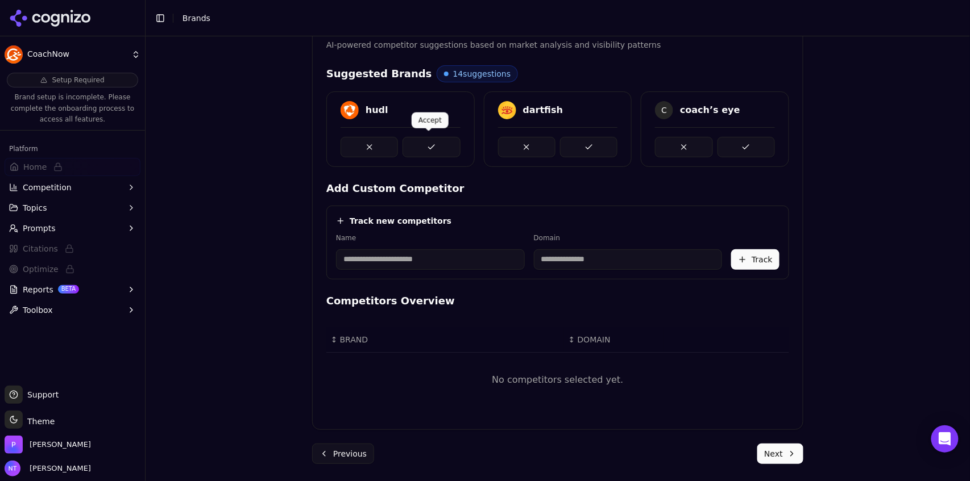
click at [428, 149] on button at bounding box center [430, 147] width 57 height 20
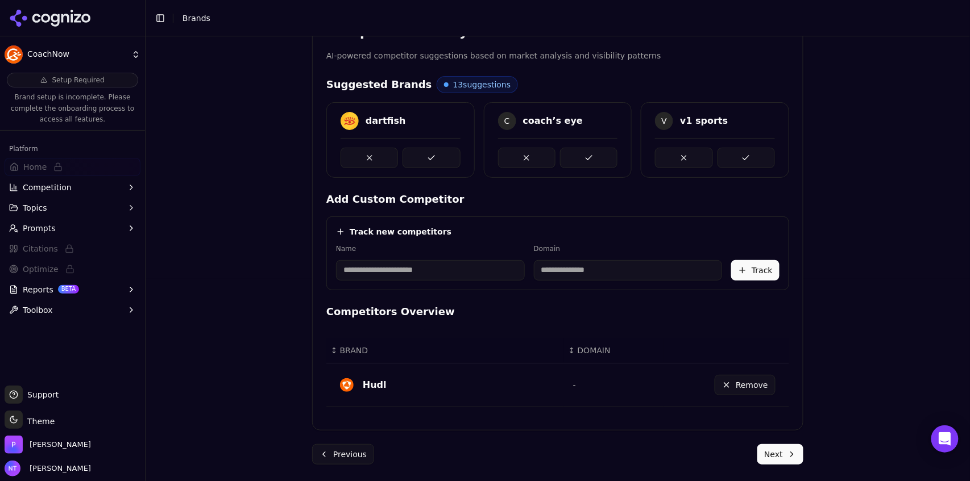
click at [428, 149] on button at bounding box center [430, 158] width 57 height 20
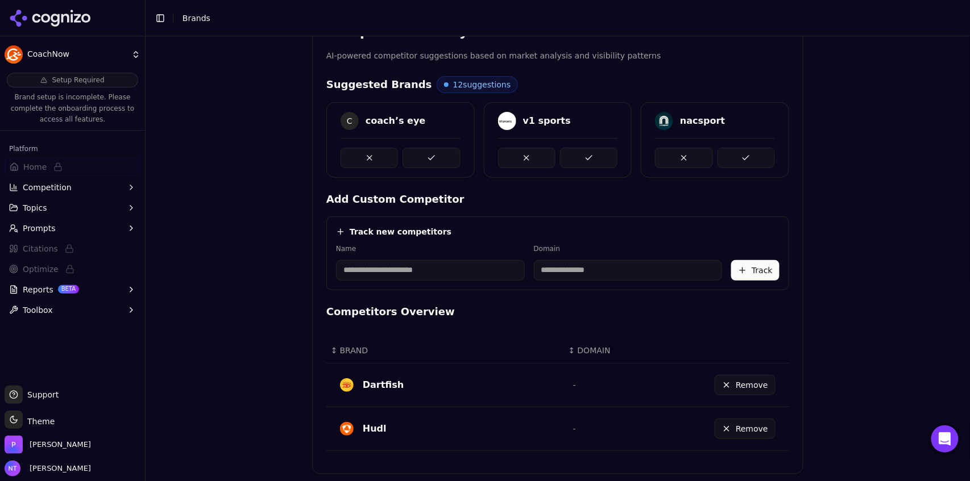
click at [422, 157] on button at bounding box center [430, 158] width 57 height 20
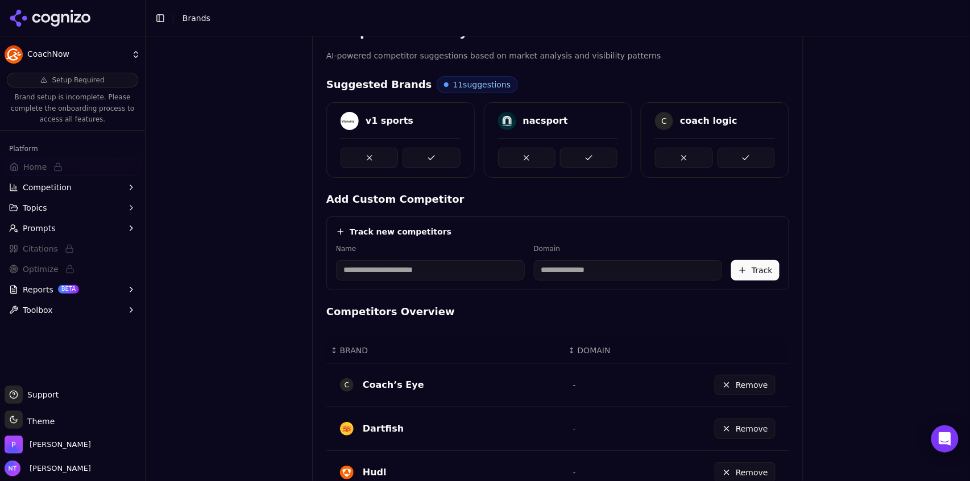
click at [422, 157] on button at bounding box center [430, 158] width 57 height 20
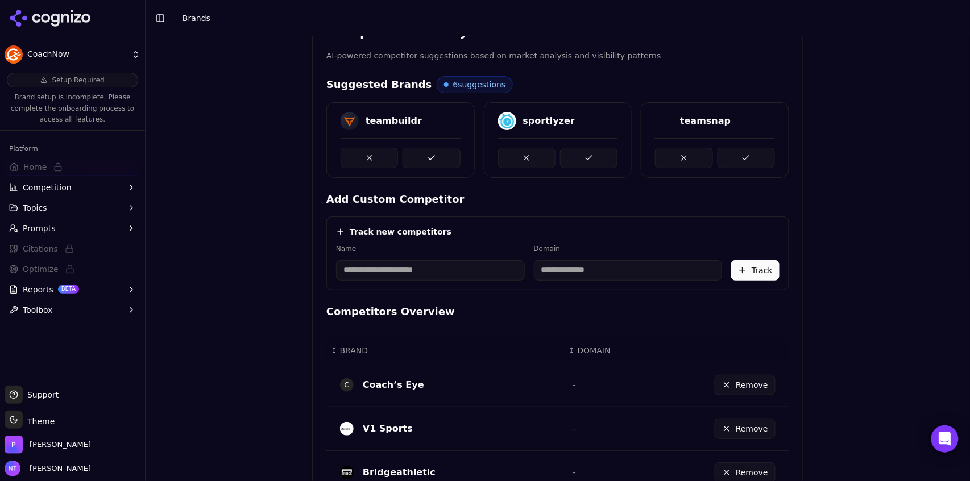
click at [422, 157] on button at bounding box center [430, 158] width 57 height 20
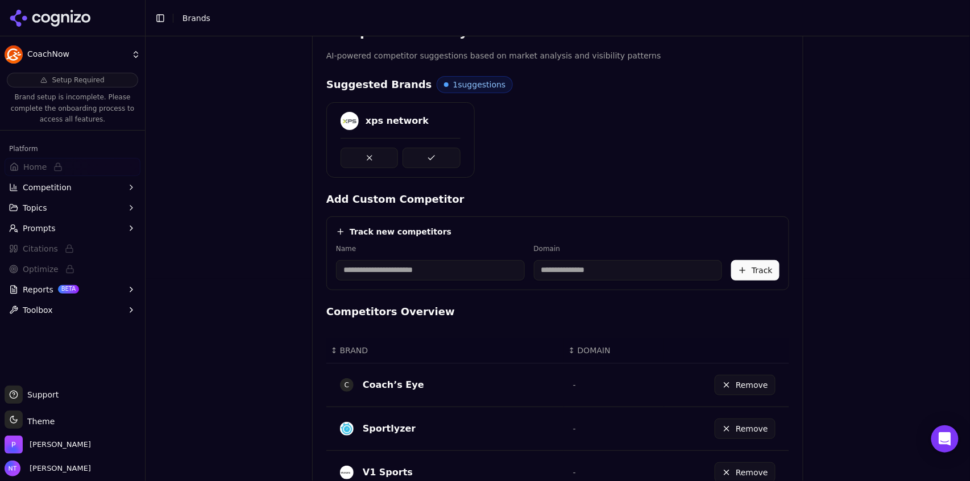
click at [422, 157] on button at bounding box center [430, 158] width 57 height 20
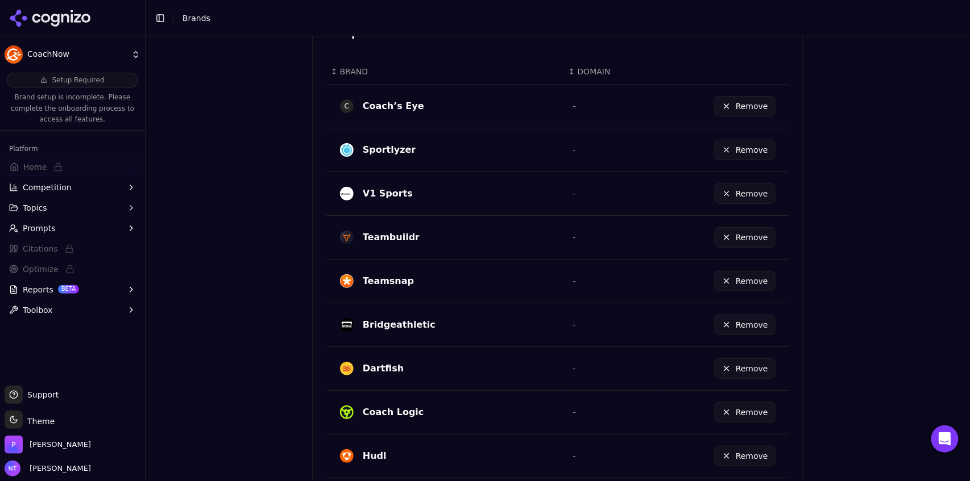
scroll to position [663, 0]
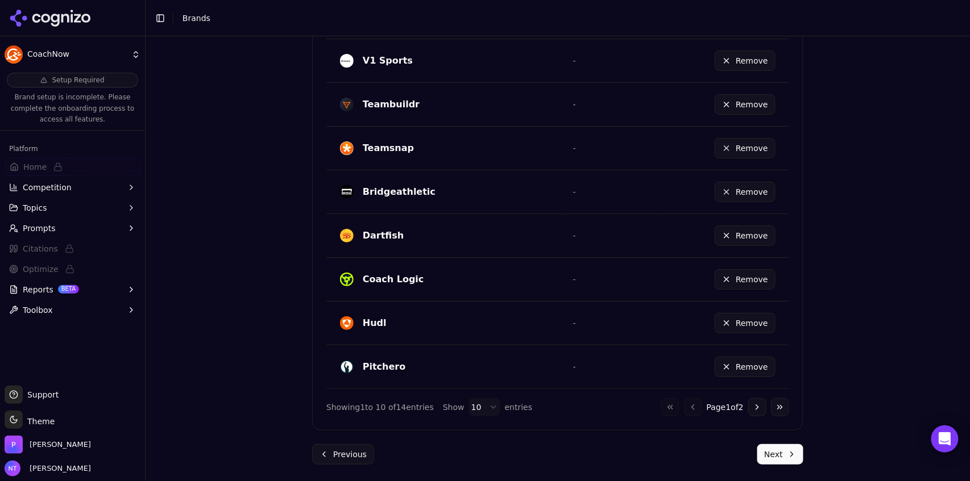
click at [781, 459] on button "Next" at bounding box center [780, 454] width 46 height 20
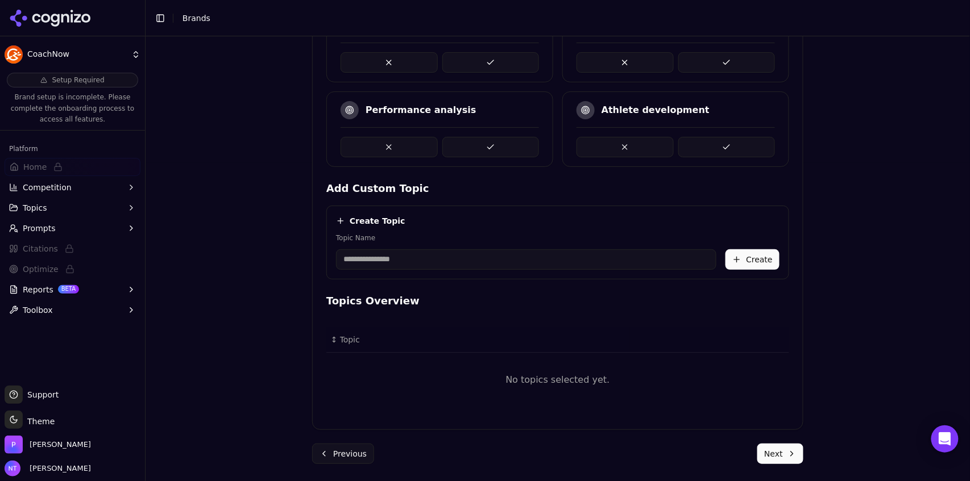
scroll to position [161, 0]
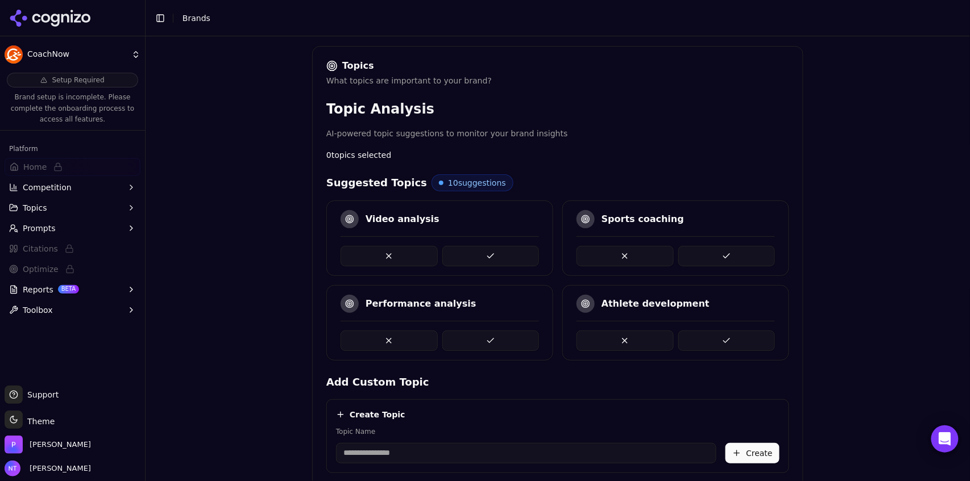
click at [731, 254] on button at bounding box center [726, 256] width 97 height 20
click at [479, 338] on button at bounding box center [490, 341] width 97 height 20
click at [497, 340] on button at bounding box center [490, 341] width 97 height 20
click at [613, 338] on button at bounding box center [624, 341] width 97 height 20
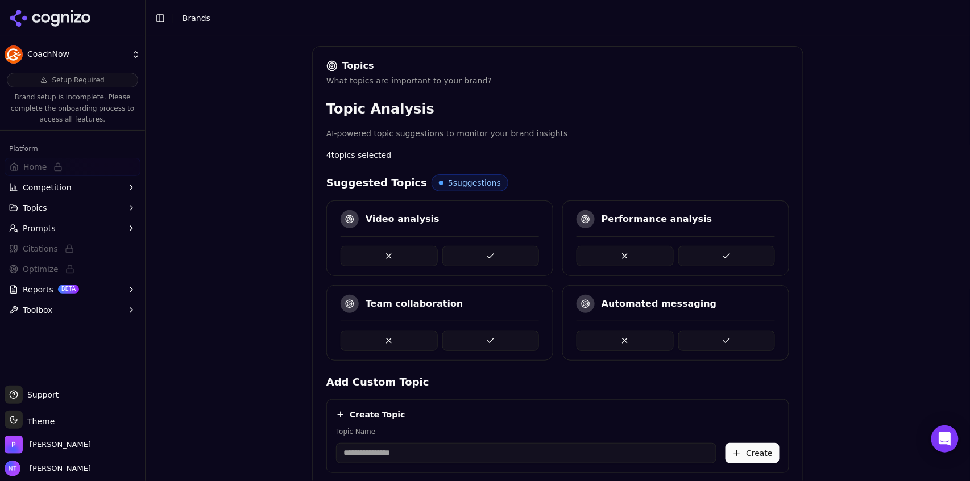
click at [613, 338] on button at bounding box center [624, 341] width 97 height 20
click at [559, 456] on input "Topic Name" at bounding box center [526, 453] width 380 height 20
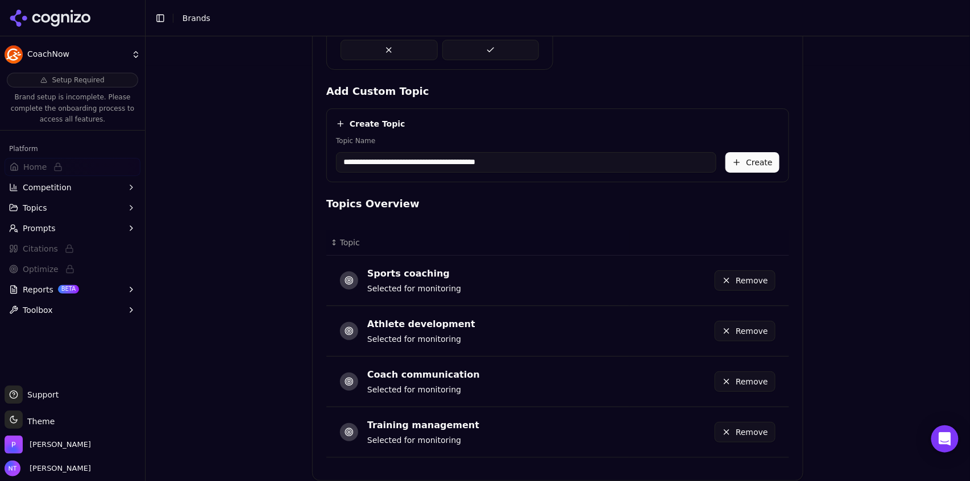
scroll to position [455, 0]
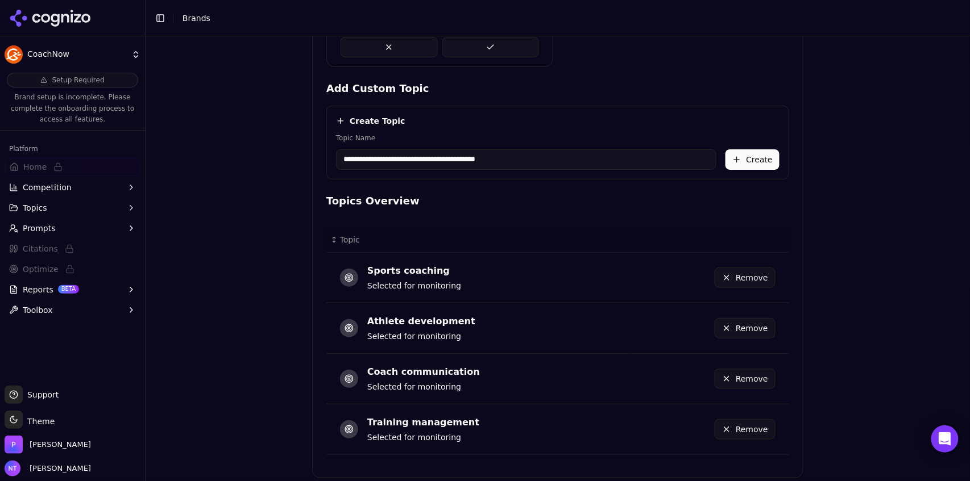
type input "**********"
click at [746, 161] on button "Create" at bounding box center [752, 159] width 54 height 20
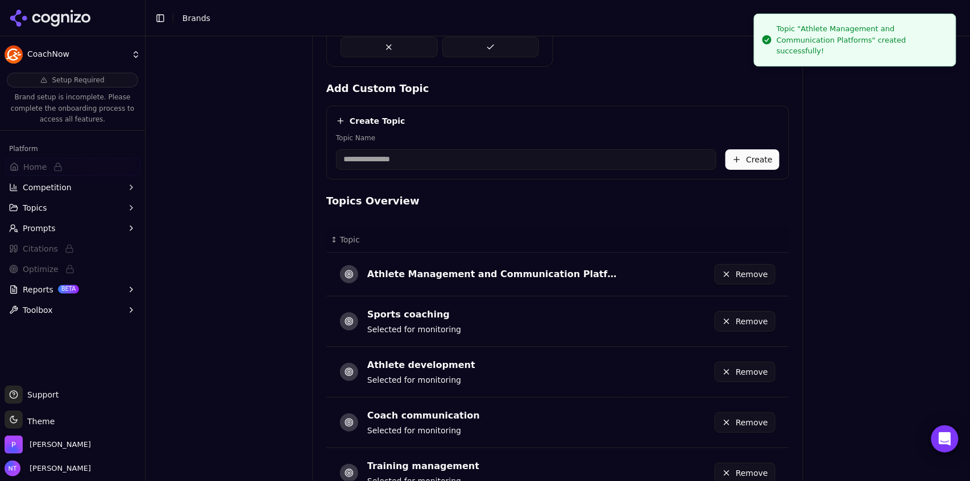
scroll to position [546, 0]
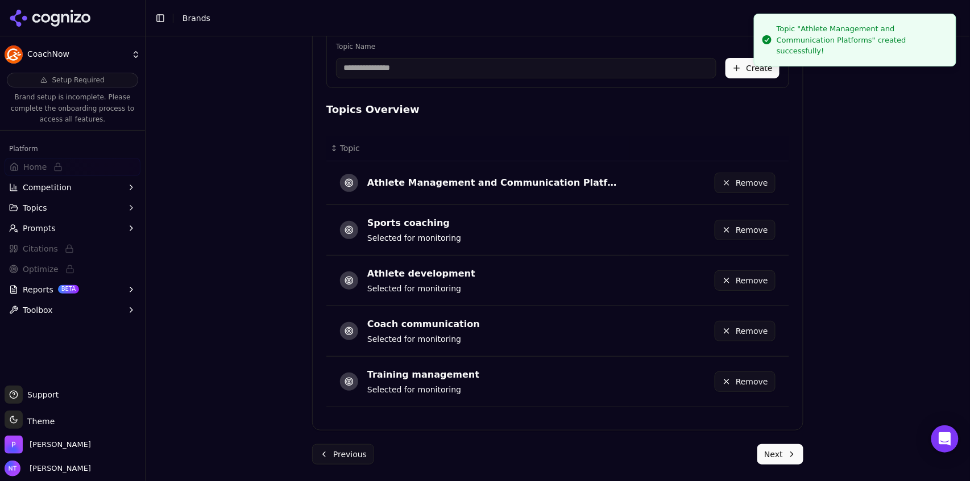
click at [780, 455] on button "Next" at bounding box center [780, 454] width 46 height 20
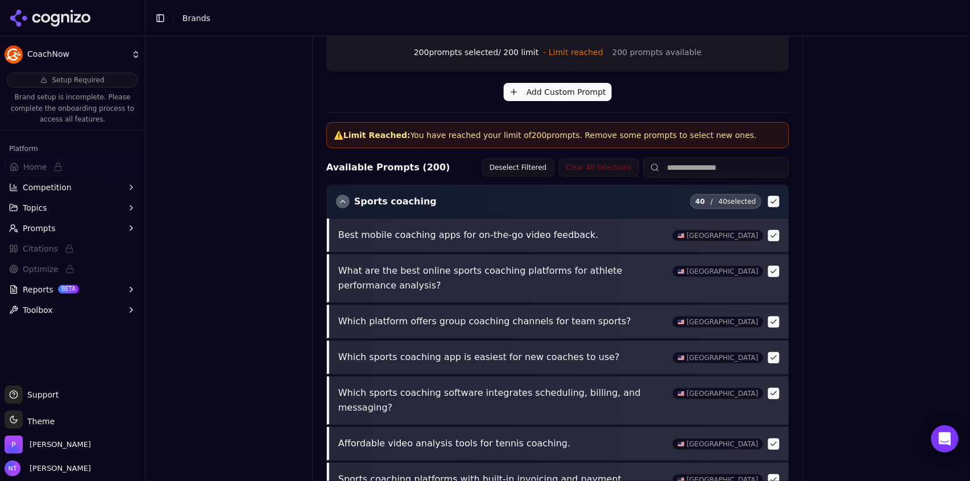
scroll to position [472, 0]
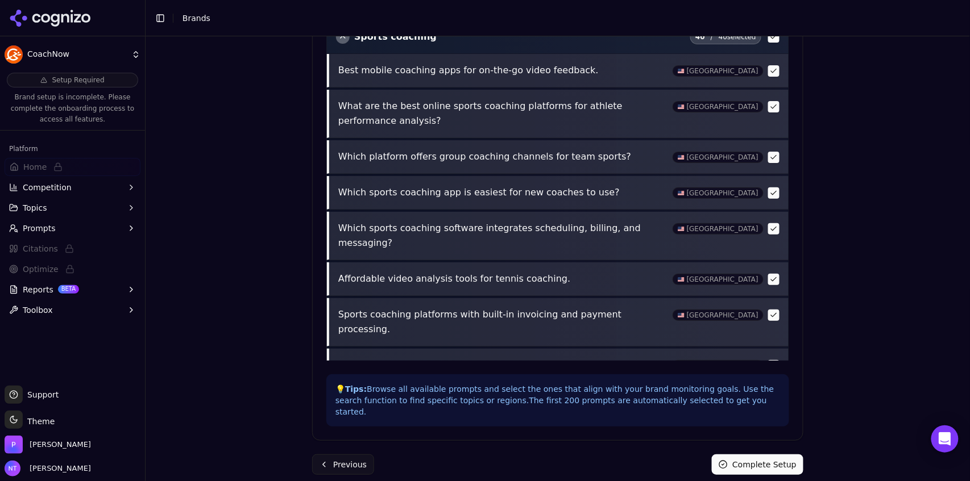
click at [744, 455] on button "Complete Setup" at bounding box center [757, 465] width 91 height 20
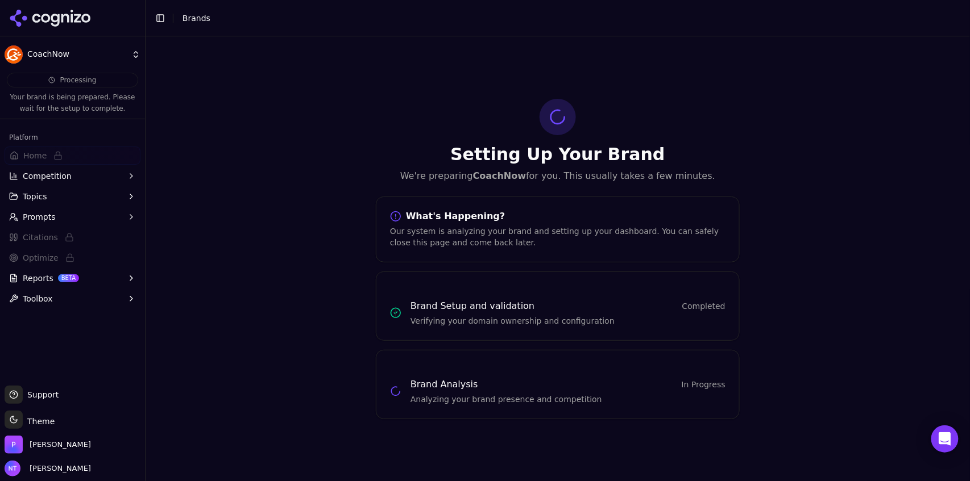
scroll to position [0, 0]
